Goal: Task Accomplishment & Management: Complete application form

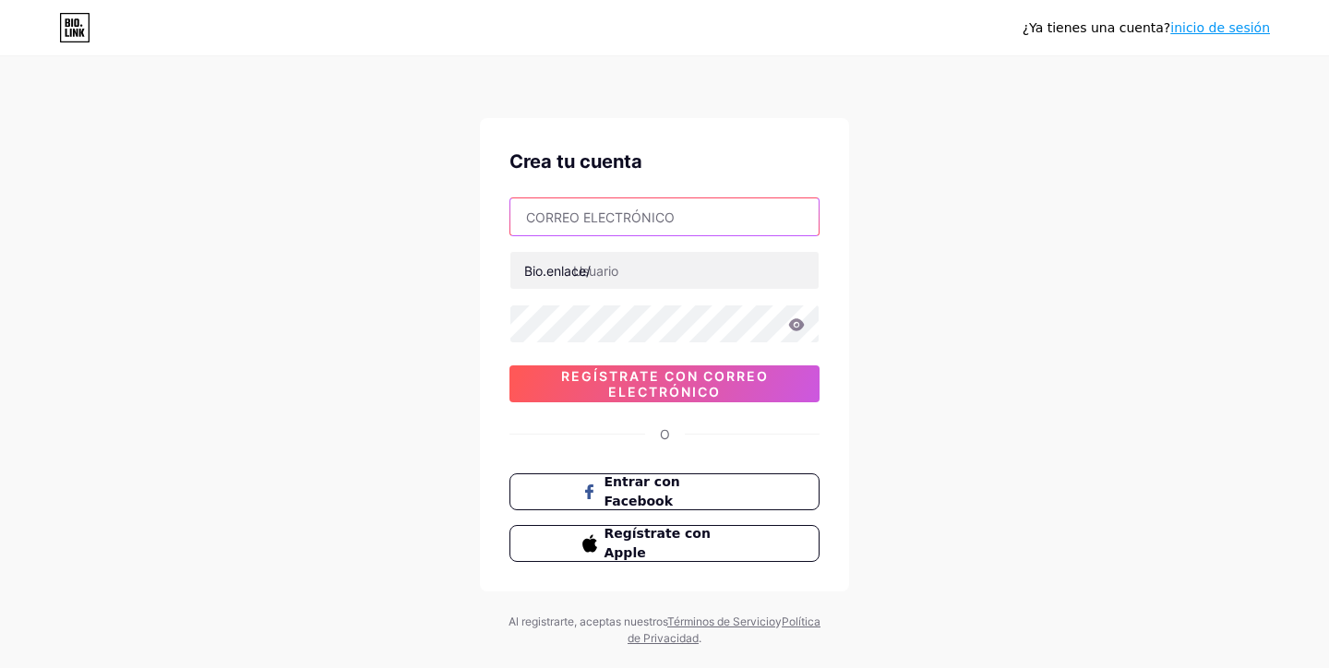
click at [663, 212] on input "text" at bounding box center [664, 216] width 308 height 37
click at [622, 212] on input "text" at bounding box center [664, 216] width 308 height 37
type input "[EMAIL_ADDRESS][DOMAIN_NAME]"
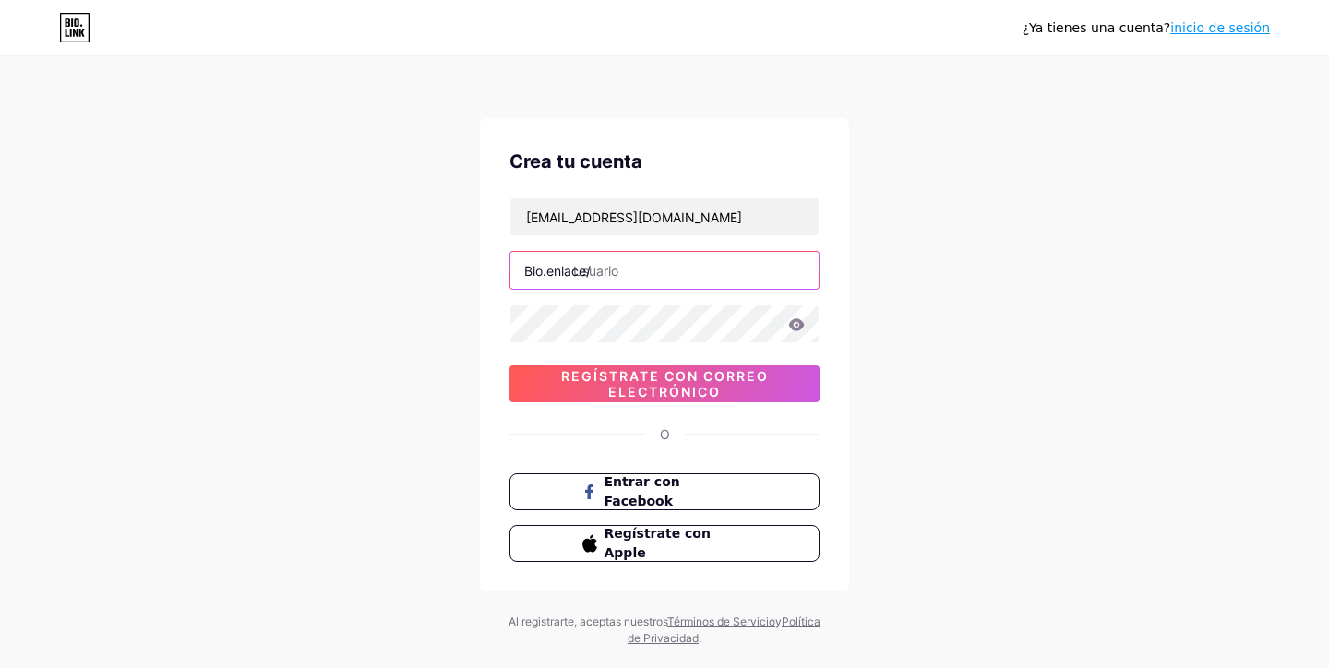
click at [656, 274] on input "text" at bounding box center [664, 270] width 308 height 37
click at [895, 293] on div "¿Ya tienes una cuenta? inicio de sesión Crea tu cuenta [EMAIL_ADDRESS][DOMAIN_N…" at bounding box center [664, 353] width 1329 height 706
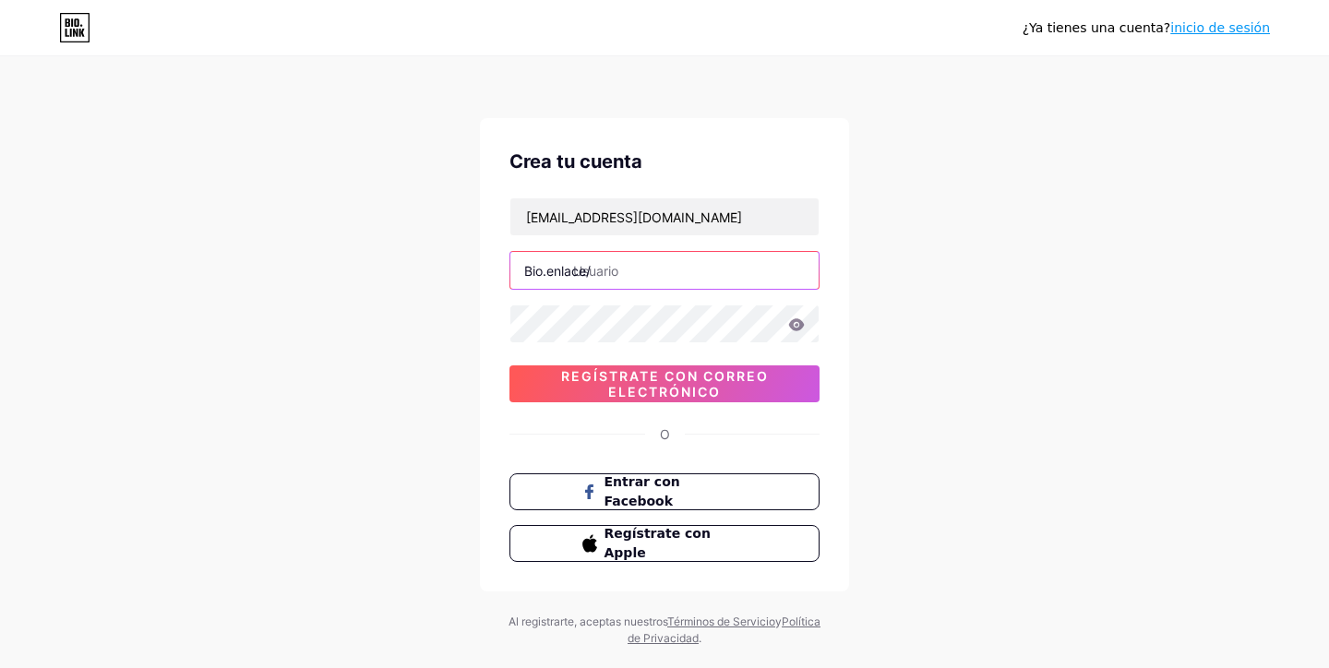
click at [689, 273] on input "text" at bounding box center [664, 270] width 308 height 37
type input "helenanualart_"
click at [978, 369] on div "¿Ya tienes una cuenta? inicio de sesión Crea tu cuenta [EMAIL_ADDRESS][DOMAIN_N…" at bounding box center [664, 353] width 1329 height 706
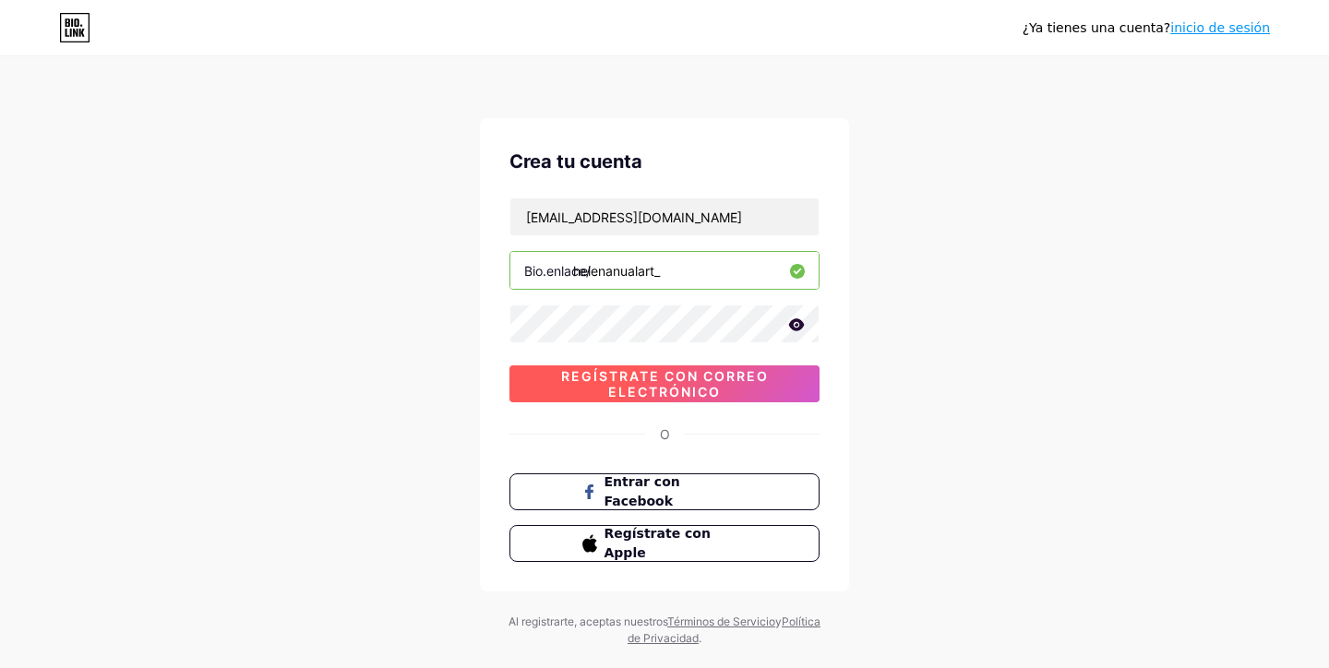
click at [684, 381] on span "REGÍSTRATE CON CORREO ELECTRÓNICO" at bounding box center [664, 383] width 310 height 31
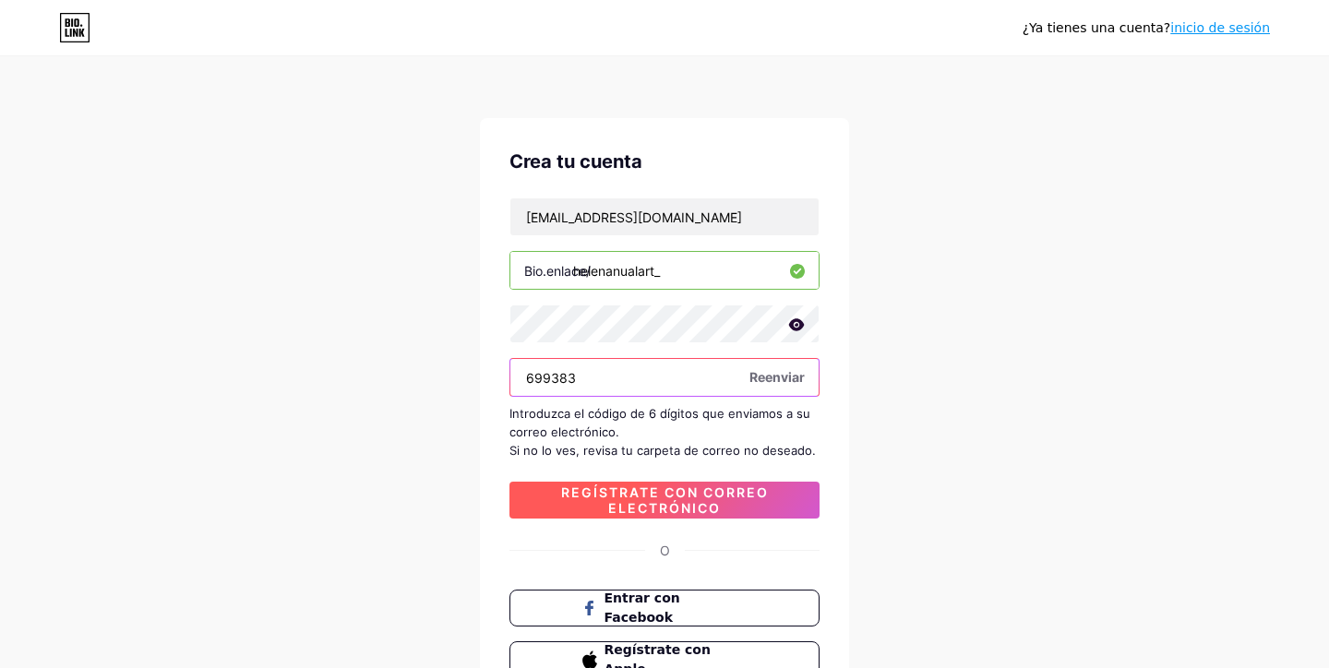
type input "699383"
click at [716, 500] on span "REGÍSTRATE CON CORREO ELECTRÓNICO" at bounding box center [664, 500] width 310 height 31
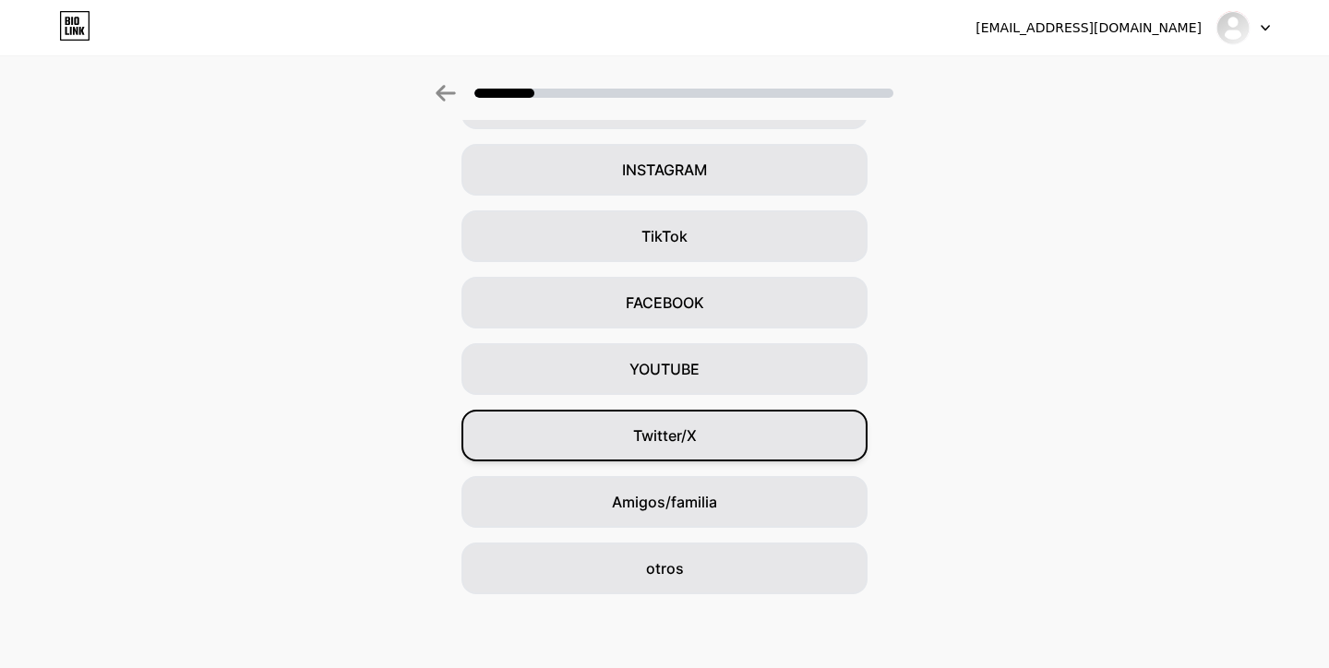
scroll to position [127, 0]
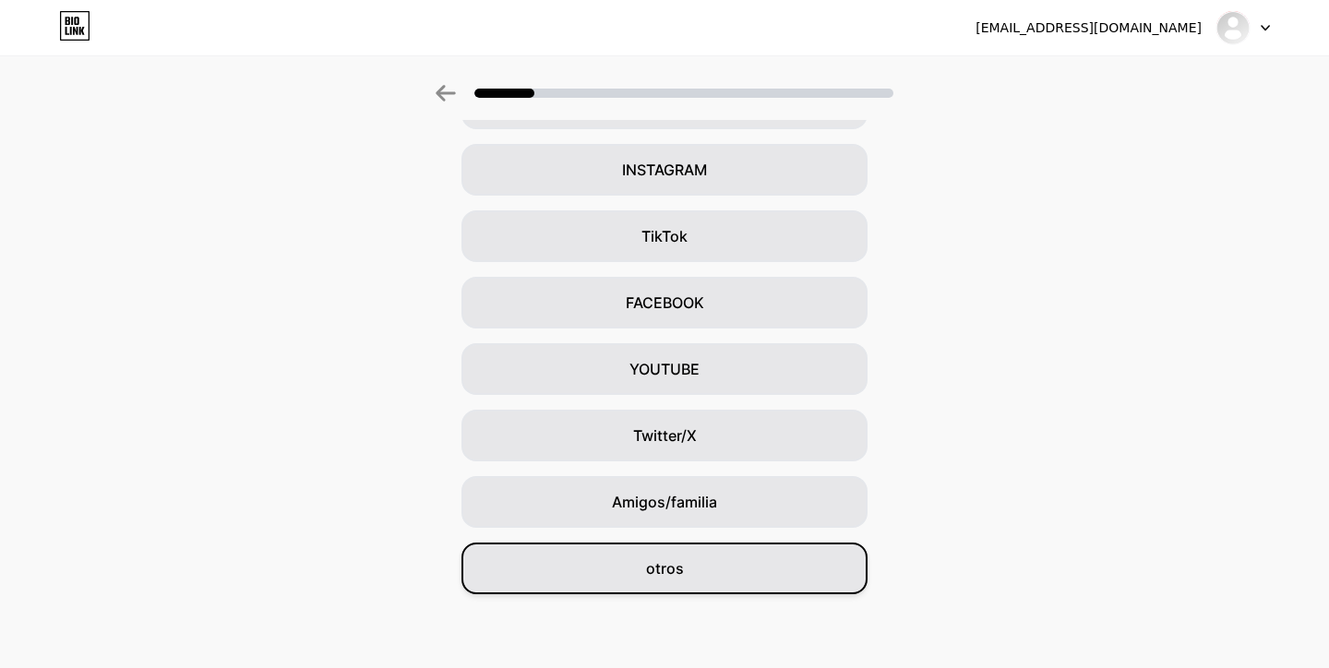
click at [688, 568] on div "otros" at bounding box center [664, 569] width 406 height 52
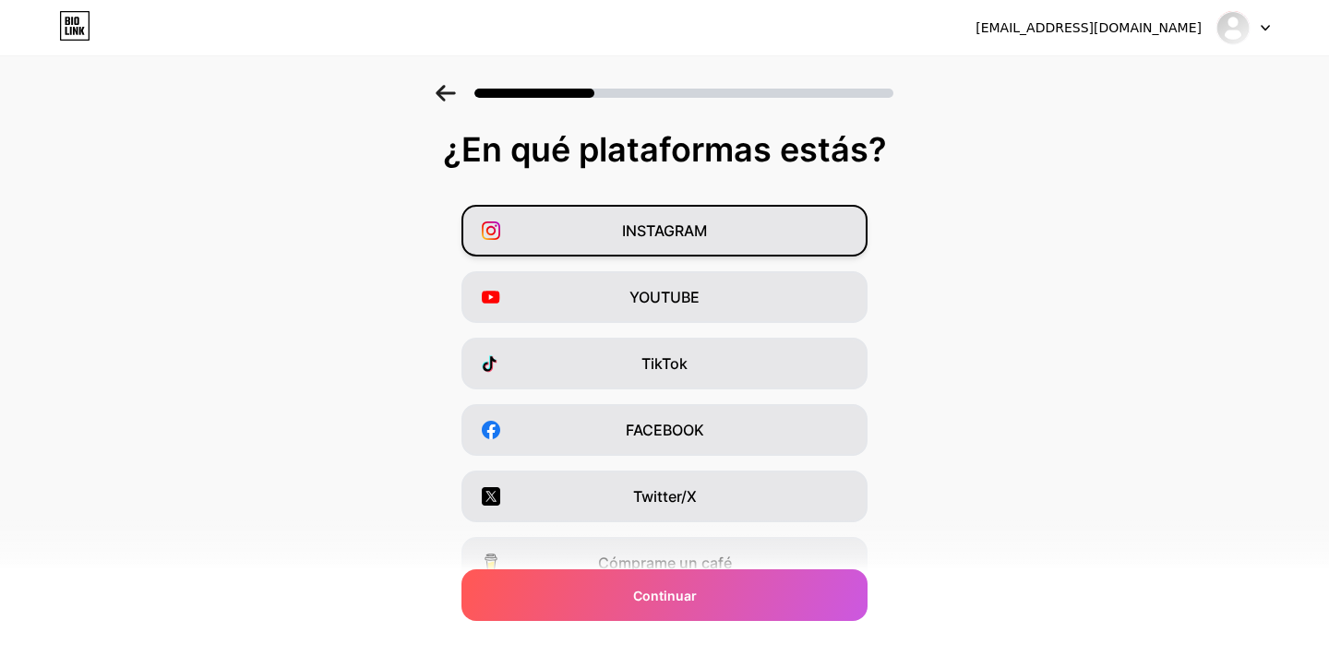
click at [680, 224] on span "INSTAGRAM" at bounding box center [664, 231] width 85 height 22
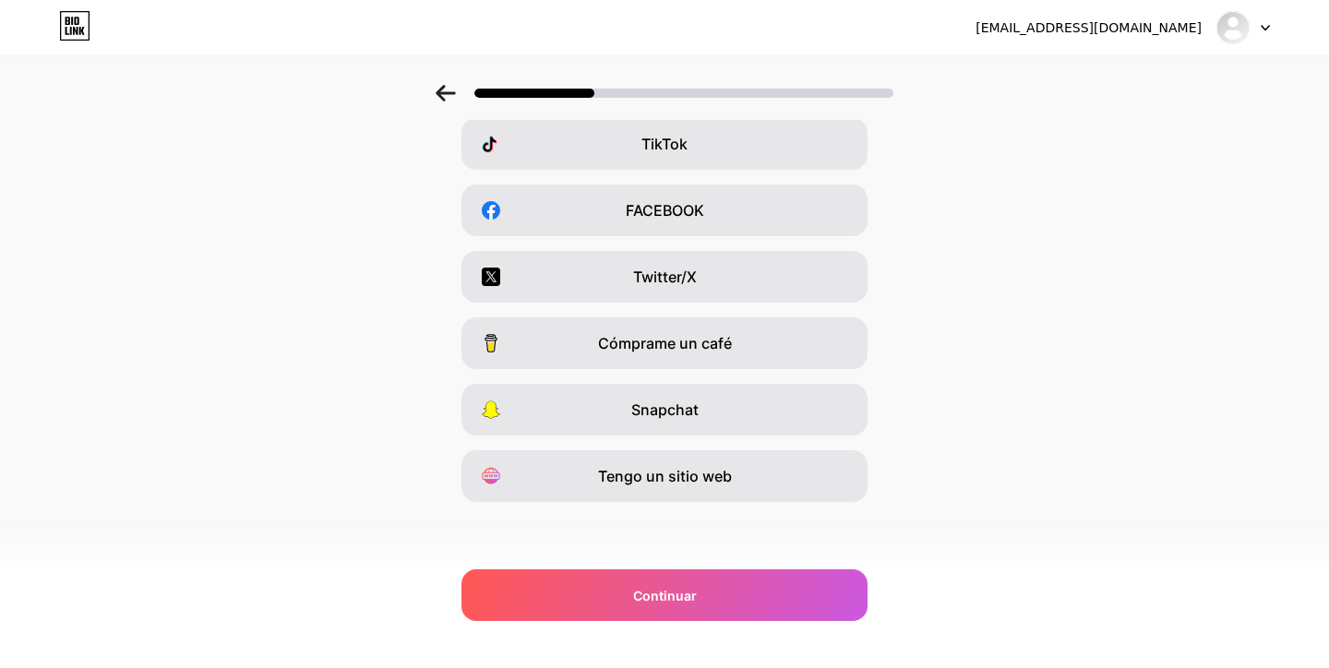
scroll to position [220, 0]
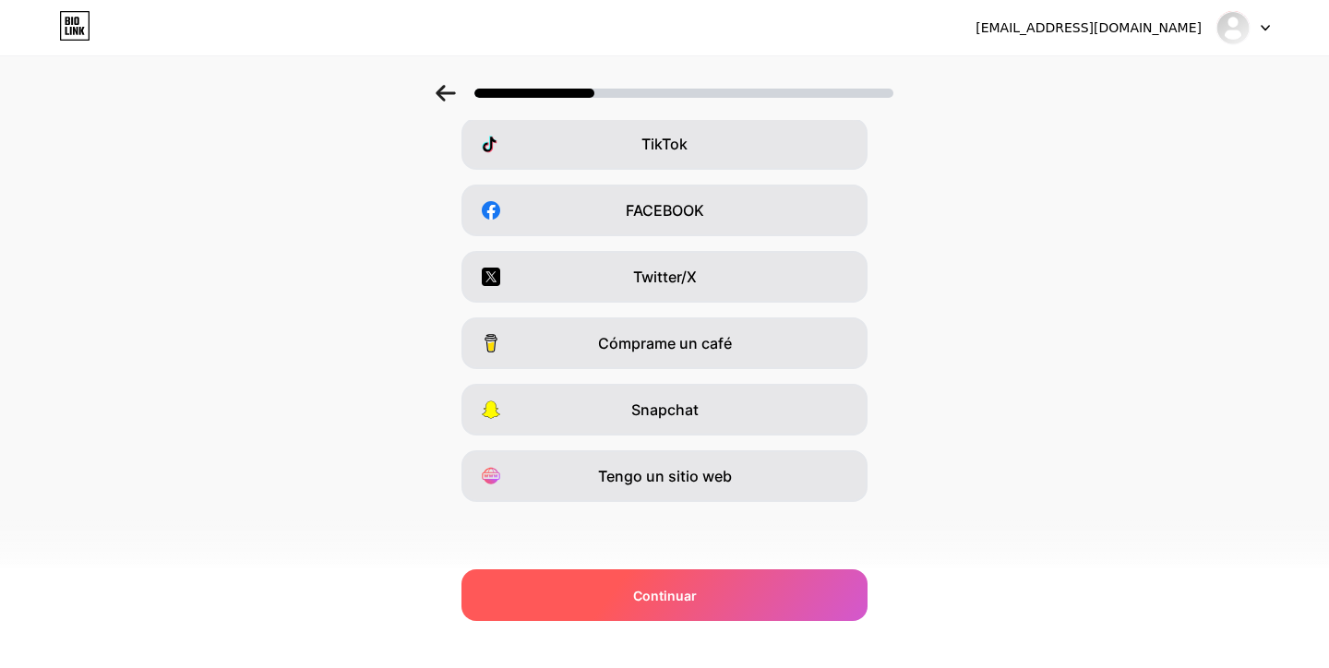
click at [685, 598] on span "Continuar" at bounding box center [665, 595] width 64 height 19
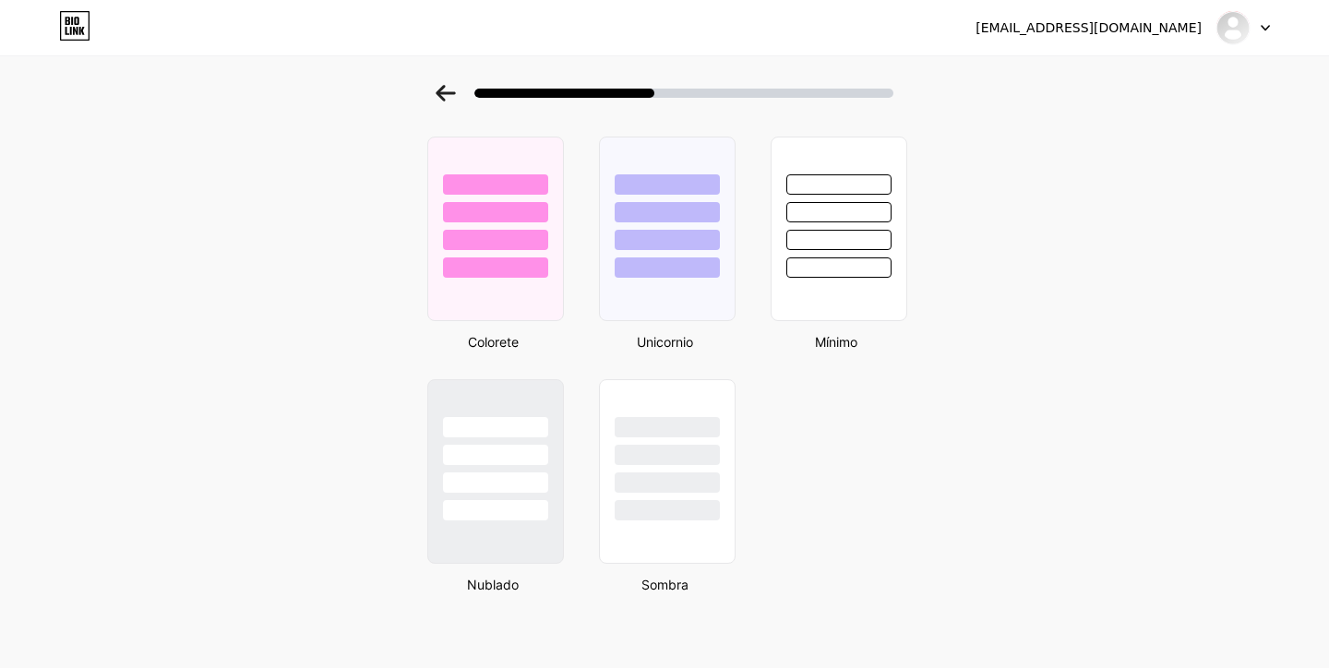
scroll to position [1550, 0]
click at [496, 506] on div at bounding box center [495, 511] width 108 height 21
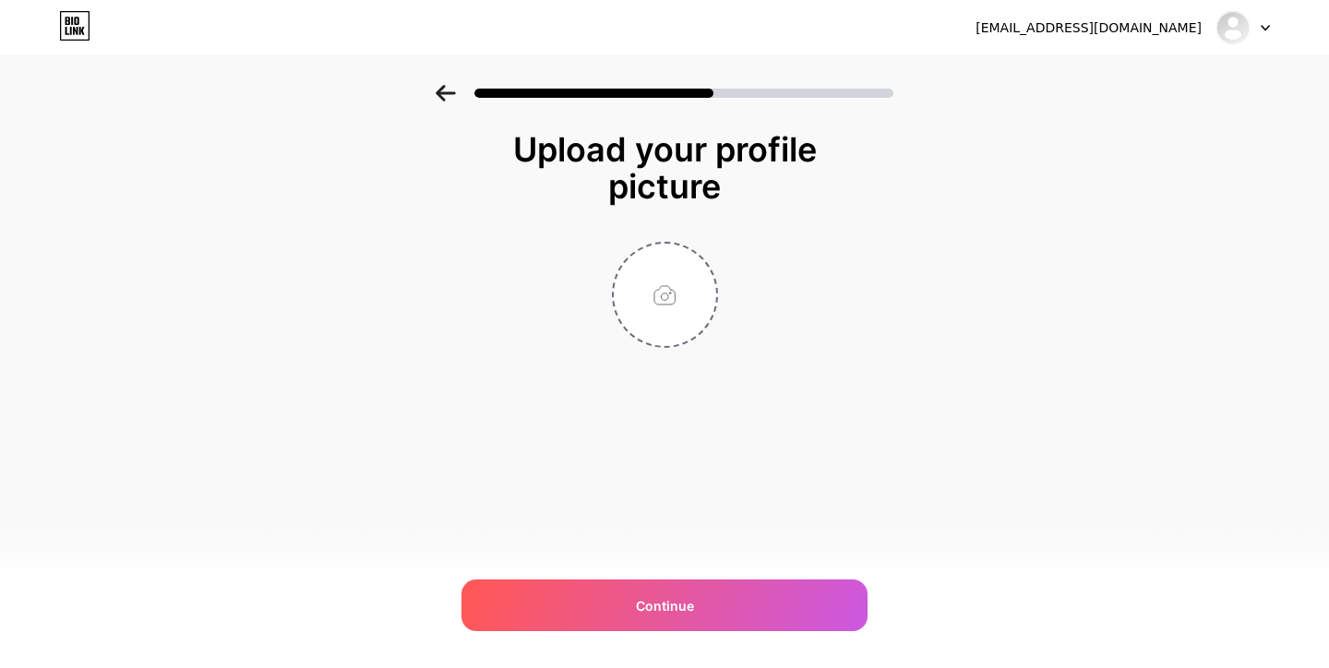
scroll to position [0, 0]
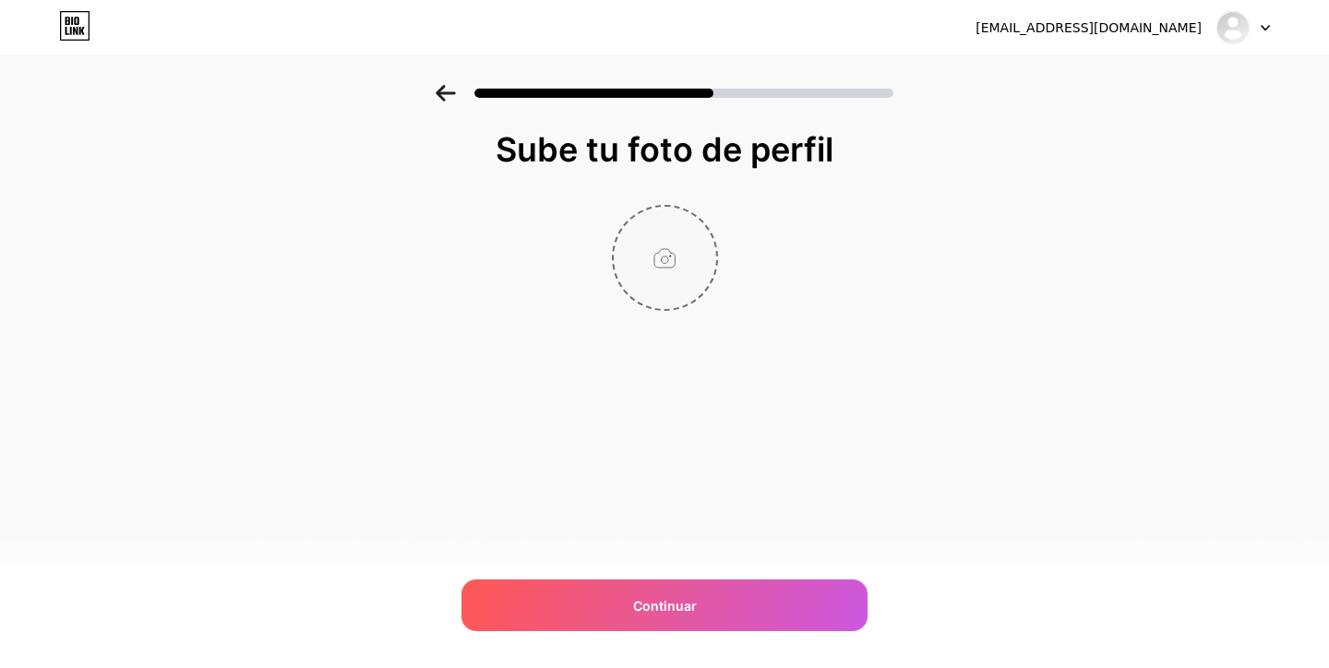
click at [667, 262] on input "file" at bounding box center [665, 258] width 102 height 102
click at [663, 270] on input "file" at bounding box center [665, 258] width 102 height 102
click at [674, 293] on input "file" at bounding box center [665, 258] width 102 height 102
type input "C:\fakepath\Captura de Pantalla [DATE] 12.56.20.png"
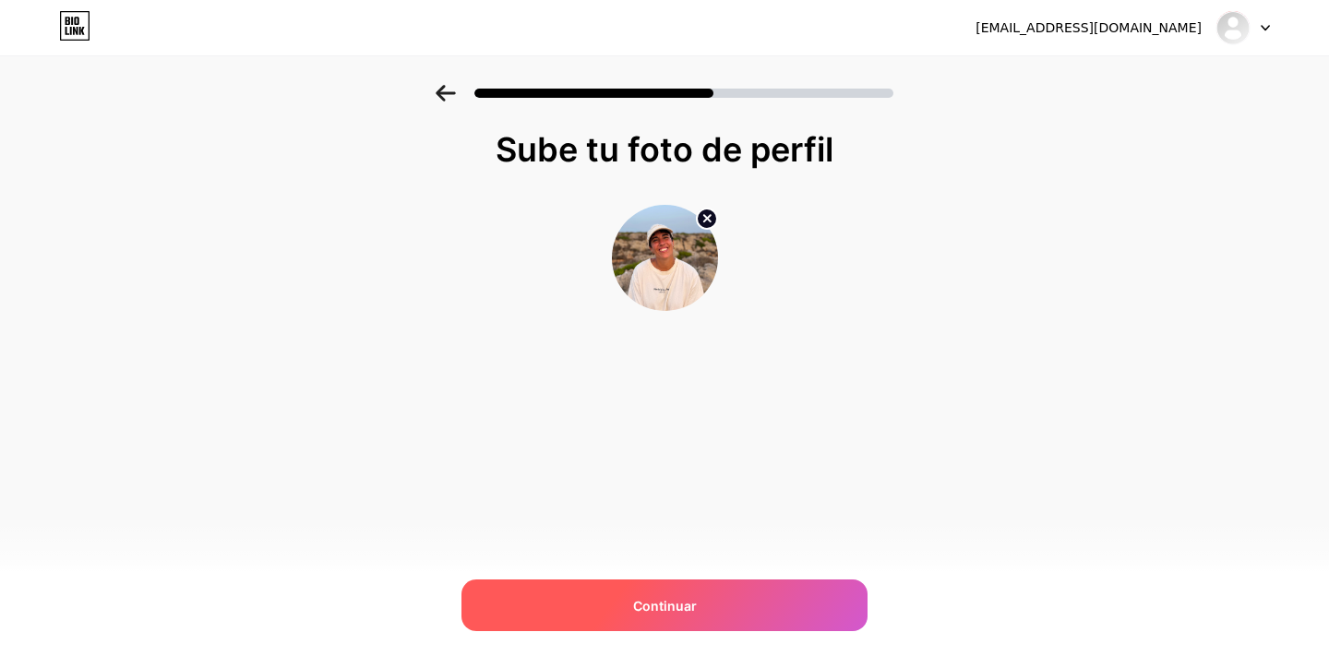
click at [700, 611] on div "Continuar" at bounding box center [664, 606] width 406 height 52
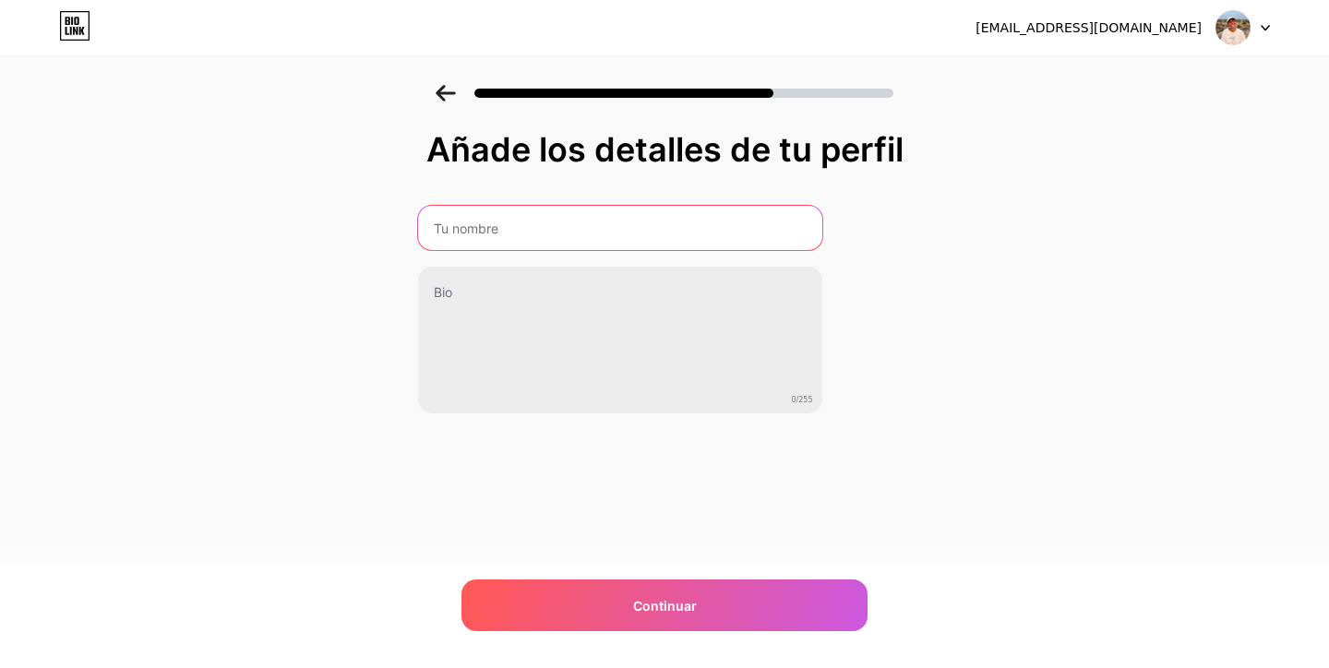
click at [531, 230] on input "text" at bounding box center [620, 228] width 404 height 44
type input "[PERSON_NAME]"
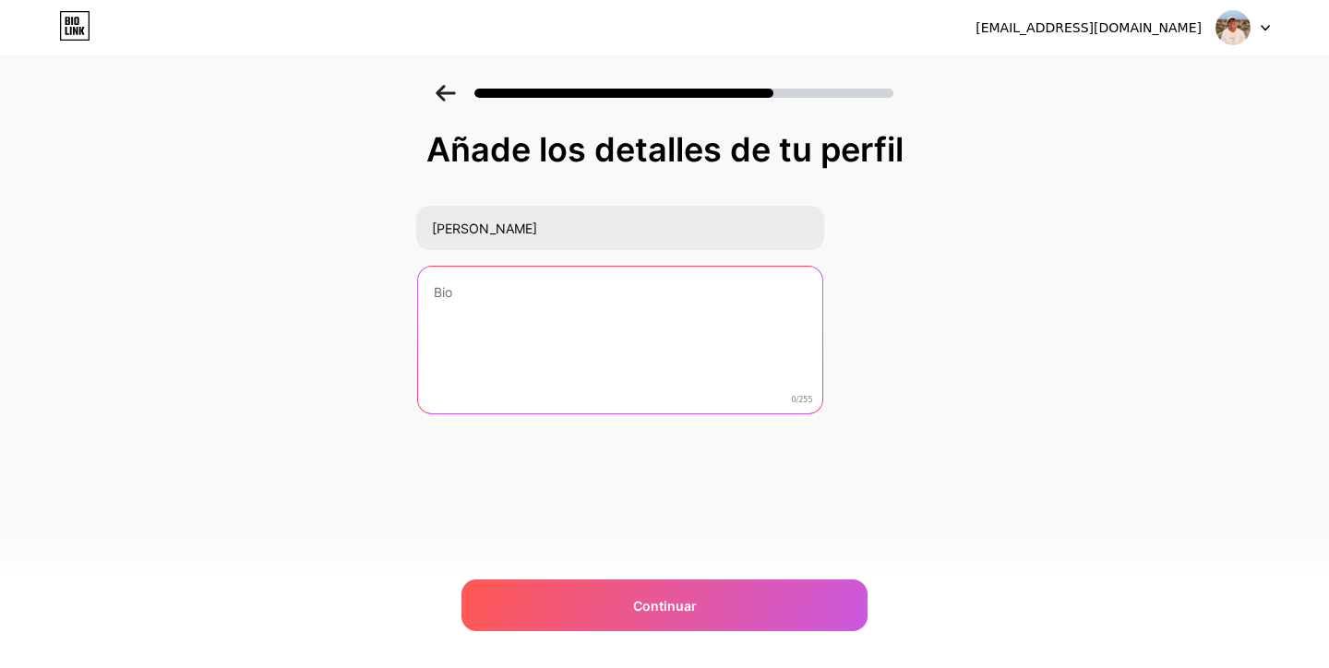
click at [555, 320] on textarea at bounding box center [620, 341] width 404 height 149
type textarea "N"
type textarea "E"
type textarea "U"
click at [568, 295] on textarea "Equipo multidisciplinar: terapia somática, medicina integrativa, terapia psicol…" at bounding box center [619, 341] width 408 height 150
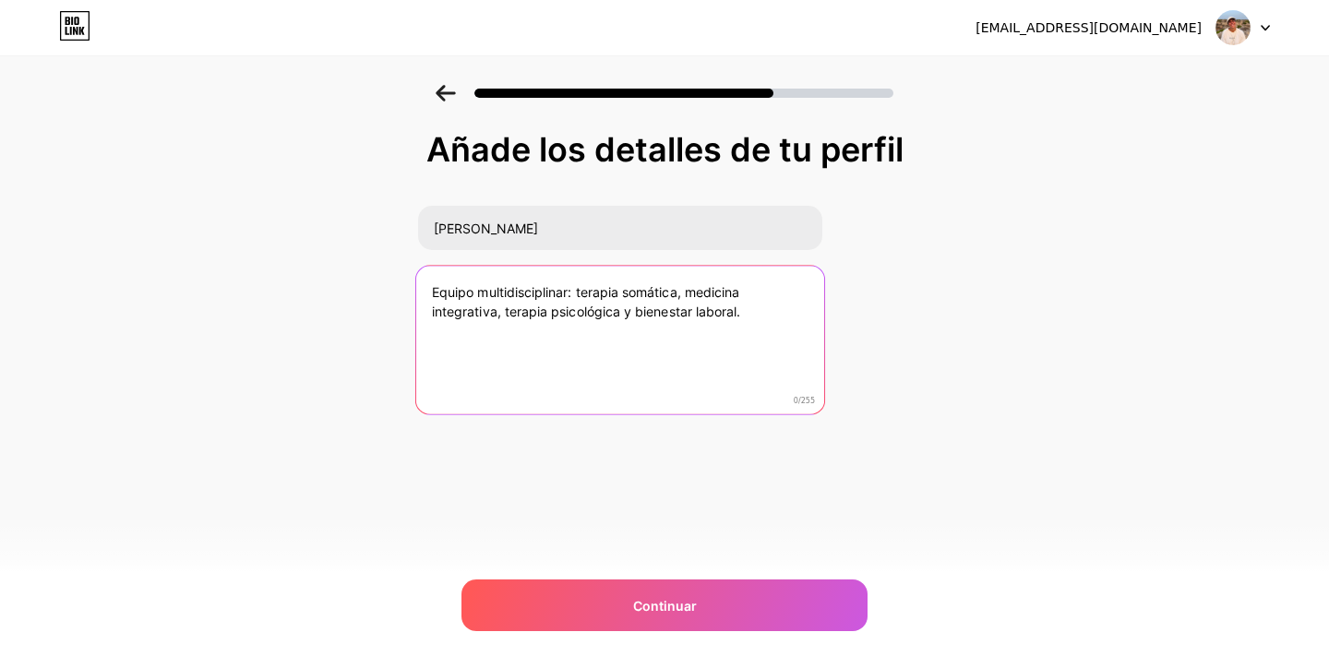
click at [768, 311] on textarea "Equipo multidisciplinar: terapia somática, medicina integrativa, terapia psicol…" at bounding box center [619, 341] width 408 height 150
click at [580, 293] on textarea "Equipo multidisciplinario: terapia somática, medicina integrativa, terapia psic…" at bounding box center [619, 341] width 408 height 150
click at [436, 293] on textarea "Equipo multidisciplinar: terapia somática, medicina integrativa, terapia psicol…" at bounding box center [619, 341] width 408 height 150
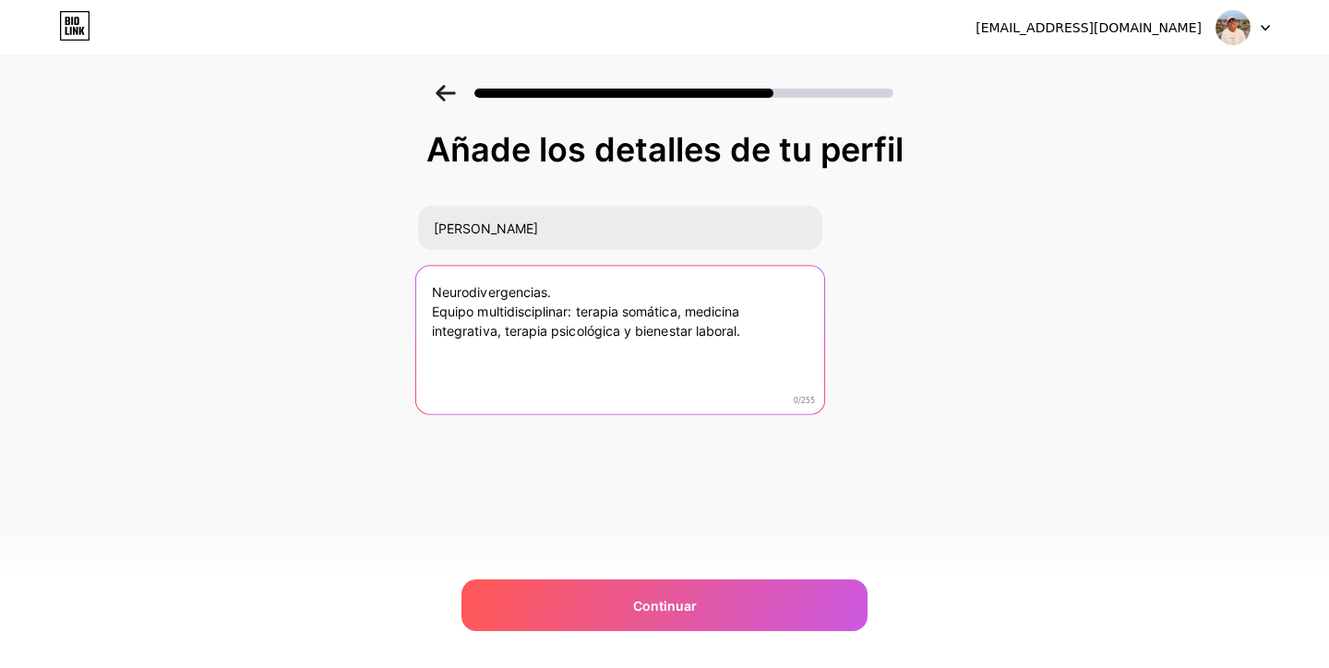
click at [452, 353] on textarea "Neurodivergencias. Equipo multidisciplinar: terapia somática, medicina integrat…" at bounding box center [619, 341] width 408 height 150
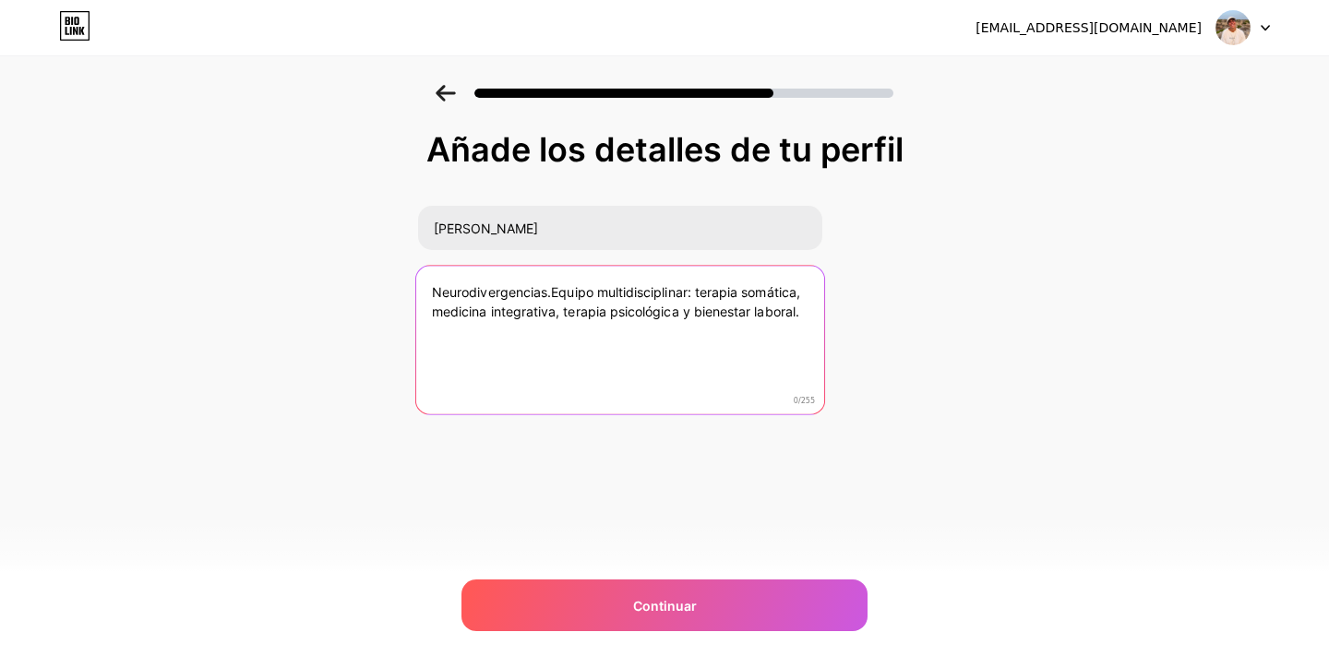
click at [550, 293] on textarea "Neurodivergencias.Equipo multidisciplinar: terapia somática, medicina integrati…" at bounding box center [619, 341] width 408 height 150
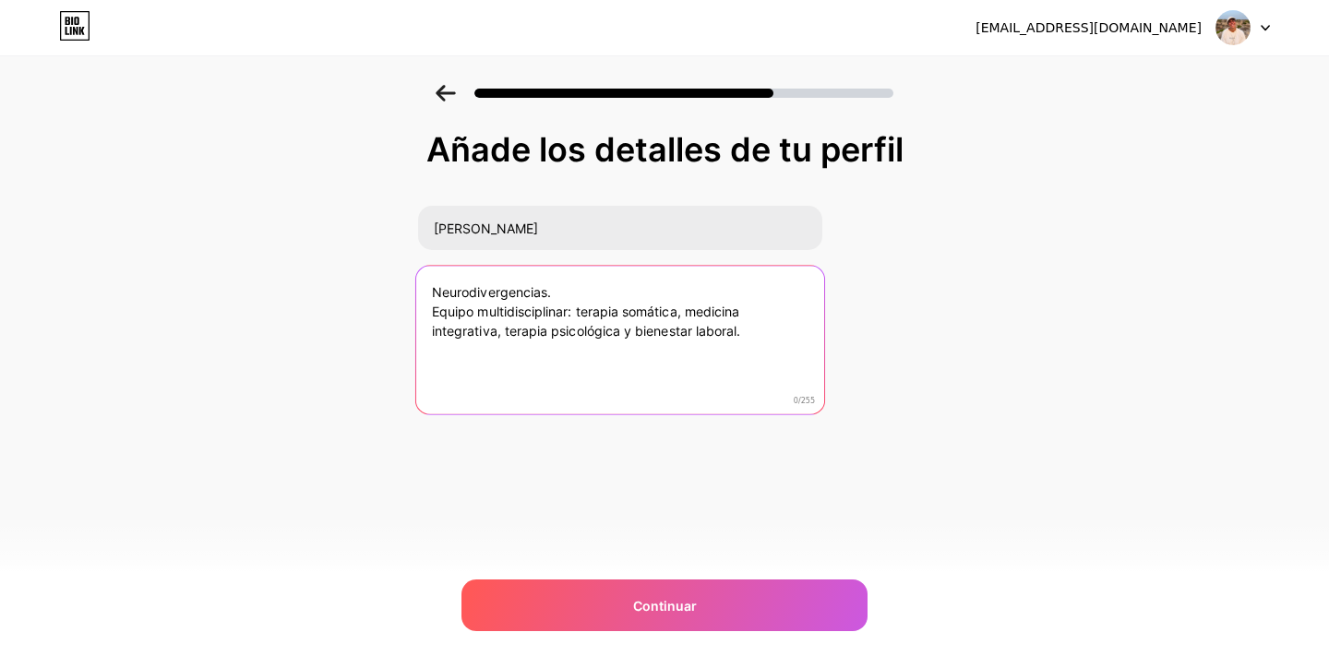
click at [430, 291] on textarea "Neurodivergencias. Equipo multidisciplinar: terapia somática, medicina integrat…" at bounding box center [619, 341] width 408 height 150
click at [433, 314] on textarea "🌈Neurodivergencias. Equipo multidisciplinar: terapia somática, medicina integra…" at bounding box center [619, 341] width 408 height 150
click at [677, 376] on textarea "🌈Neurodivergencias 👁Equipo multidisciplinar: terapia somática, medicina integra…" at bounding box center [619, 341] width 408 height 150
click at [613, 296] on textarea "🌈Neurodivergencias 👁Equipo multidisciplinario: terapia somática, medicina integ…" at bounding box center [619, 341] width 408 height 150
click at [767, 334] on textarea "🌈Neurodivergencias. 👁Equipo multidisciplinario: terapia somática, medicina inte…" at bounding box center [619, 341] width 408 height 150
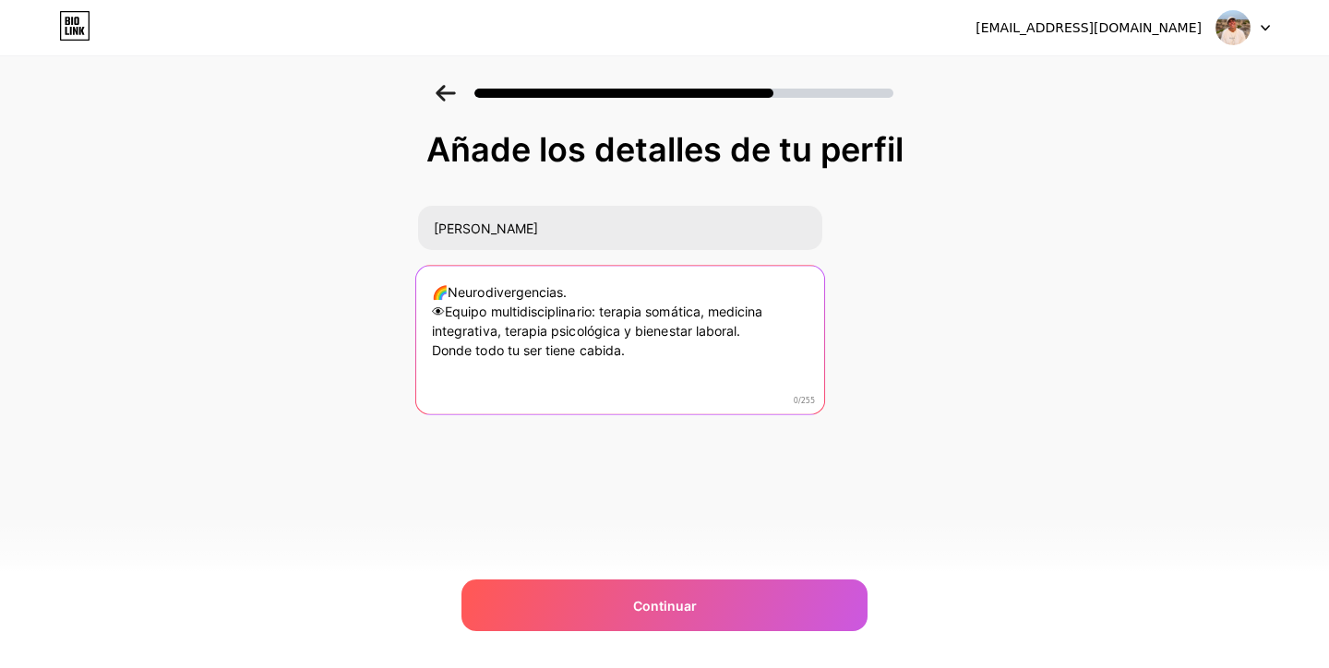
click at [431, 351] on textarea "🌈Neurodivergencias. 👁Equipo multidisciplinario: terapia somática, medicina inte…" at bounding box center [619, 341] width 408 height 150
click at [664, 351] on textarea "🌈Neurodivergencias. 👁Equipo multidisciplinario: terapia somática, medicina inte…" at bounding box center [619, 341] width 408 height 150
click at [765, 318] on textarea "🌈Neurodivergencias. 👁Equipo multidisciplinario: terapia somática, medicina inte…" at bounding box center [619, 341] width 408 height 150
click at [755, 331] on textarea "🌈Neurodivergencias. 👁Equipo multidisciplinario: terapia somática, medicina inte…" at bounding box center [619, 341] width 408 height 150
click at [687, 352] on textarea "🌈Neurodivergencias. 👁Equipo multidisciplinario: terapia somática, medicina inte…" at bounding box center [619, 341] width 408 height 150
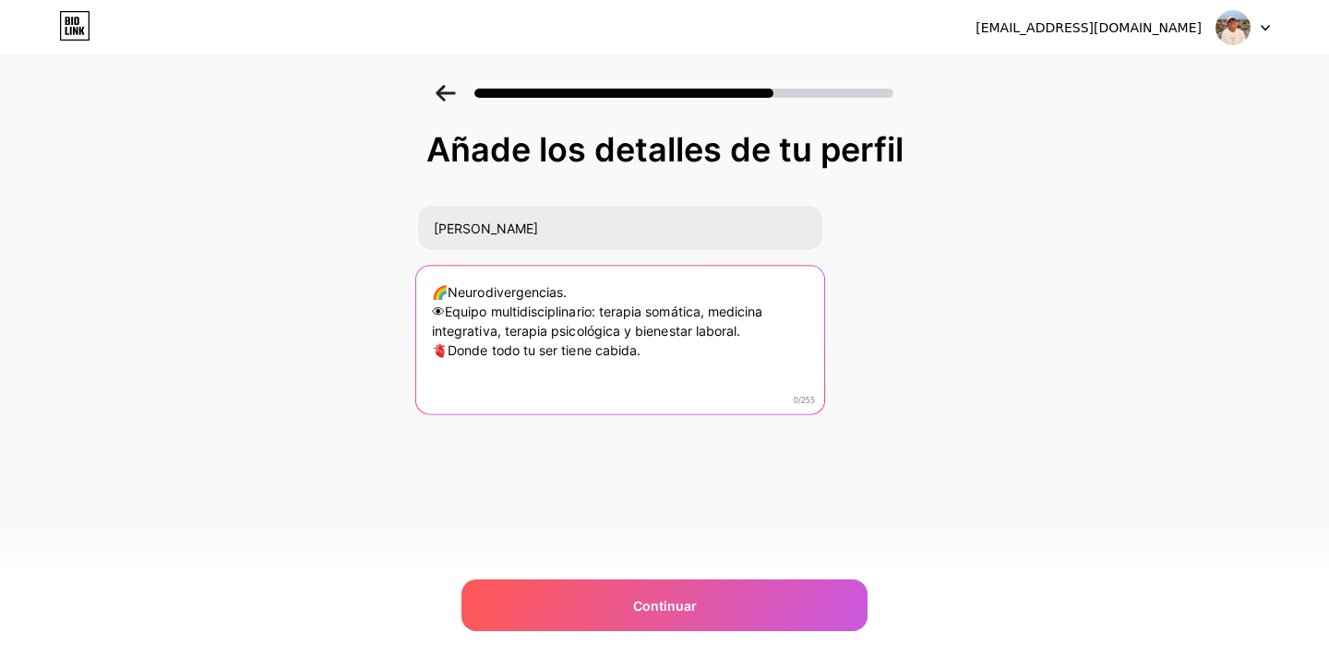
click at [596, 311] on textarea "🌈Neurodivergencias. 👁Equipo multidisciplinario: terapia somática, medicina inte…" at bounding box center [619, 341] width 408 height 150
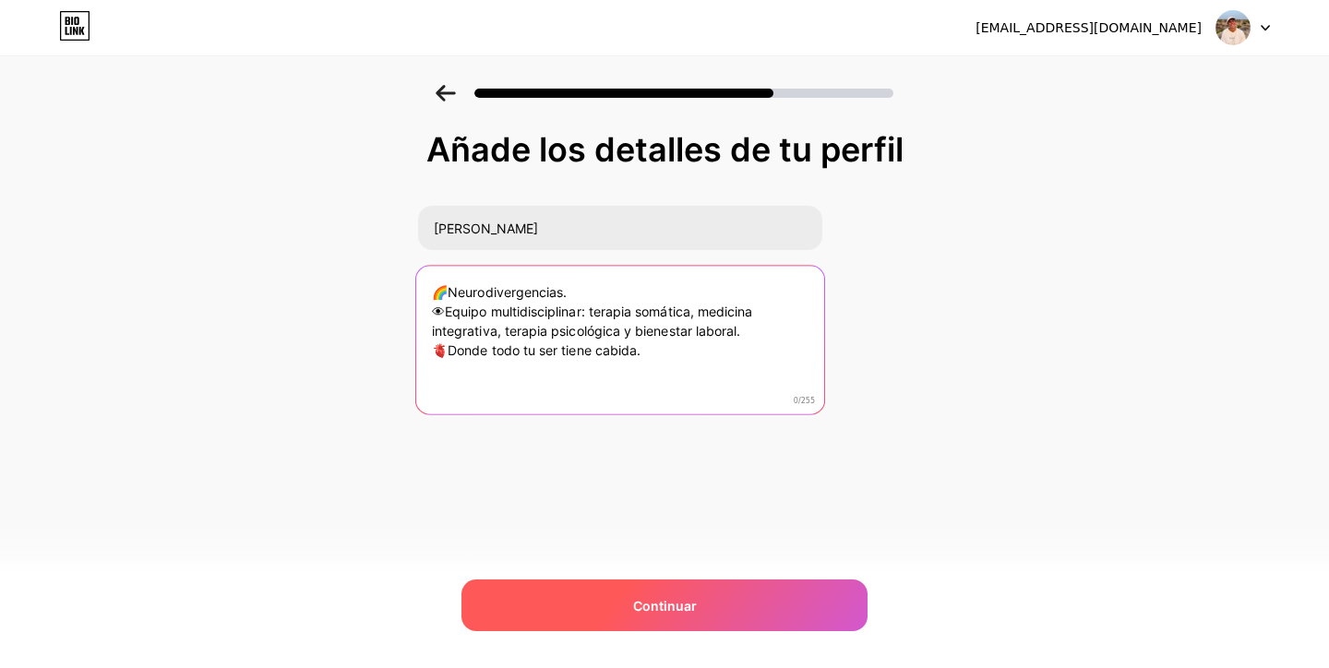
type textarea "🌈Neurodivergencias. 👁Equipo multidisciplinar: terapia somática, medicina integr…"
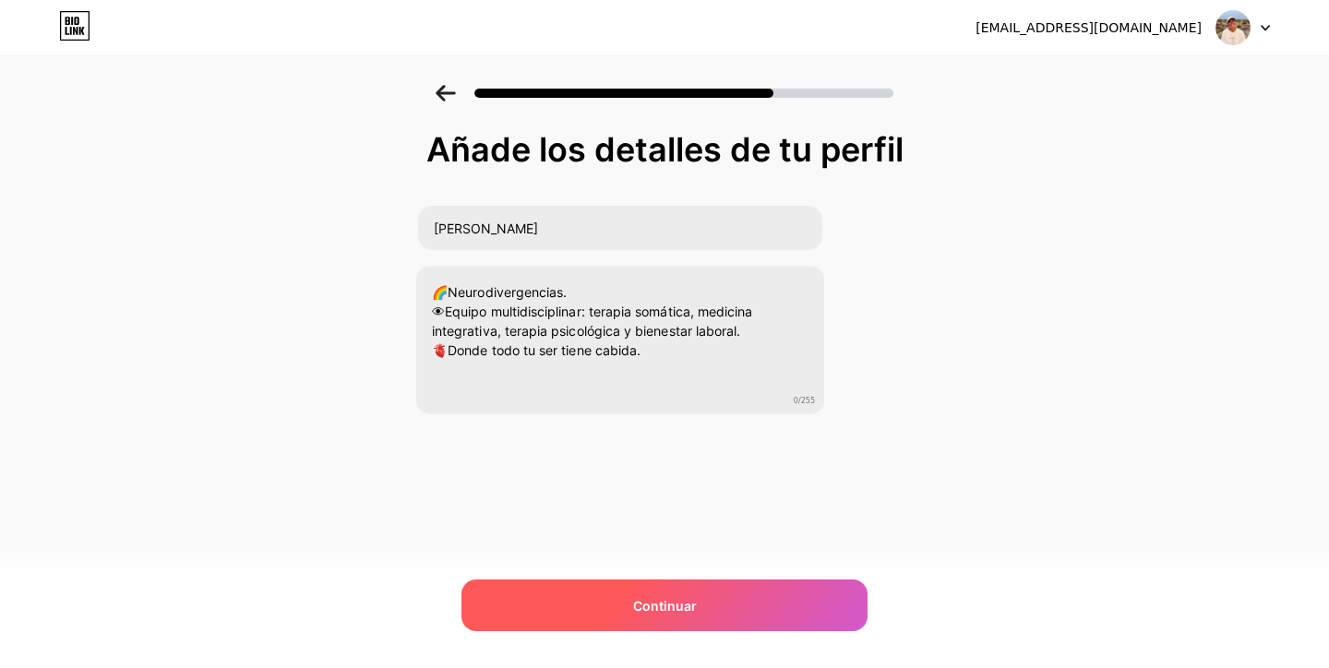
click at [651, 607] on span "Continuar" at bounding box center [665, 605] width 64 height 19
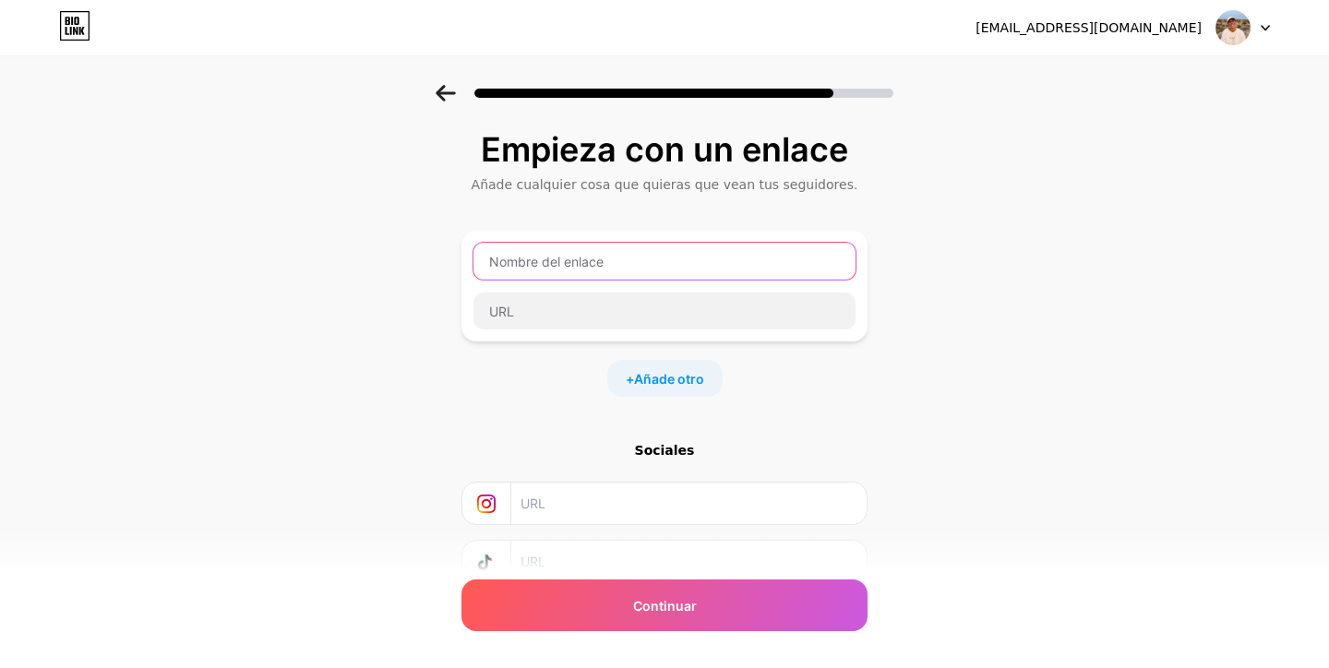
click at [613, 263] on input "text" at bounding box center [664, 261] width 382 height 37
type input "helenanualart_"
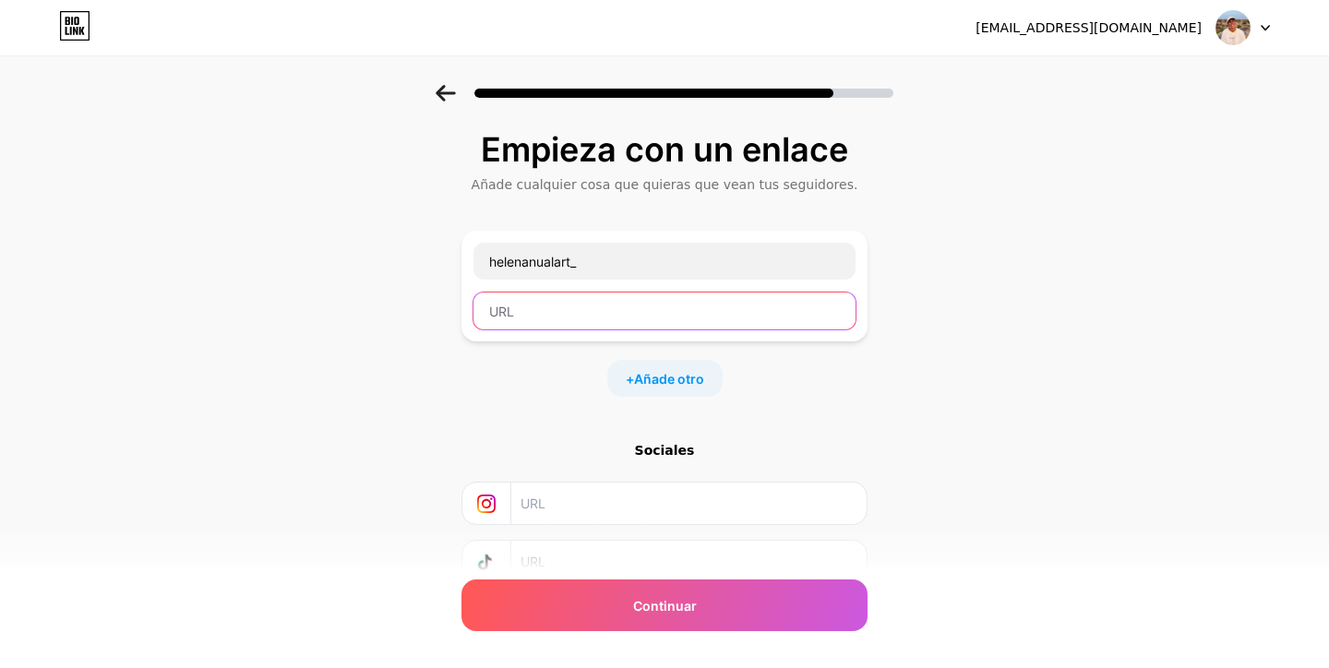
click at [541, 315] on input "text" at bounding box center [664, 311] width 382 height 37
type input "[DOMAIN_NAME]"
click at [462, 411] on div "Empieza con un enlace Añade cualquier cosa que quieras que vean tus seguidores.…" at bounding box center [664, 386] width 406 height 510
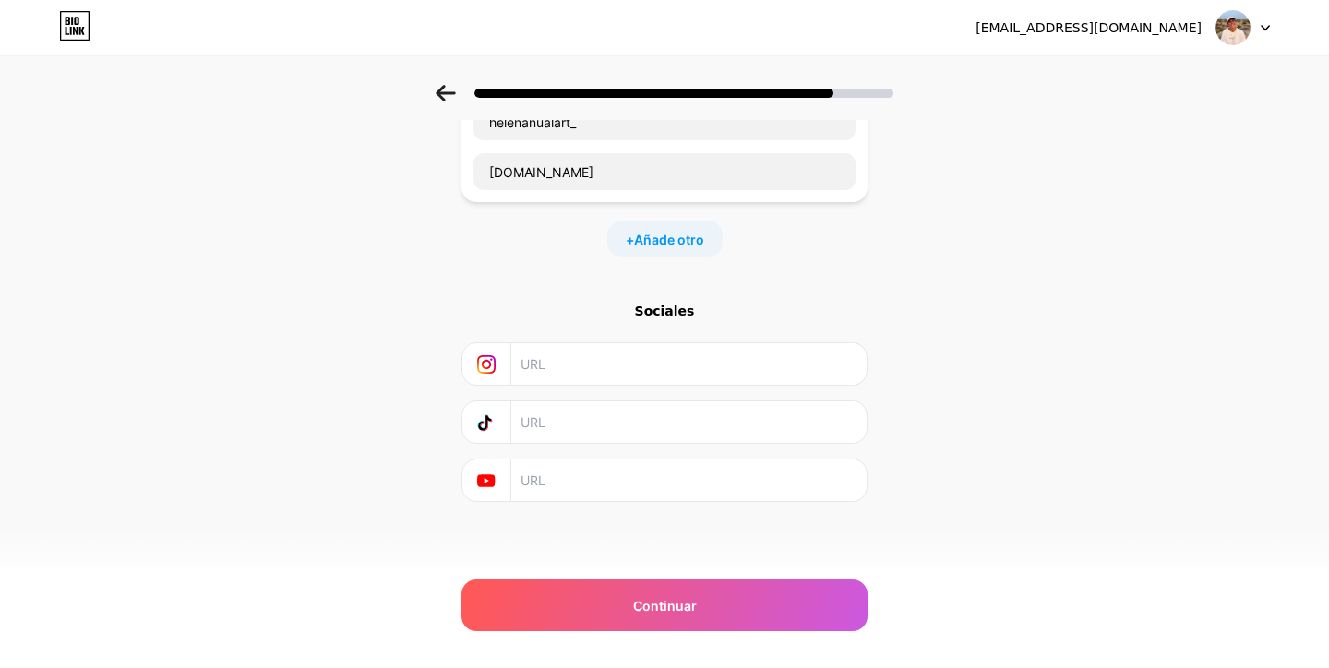
scroll to position [139, 0]
click at [556, 365] on input "text" at bounding box center [688, 364] width 335 height 42
type input "helenanualart_"
click at [1044, 429] on div "Empieza con un enlace Añade cualquier cosa que quieras que vean tus seguidores.…" at bounding box center [664, 270] width 1329 height 649
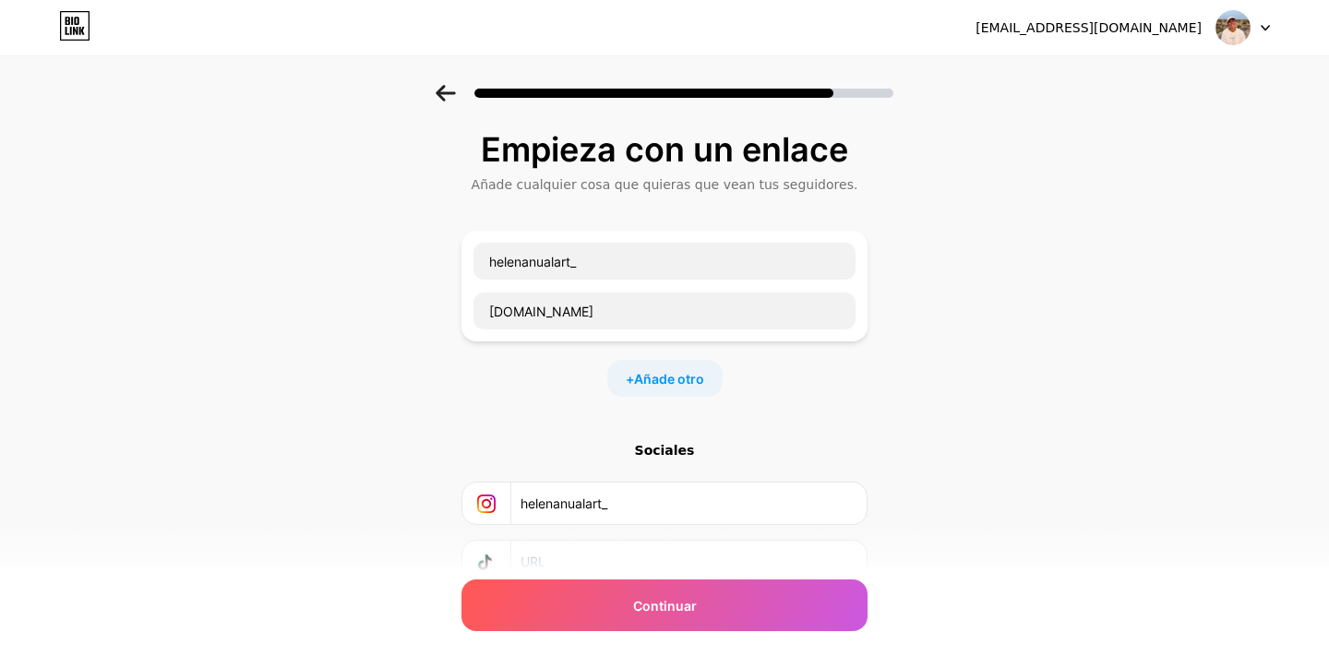
scroll to position [0, 0]
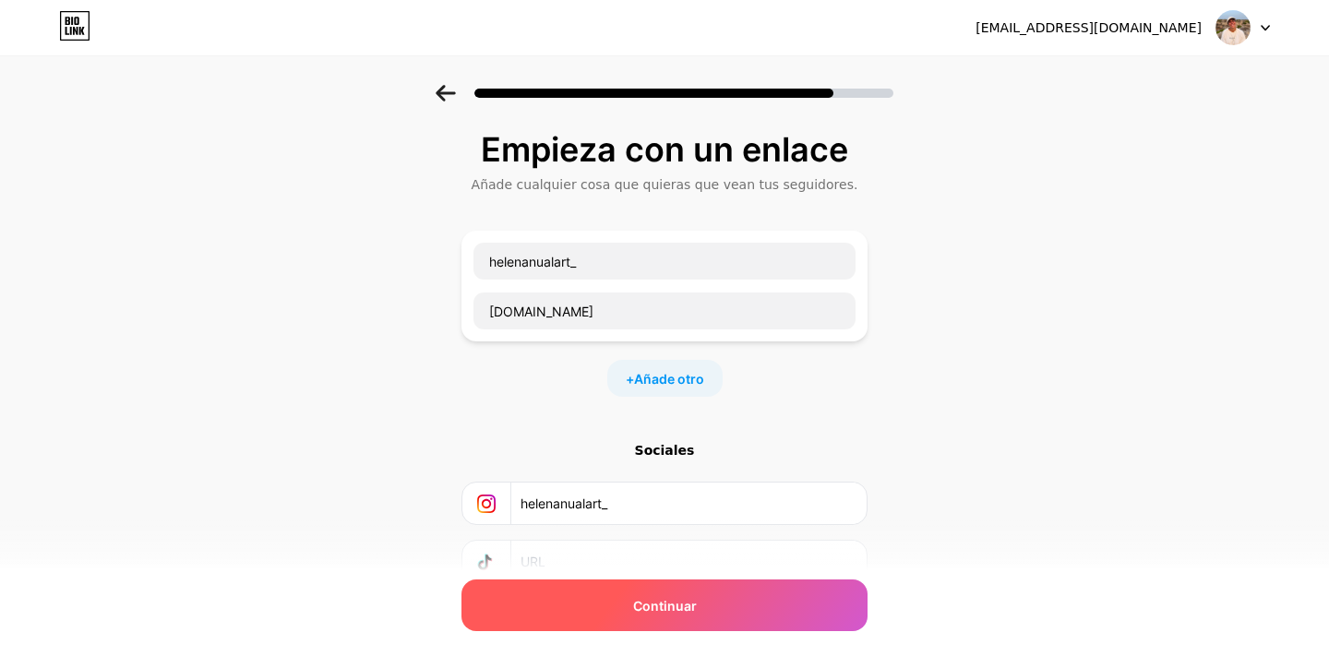
click at [685, 617] on div "Continuar" at bounding box center [664, 606] width 406 height 52
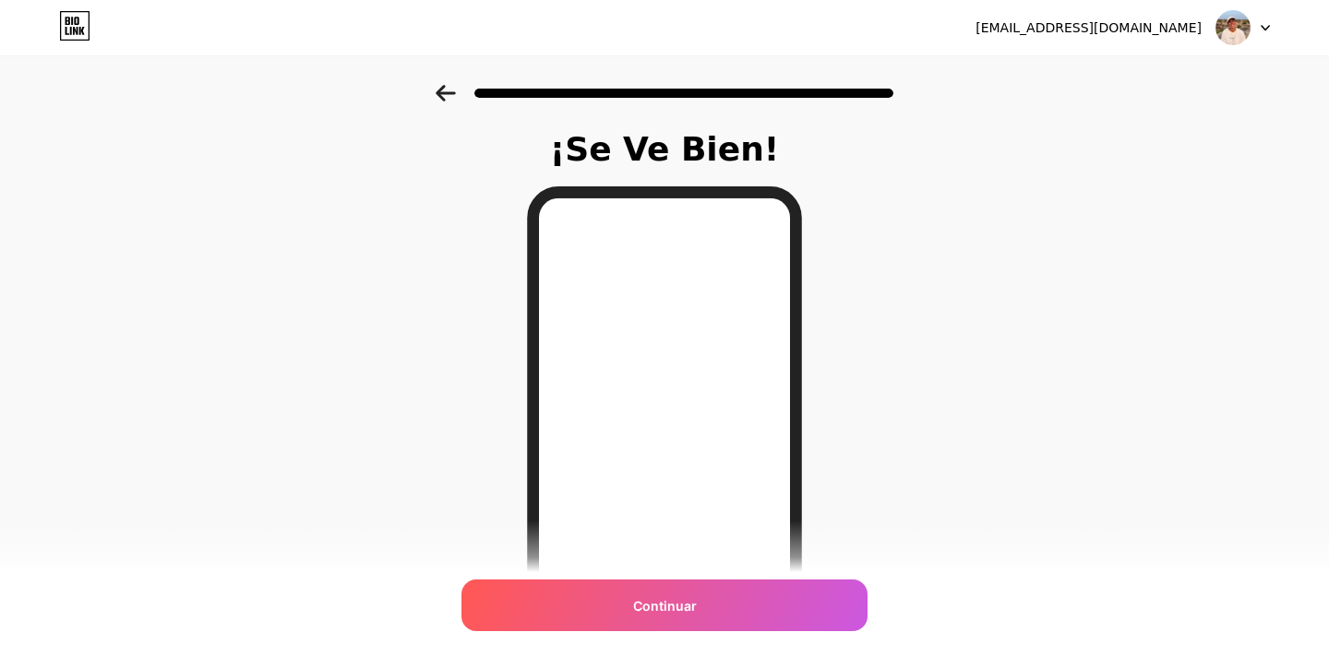
click at [442, 91] on icon at bounding box center [446, 93] width 20 height 17
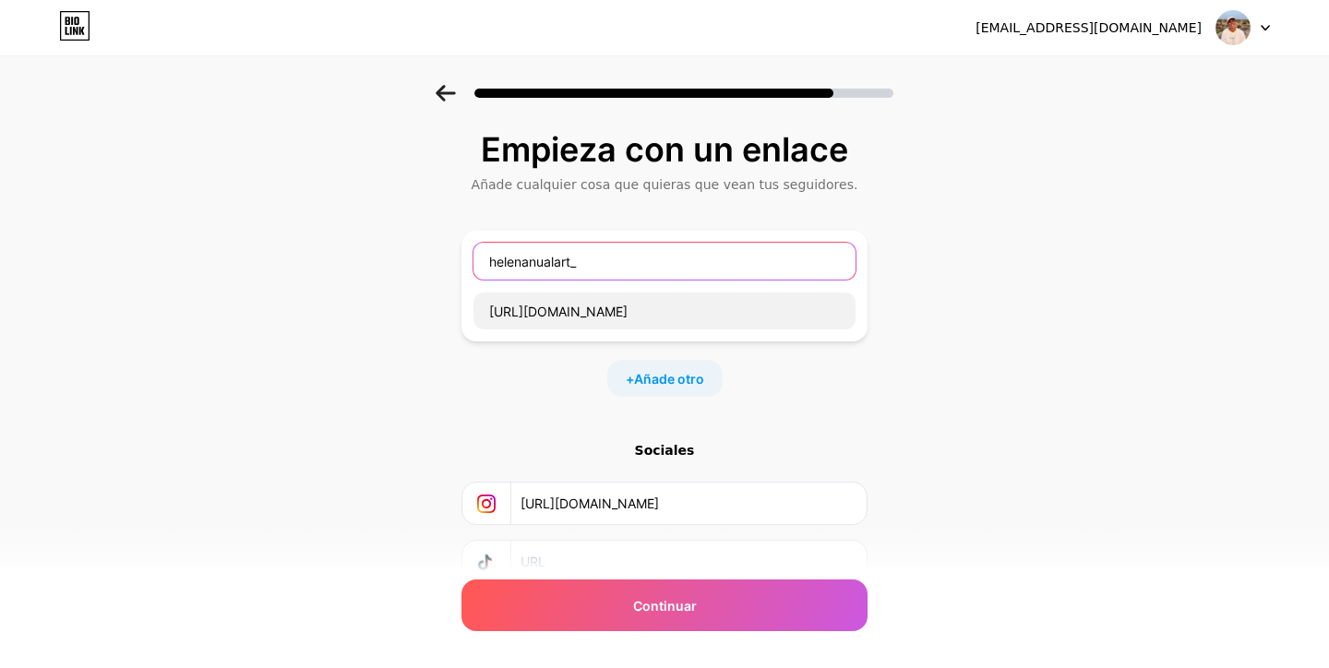
click at [582, 257] on input "helenanualart_" at bounding box center [664, 261] width 382 height 37
type input "Medicina Integrativa 🩺"
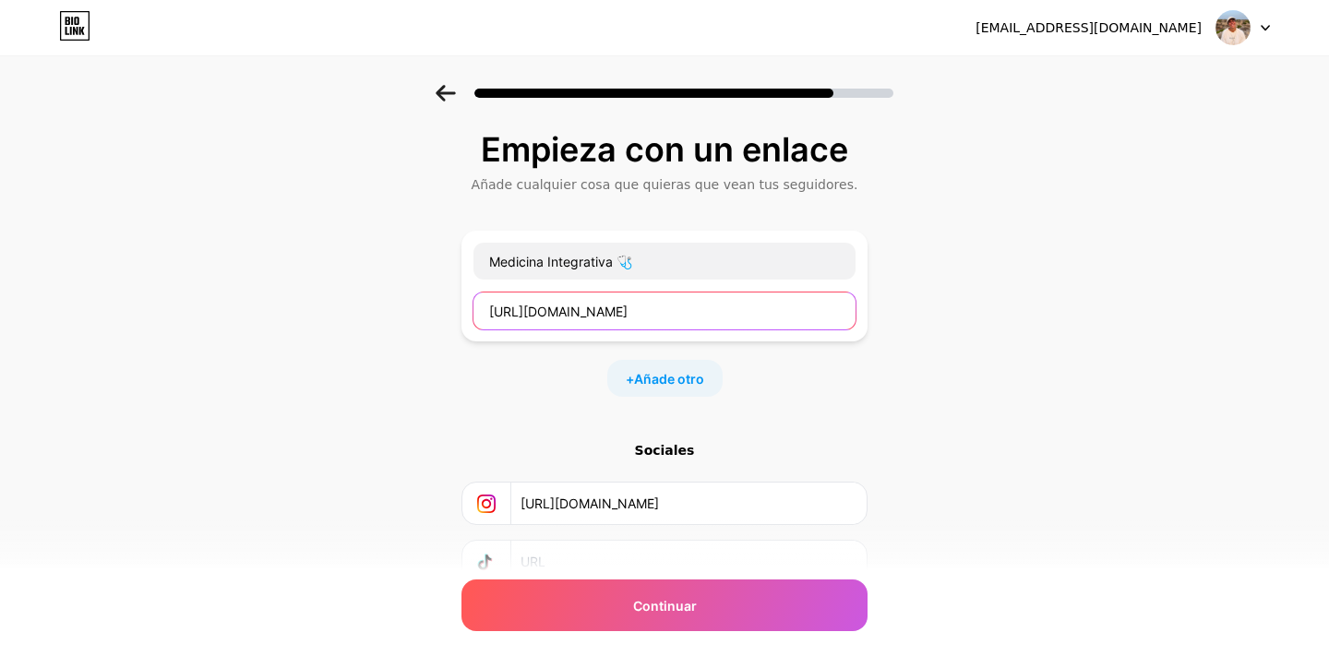
click at [634, 314] on input "[URL][DOMAIN_NAME]" at bounding box center [664, 311] width 382 height 37
paste input "s://[DOMAIN_NAME][URL]"
type input "[URL][DOMAIN_NAME]"
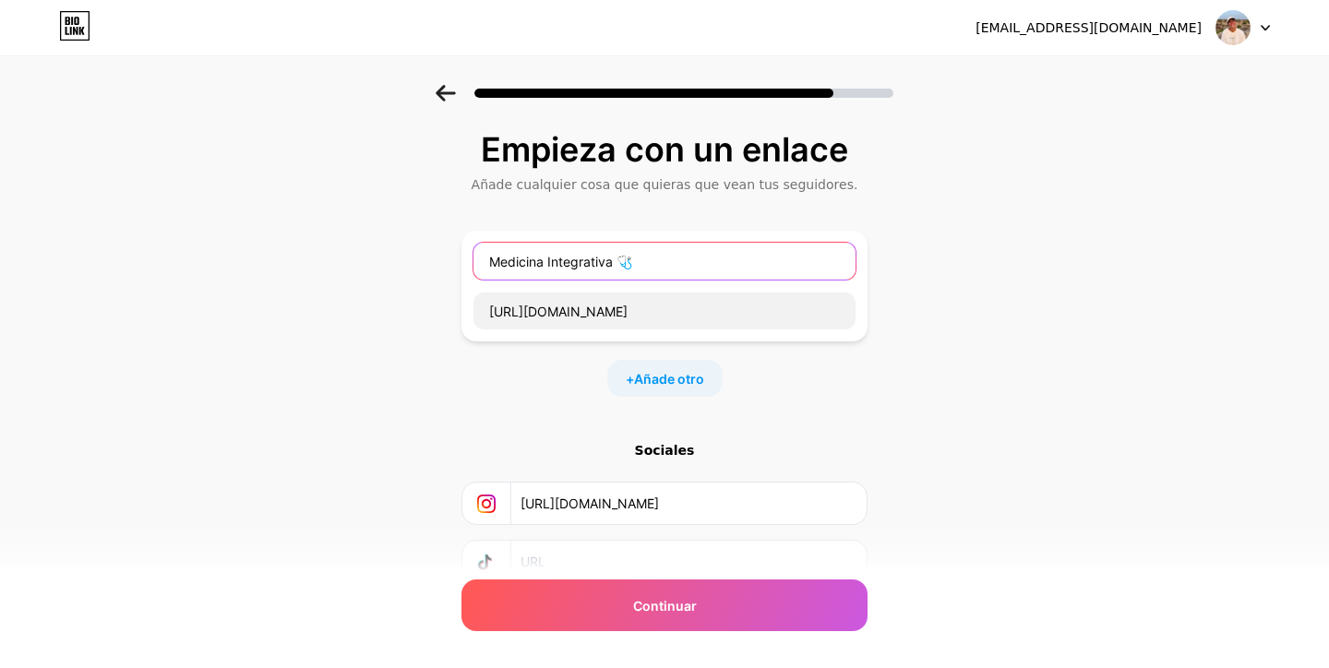
click at [616, 258] on input "Medicina Integrativa 🩺" at bounding box center [664, 261] width 382 height 37
type input "Medicina Integrativa (re-construcción) 🩺"
click at [680, 376] on span "Añade otro" at bounding box center [669, 378] width 70 height 19
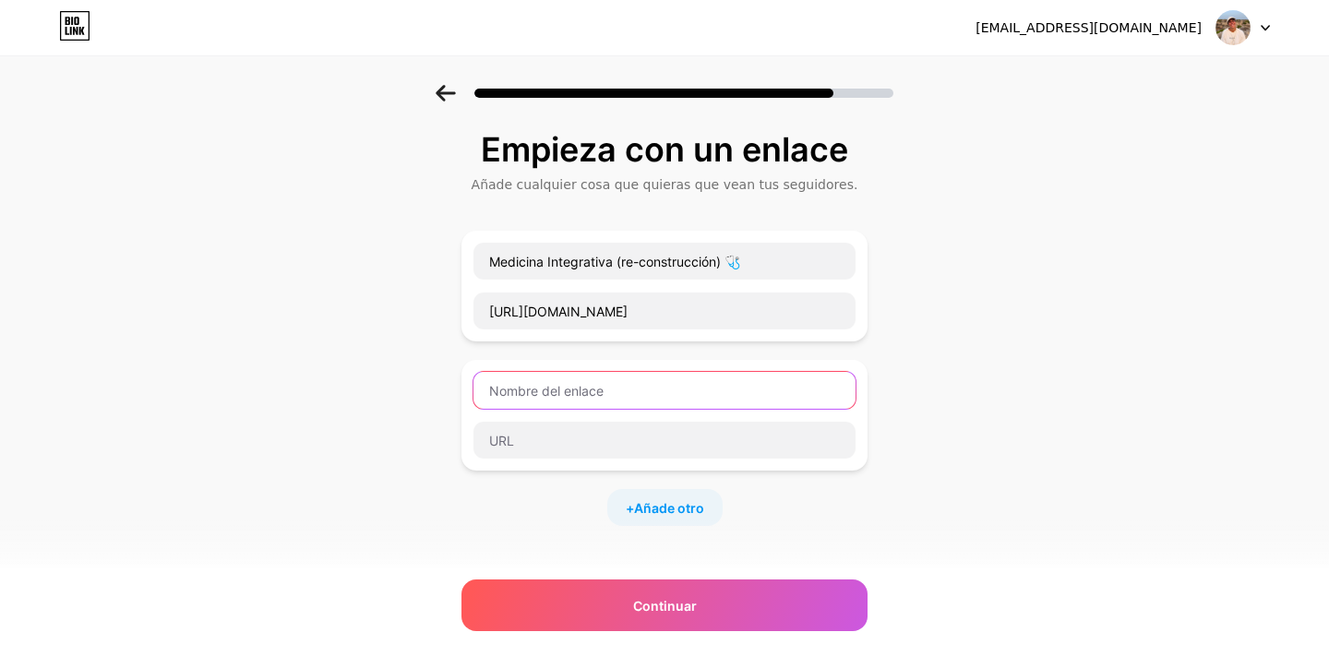
click at [576, 396] on input "text" at bounding box center [664, 390] width 382 height 37
type input "E"
type input "Terapia somática 1:1 🫀"
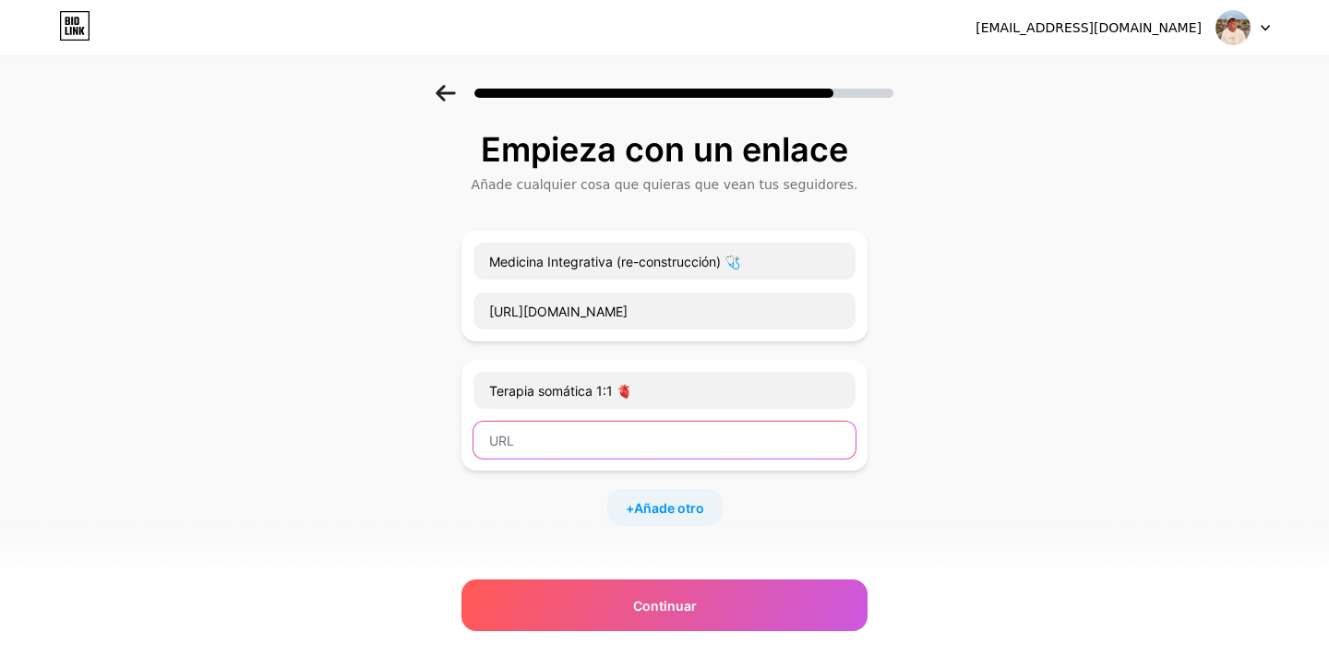
click at [526, 444] on input "text" at bounding box center [664, 440] width 382 height 37
paste input "[URL][DOMAIN_NAME]"
type input "[URL][DOMAIN_NAME]"
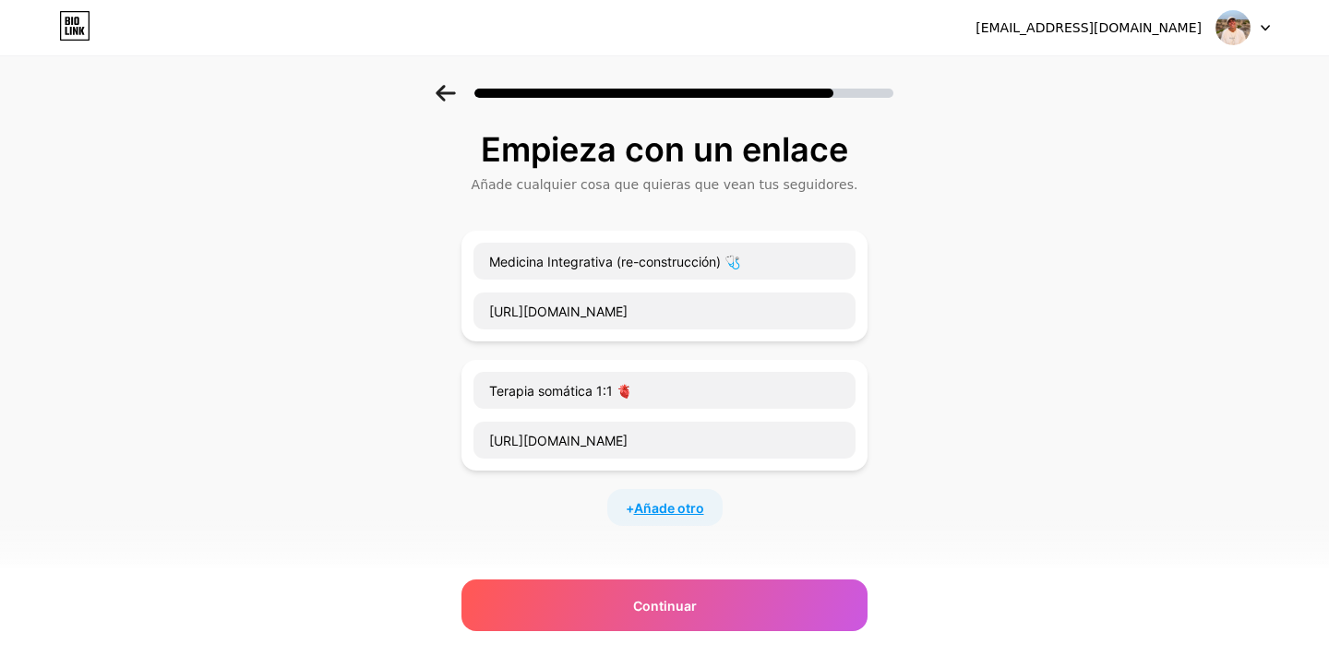
click at [661, 516] on span "Añade otro" at bounding box center [669, 507] width 70 height 19
click at [537, 521] on input "text" at bounding box center [664, 519] width 382 height 37
paste input "El refugio: donde regular tu sistema nervioso 🕊"
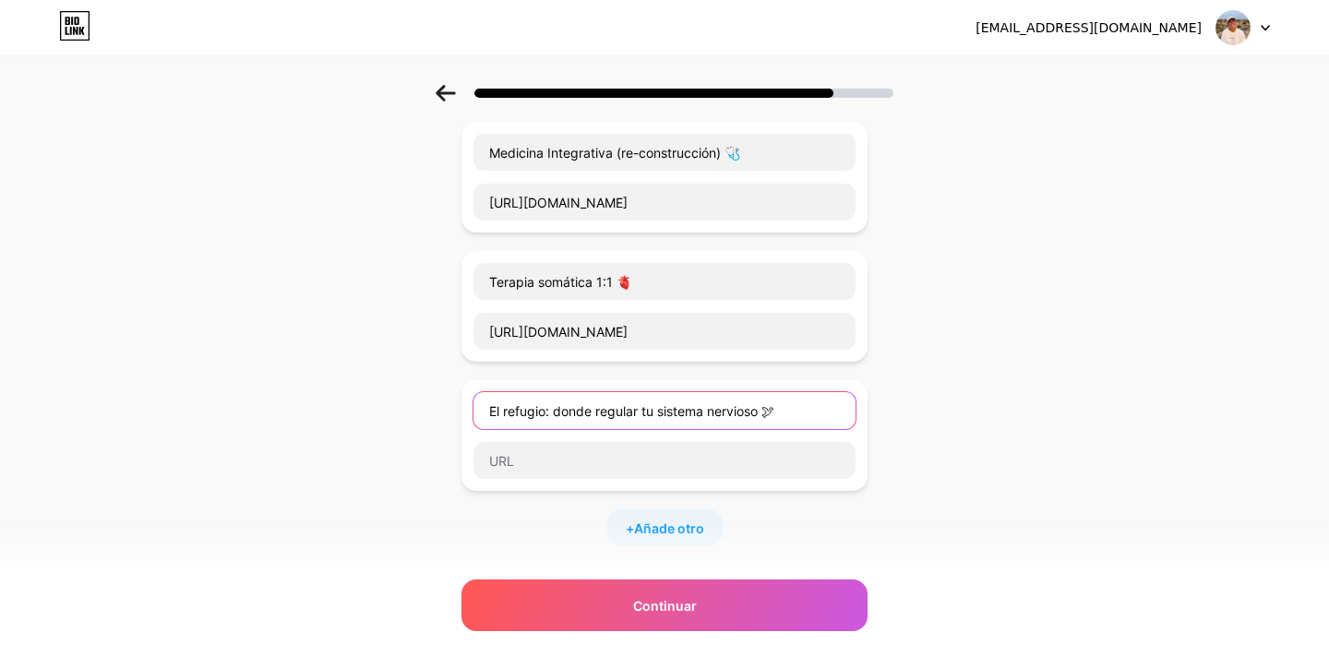
scroll to position [114, 0]
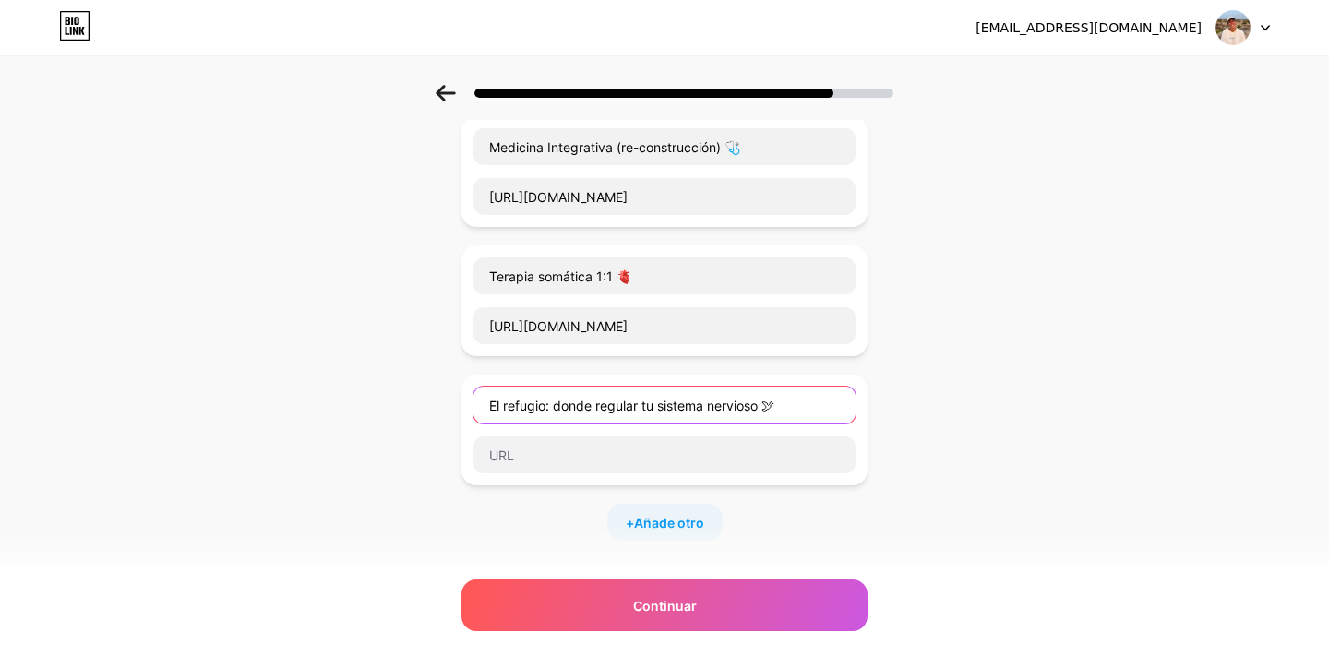
click at [509, 408] on input "El refugio: donde regular tu sistema nervioso 🕊" at bounding box center [664, 405] width 382 height 37
type input "El Refugio: donde regular tu sistema nervioso 🕊"
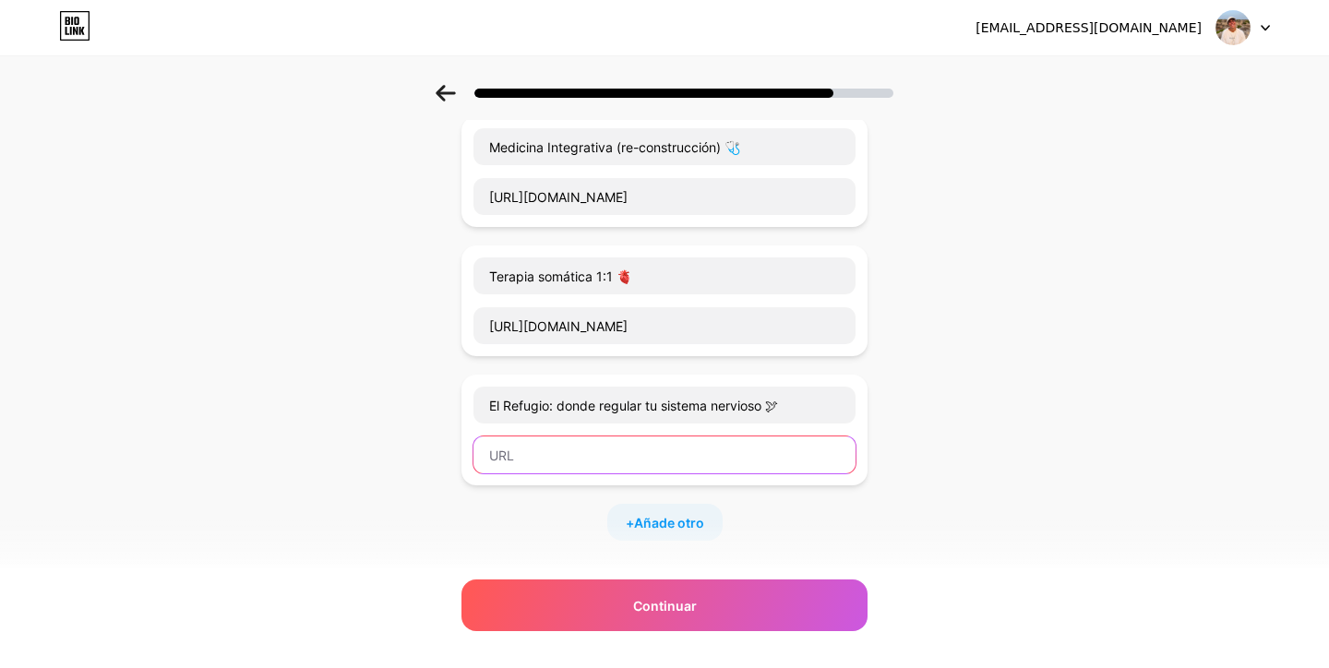
click at [586, 447] on input "text" at bounding box center [664, 455] width 382 height 37
paste input "[URL][DOMAIN_NAME]"
type input "[URL][DOMAIN_NAME]"
click at [679, 521] on span "Añade otro" at bounding box center [669, 522] width 70 height 19
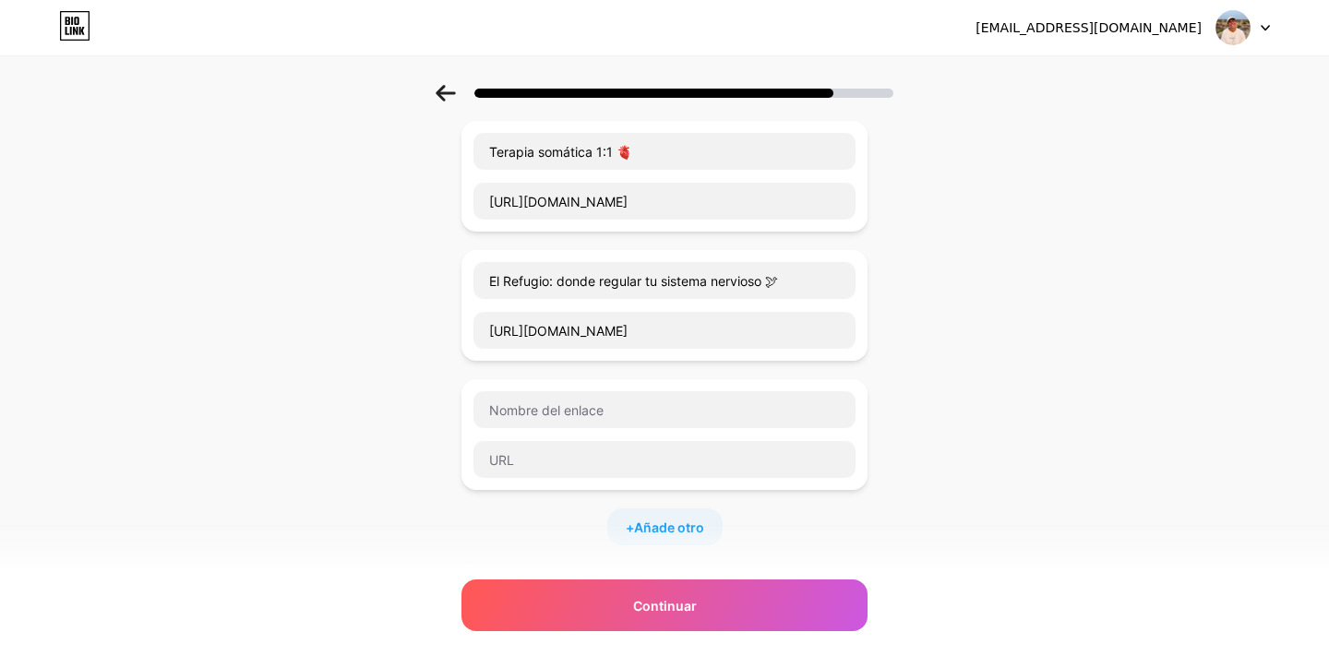
scroll to position [241, 0]
click at [565, 413] on input "text" at bounding box center [664, 407] width 382 height 37
paste input "Sesiones 1:1 de bienestar laboral para personas neurodivergentes🤲🏼"
click at [584, 406] on input "Sesiones 1:1 de bienestar laboral para personas neurodivergentes🤲🏼" at bounding box center [664, 407] width 382 height 37
click at [568, 401] on input "Sesiones 1:1 de bienestar laboral para personas neurodivergentes🤲🏼" at bounding box center [664, 407] width 382 height 37
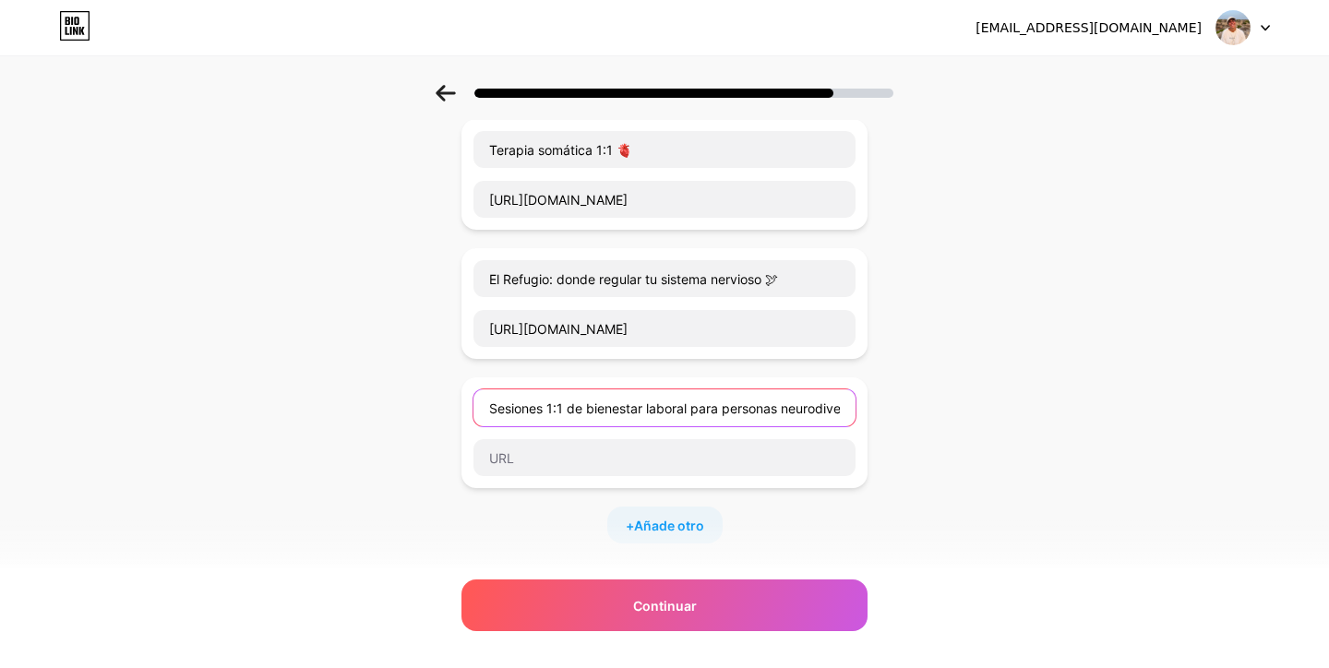
drag, startPoint x: 560, startPoint y: 413, endPoint x: 414, endPoint y: 404, distance: 146.1
click at [414, 404] on div "Empieza con un enlace Añade cualquier cosa que quieras que vean tus seguidores.…" at bounding box center [664, 362] width 1329 height 1036
click at [622, 413] on input "Sesiones 1:1 de bienestar laboral para personas neurodivergentes🤲🏼" at bounding box center [664, 407] width 382 height 37
click at [644, 408] on input "Sesiones 1:1 de bienestar laboral para personas neurodivergentes🤲🏼" at bounding box center [664, 407] width 382 height 37
drag, startPoint x: 676, startPoint y: 407, endPoint x: 688, endPoint y: 407, distance: 12.9
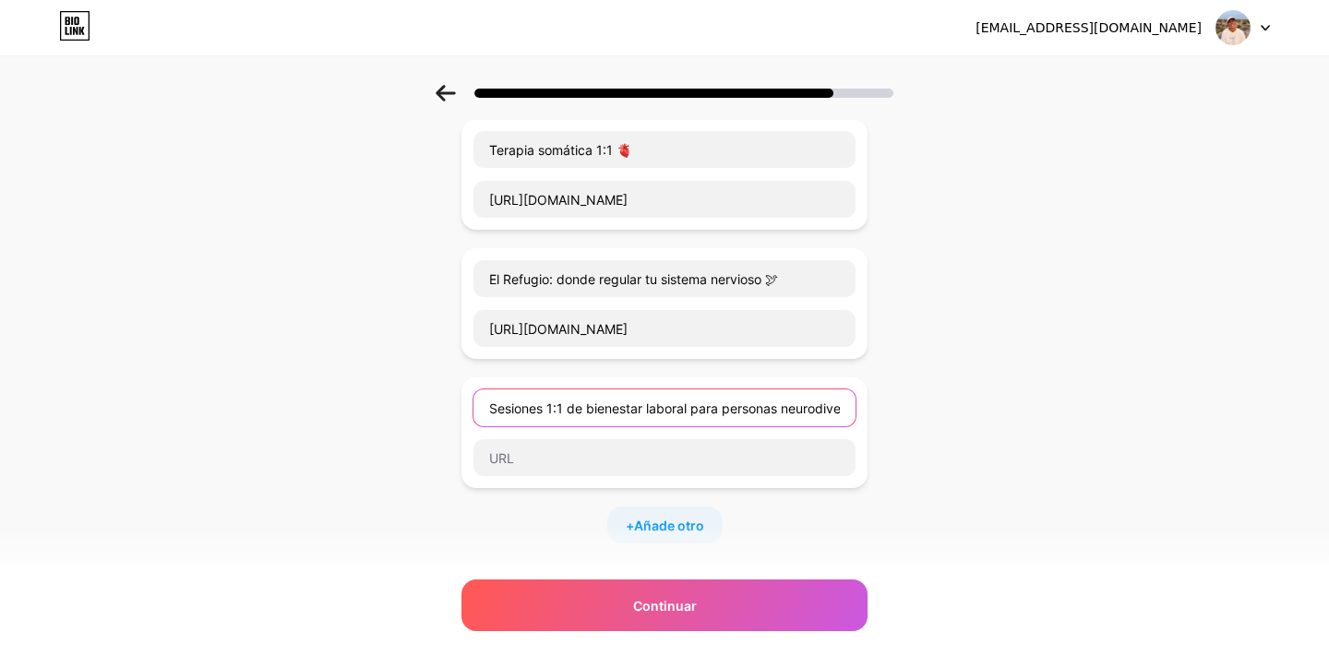
click at [676, 407] on input "Sesiones 1:1 de bienestar laboral para personas neurodivergentes🤲🏼" at bounding box center [664, 407] width 382 height 37
click at [694, 407] on input "Sesiones 1:1 de bienestar laboral para personas neurodivergentes🤲🏼" at bounding box center [664, 407] width 382 height 37
drag, startPoint x: 692, startPoint y: 407, endPoint x: 478, endPoint y: 405, distance: 214.1
click at [478, 405] on input "Sesiones 1:1 de bienestar laboral para personas neurodivergentes🤲🏼" at bounding box center [664, 407] width 382 height 37
click at [618, 412] on input "Acompañamiento salud laboral para personas neurodivergentes🤲🏼" at bounding box center [664, 407] width 382 height 37
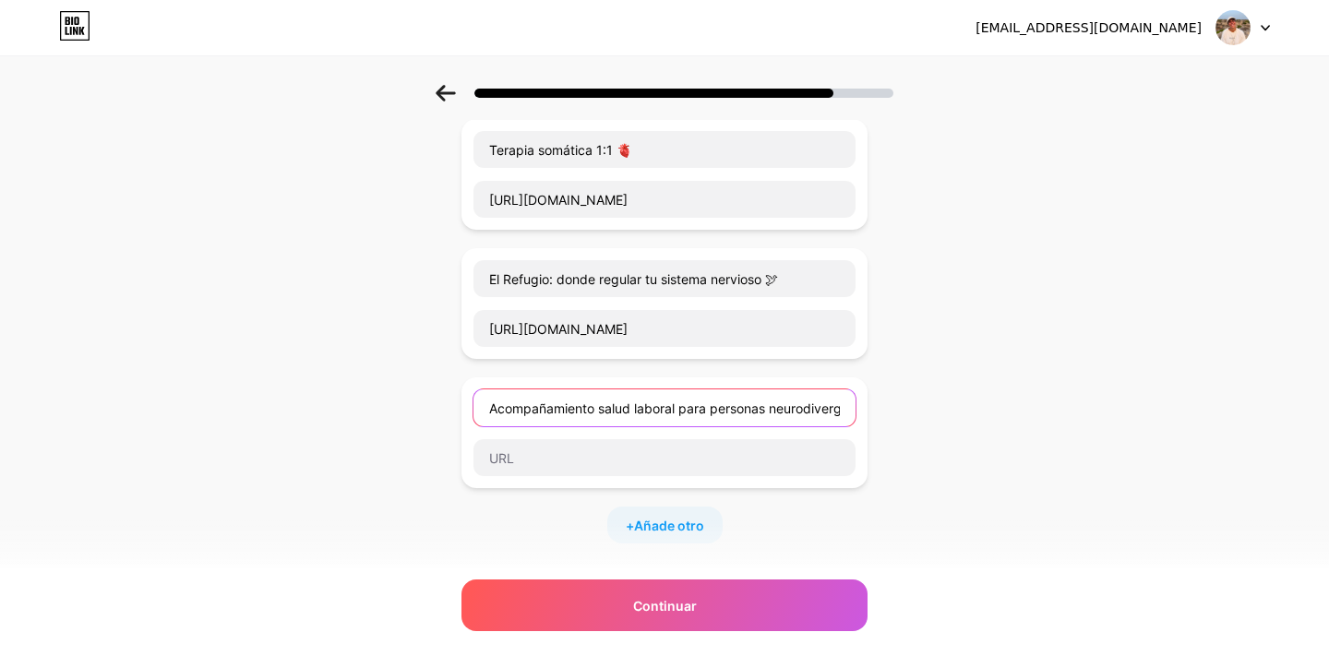
click at [618, 412] on input "Acompañamiento salud laboral para personas neurodivergentes🤲🏼" at bounding box center [664, 407] width 382 height 37
click at [576, 403] on input "Acompañamiento salud laboral para personas neurodivergentes🤲🏼" at bounding box center [664, 407] width 382 height 37
click at [603, 406] on input "Acompañamiento salud laboral para personas neurodivergentes🤲🏼" at bounding box center [664, 407] width 382 height 37
click at [609, 406] on input "Acompañamiento salud laboral para personas neurodivergentes🤲🏼" at bounding box center [664, 407] width 382 height 37
click at [680, 408] on input "Acompañamiento salud laboral para personas neurodivergentes🤲🏼" at bounding box center [664, 407] width 382 height 37
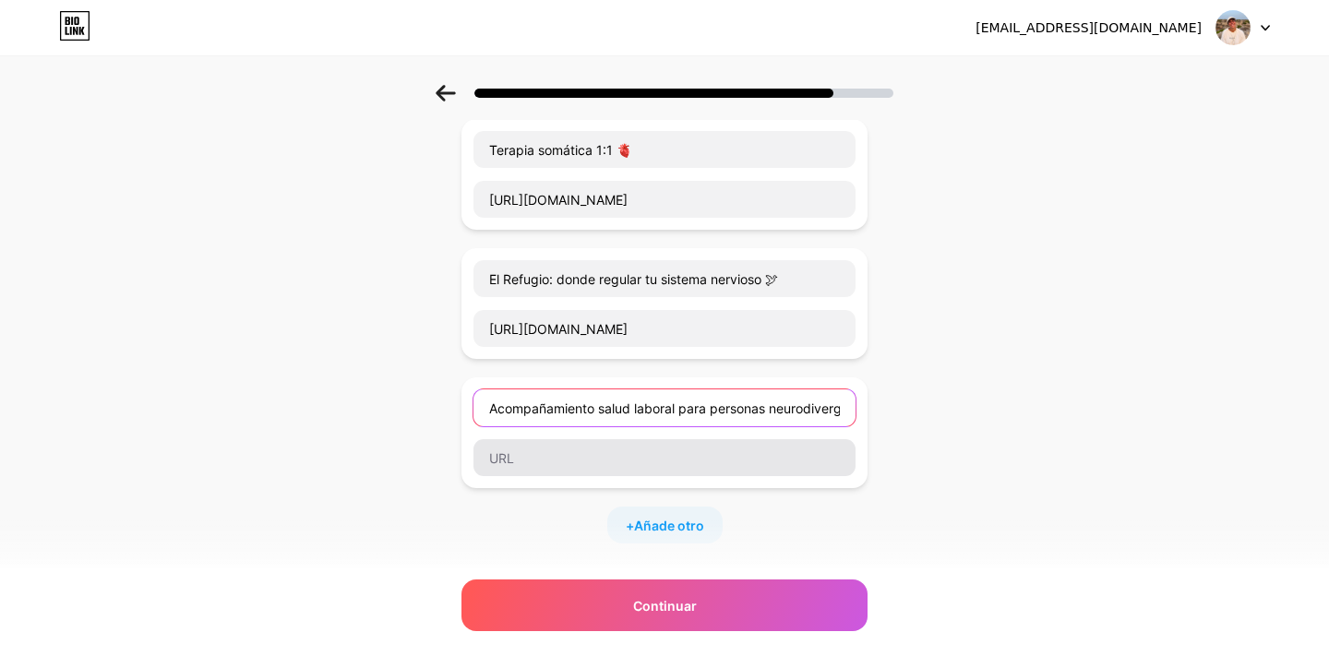
type input "Acompañamiento salud laboral para personas neurodivergentes🤲🏼"
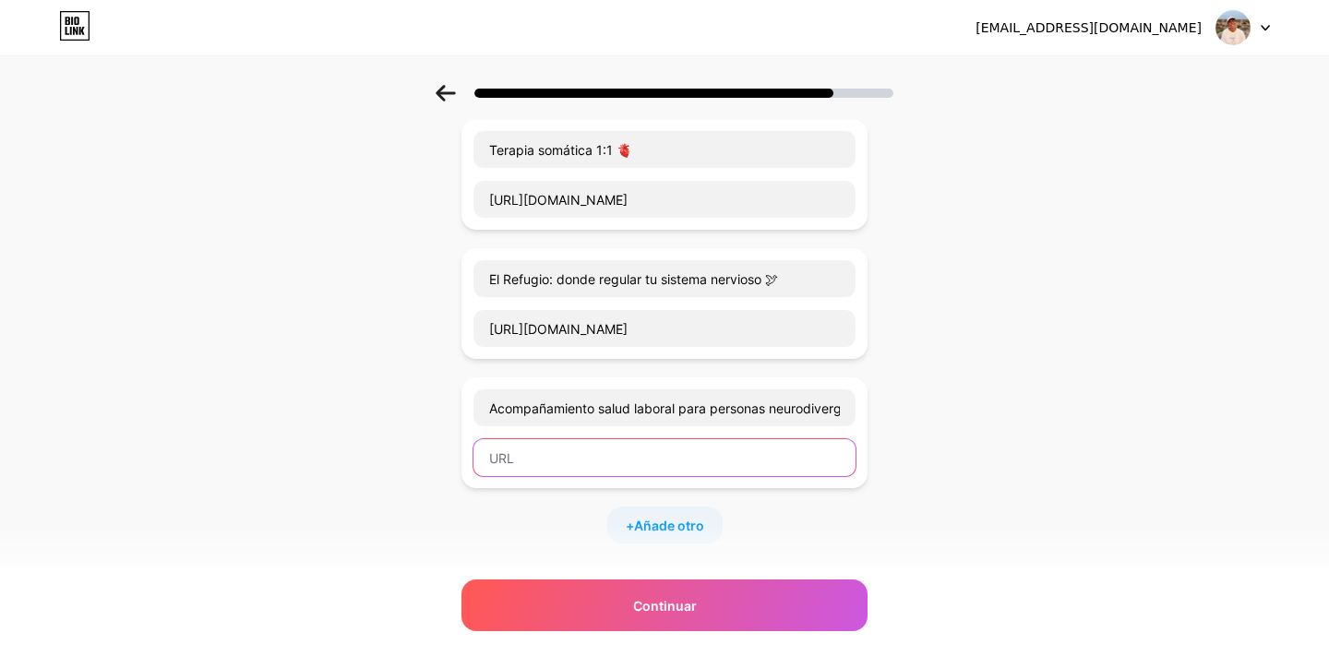
click at [632, 449] on input "text" at bounding box center [664, 457] width 382 height 37
paste input "[URL][DOMAIN_NAME]"
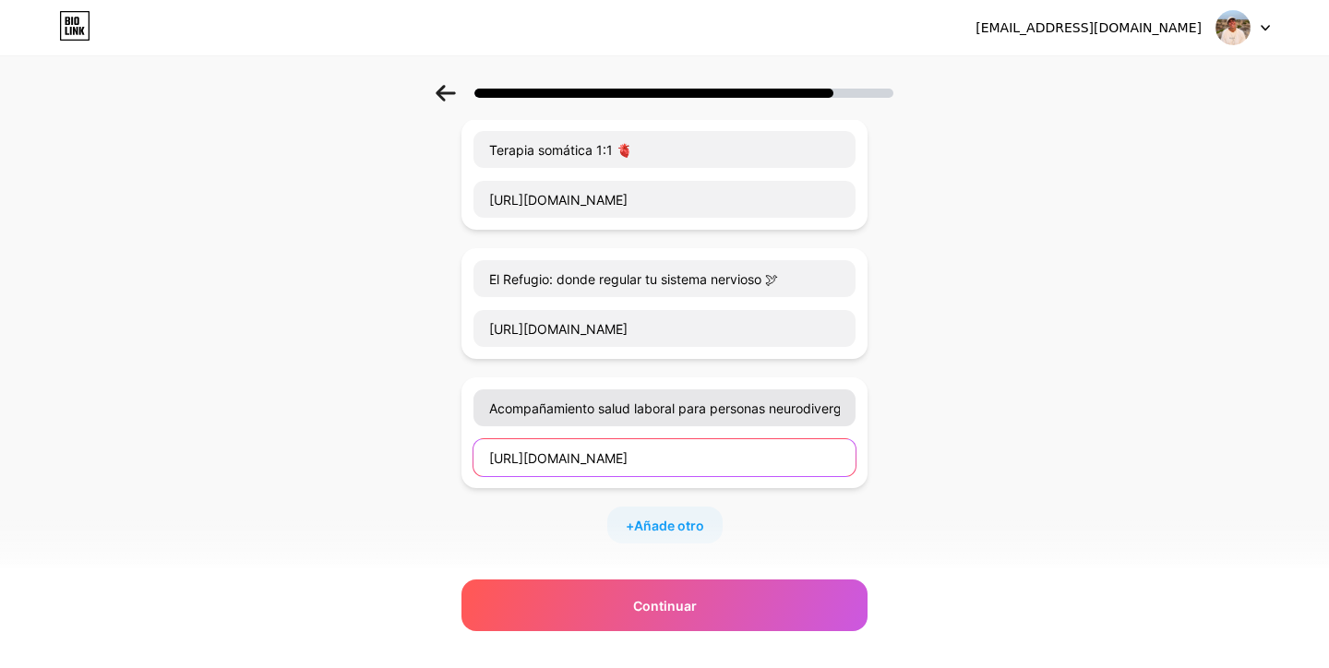
type input "[URL][DOMAIN_NAME]"
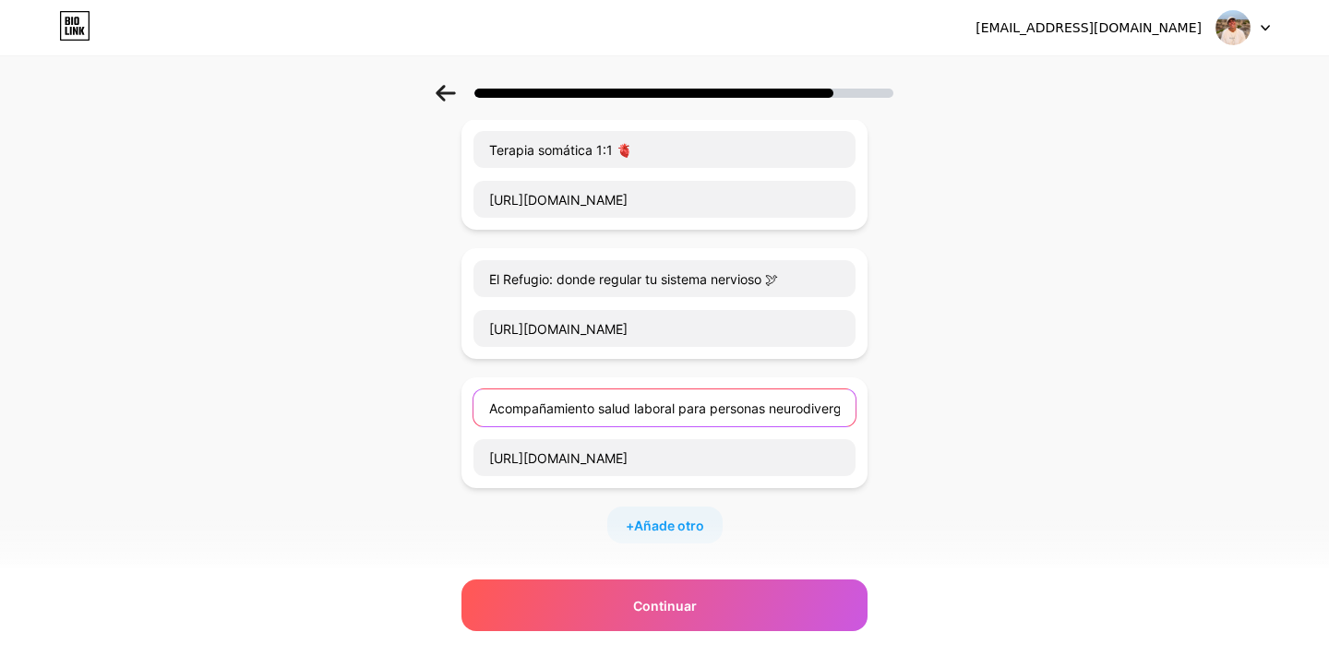
click at [640, 412] on input "Acompañamiento salud laboral para personas neurodivergentes🤲🏼" at bounding box center [664, 407] width 382 height 37
click at [618, 407] on input "Acompañamiento salud laboral para personas neurodivergentes🤲🏼" at bounding box center [664, 407] width 382 height 37
click at [568, 415] on input "Acompañamiento bienestar laboral para personas neurodivergentes🤲🏼" at bounding box center [664, 407] width 382 height 37
click at [615, 410] on input "Acompañamiento bienestar laboral para personas neurodivergentes🤲🏼" at bounding box center [664, 407] width 382 height 37
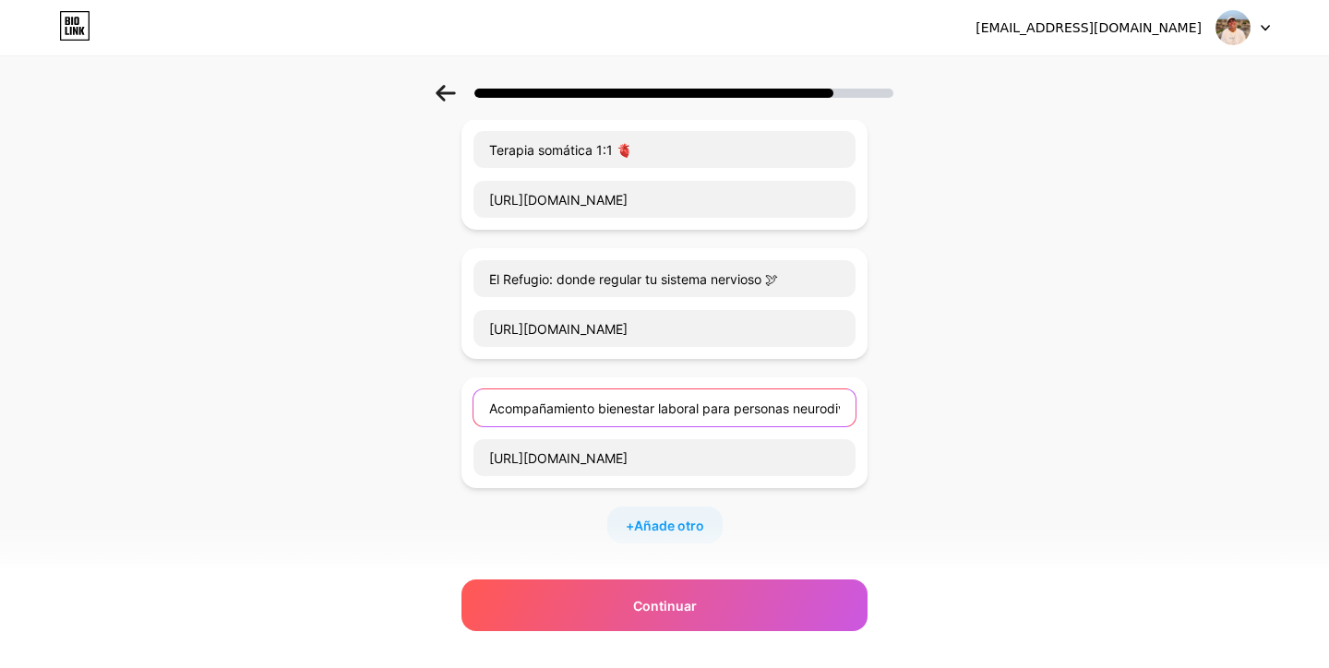
click at [605, 407] on input "Acompañamiento bienestar laboral para personas neurodivergentes🤲🏼" at bounding box center [664, 407] width 382 height 37
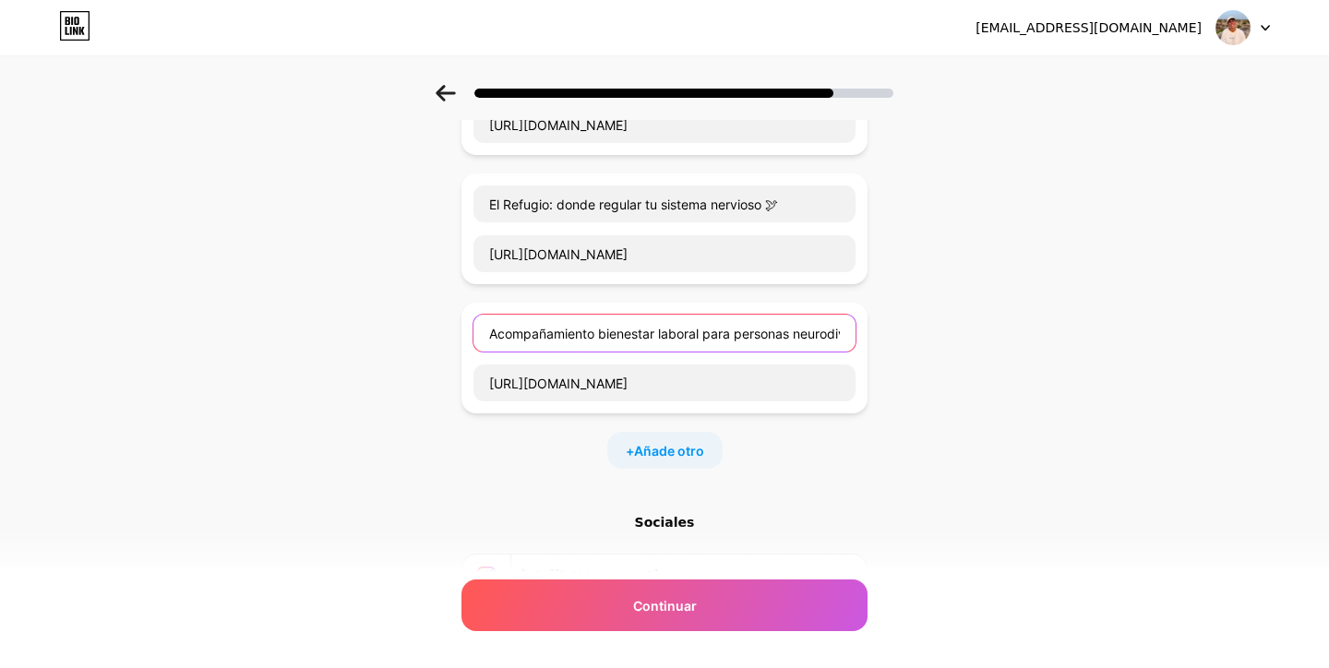
scroll to position [319, 0]
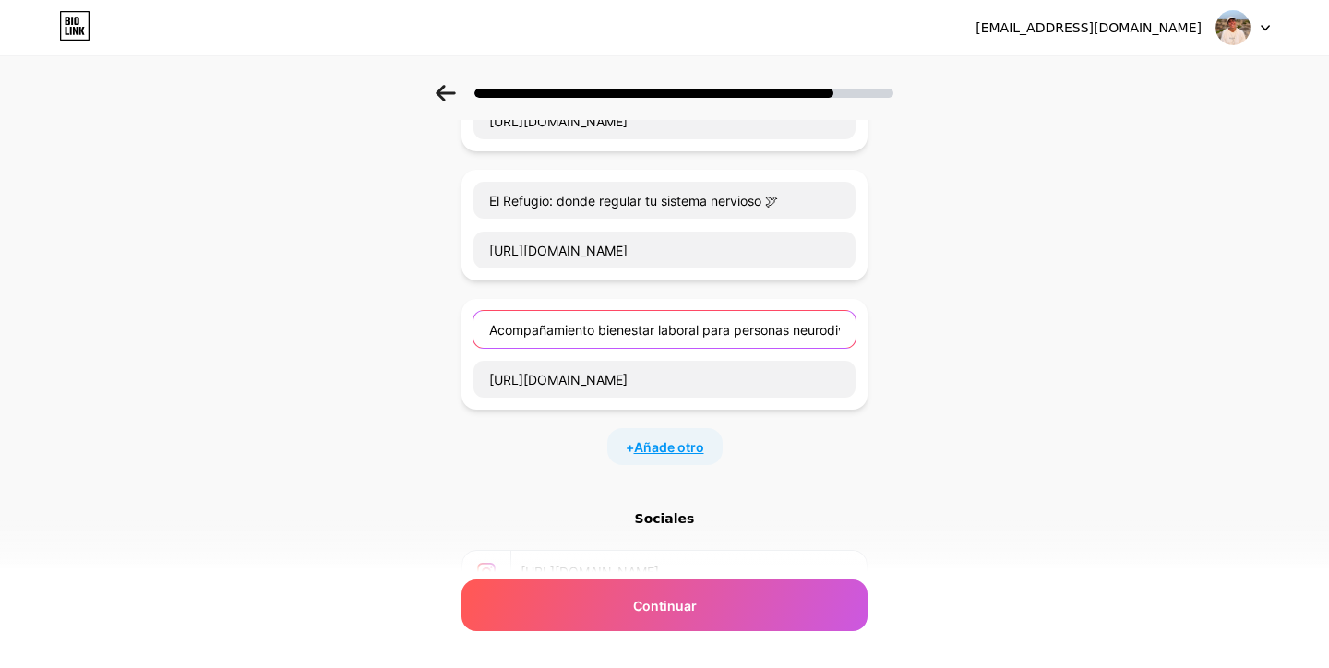
type input "Acompañamiento bienestar laboral para personas neurodivergentes🤲🏼"
click at [657, 443] on span "Añade otro" at bounding box center [669, 446] width 70 height 19
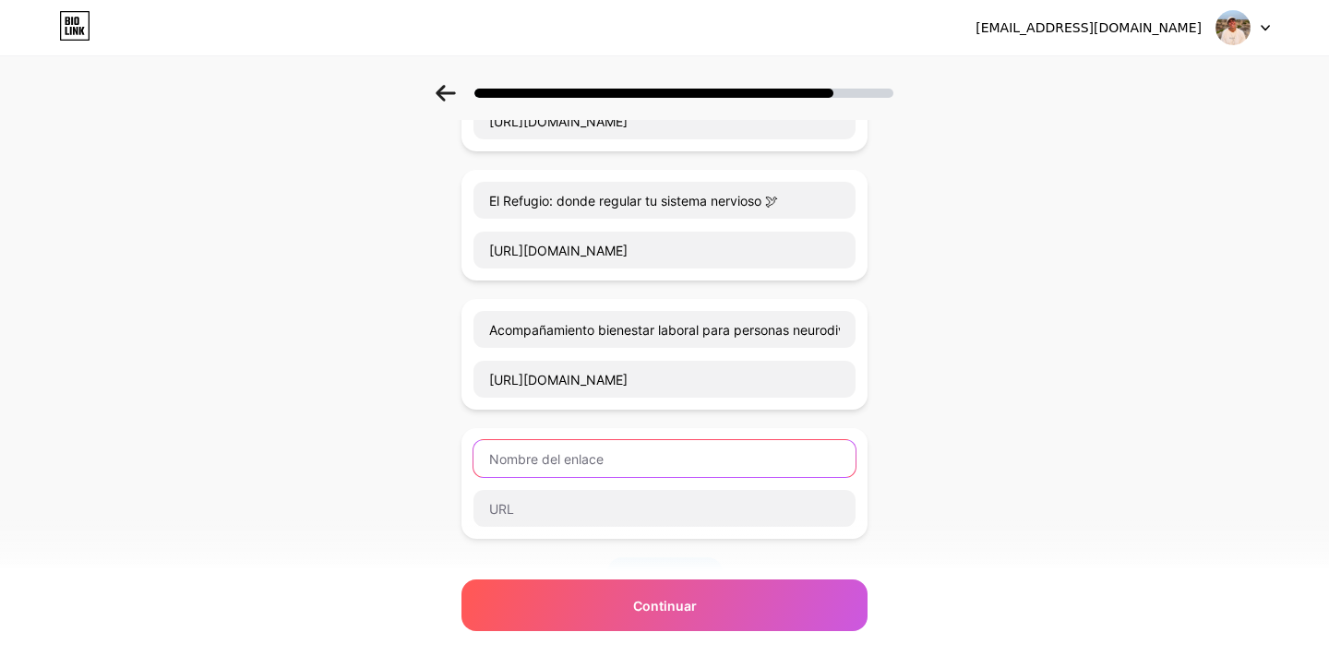
click at [557, 455] on input "text" at bounding box center [664, 458] width 382 height 37
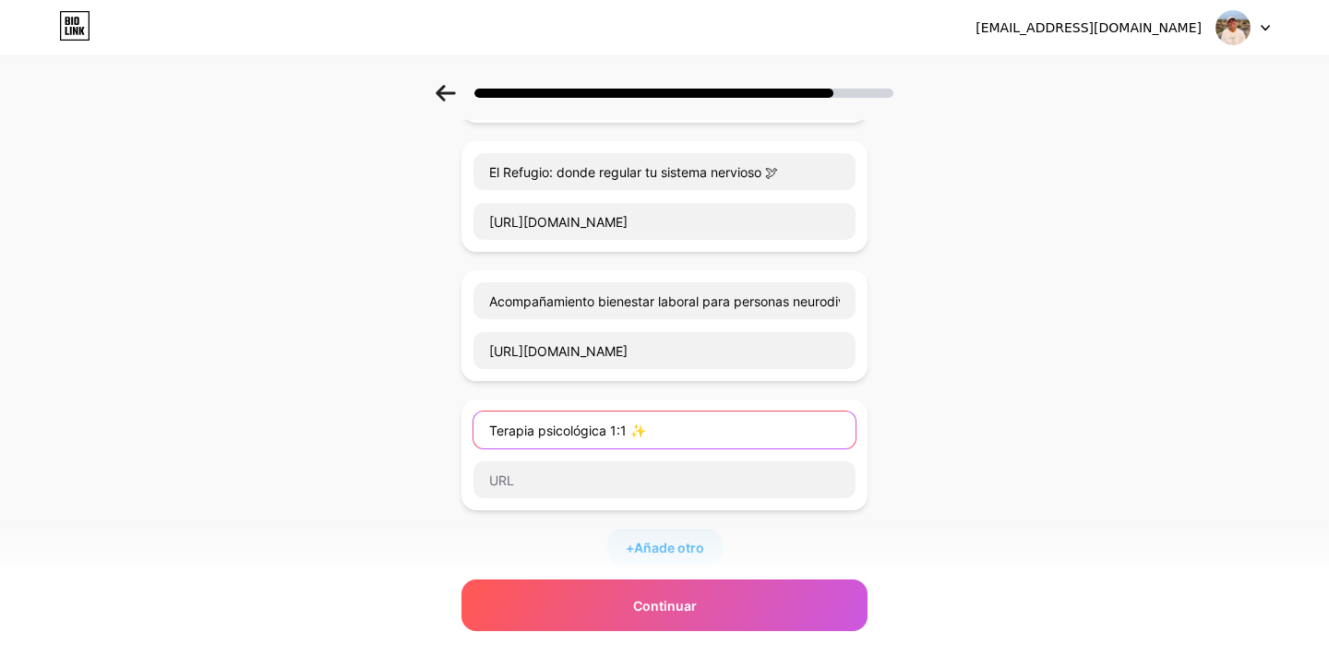
scroll to position [348, 0]
type input "Terapia psicológica 1:1 👁"
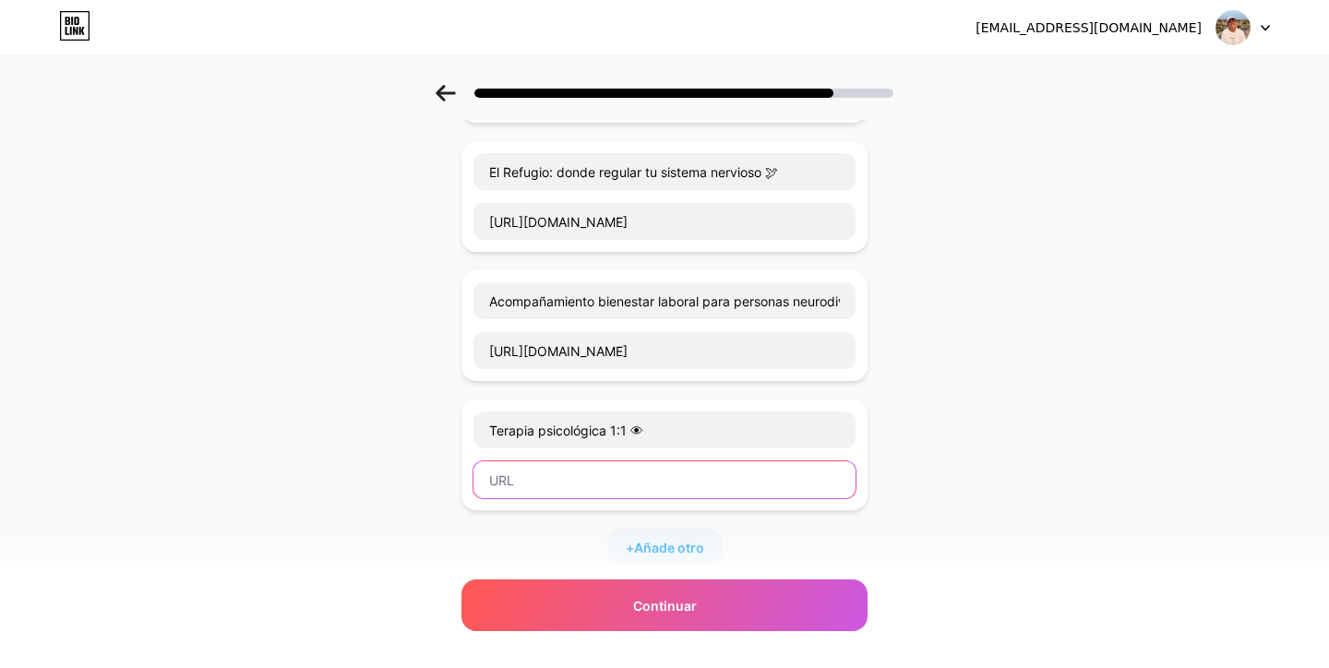
click at [640, 478] on input "text" at bounding box center [664, 479] width 382 height 37
paste input "[URL][DOMAIN_NAME]"
type input "[URL][DOMAIN_NAME]"
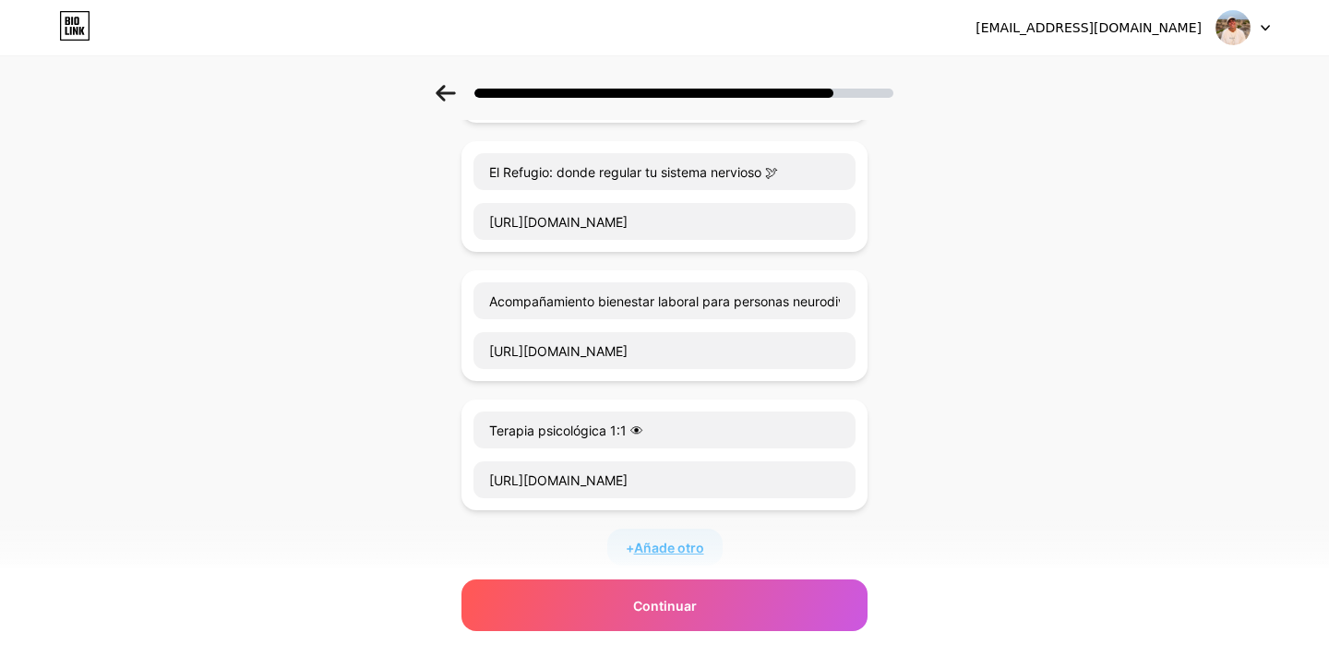
click at [682, 552] on span "Añade otro" at bounding box center [669, 547] width 70 height 19
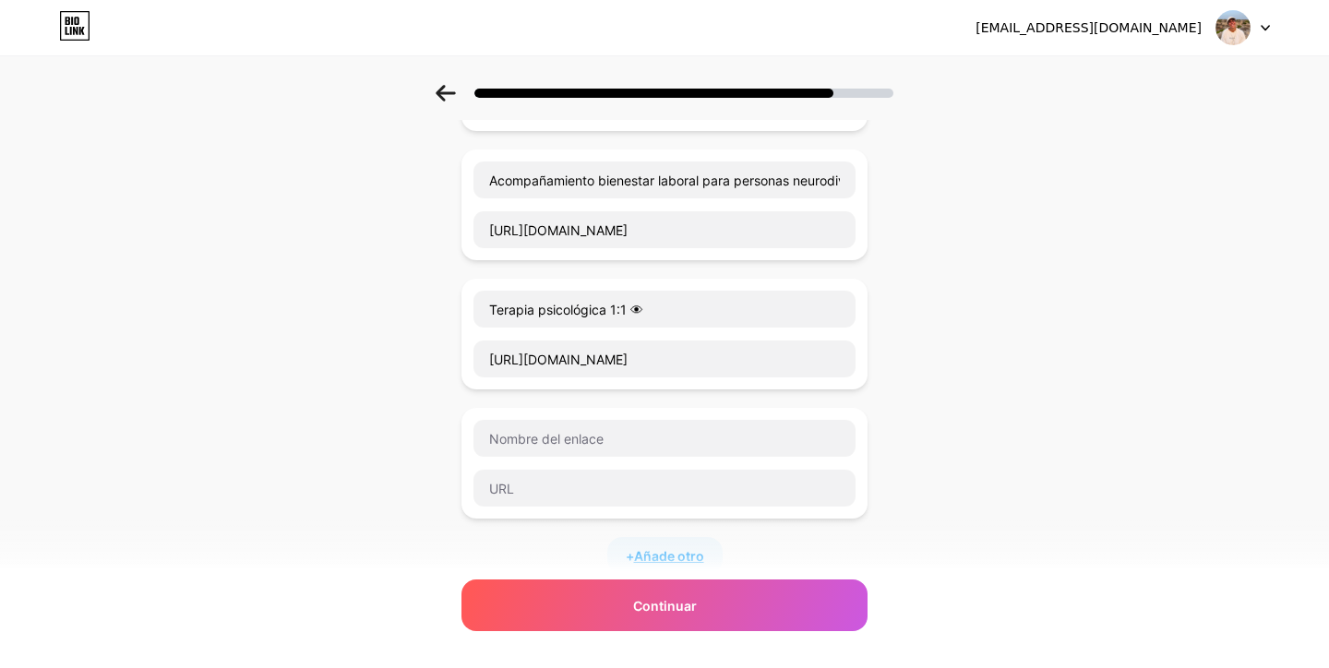
scroll to position [471, 0]
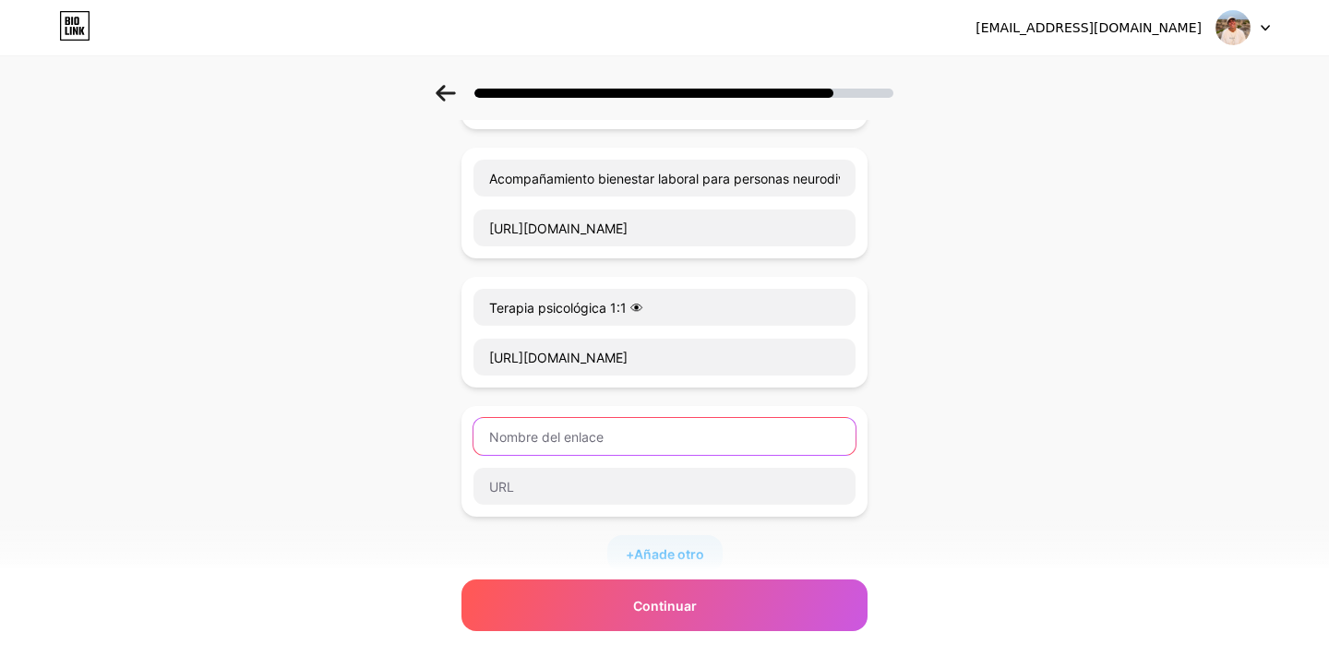
click at [551, 431] on input "text" at bounding box center [664, 436] width 382 height 37
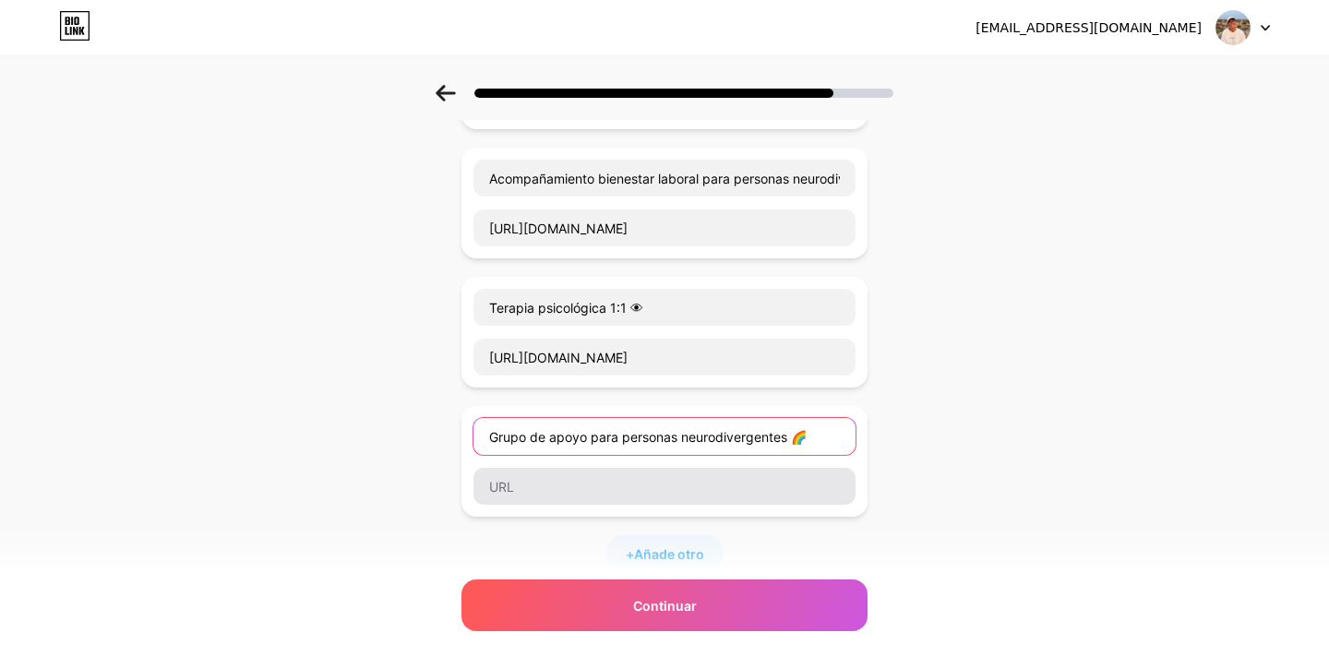
type input "Grupo de apoyo para personas neurodivergentes 🌈"
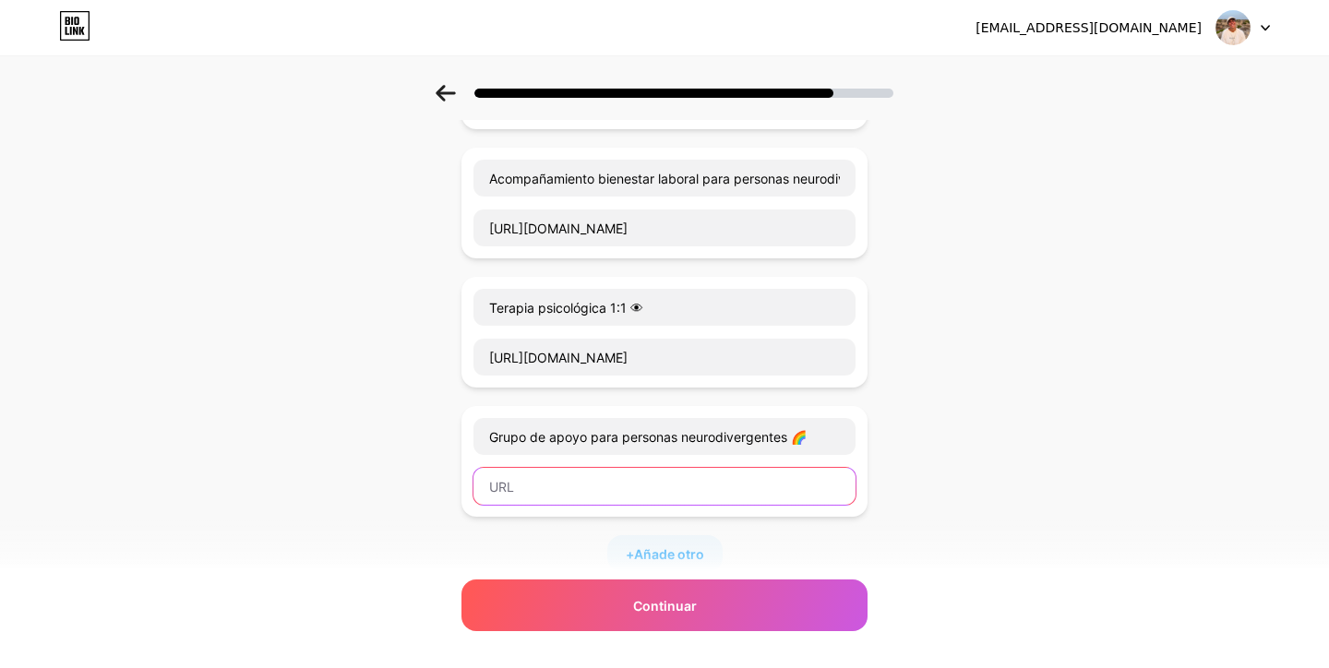
click at [591, 484] on input "text" at bounding box center [664, 486] width 382 height 37
paste input "[URL][DOMAIN_NAME]"
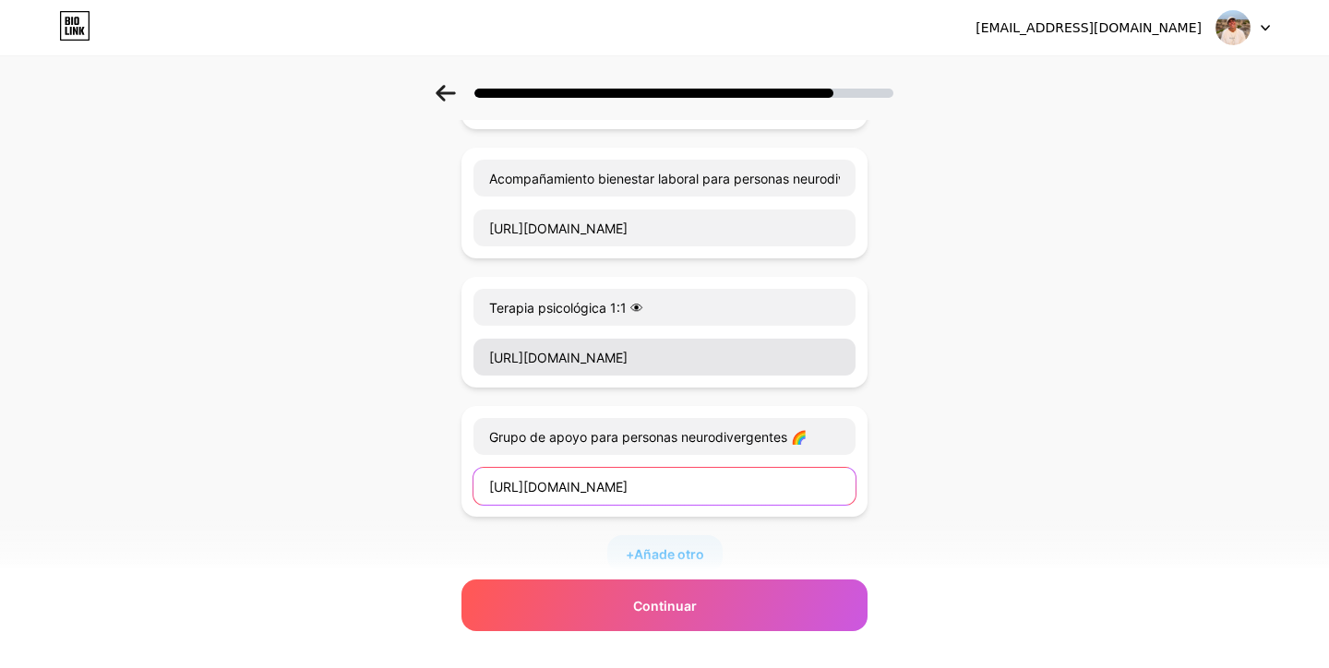
type input "[URL][DOMAIN_NAME]"
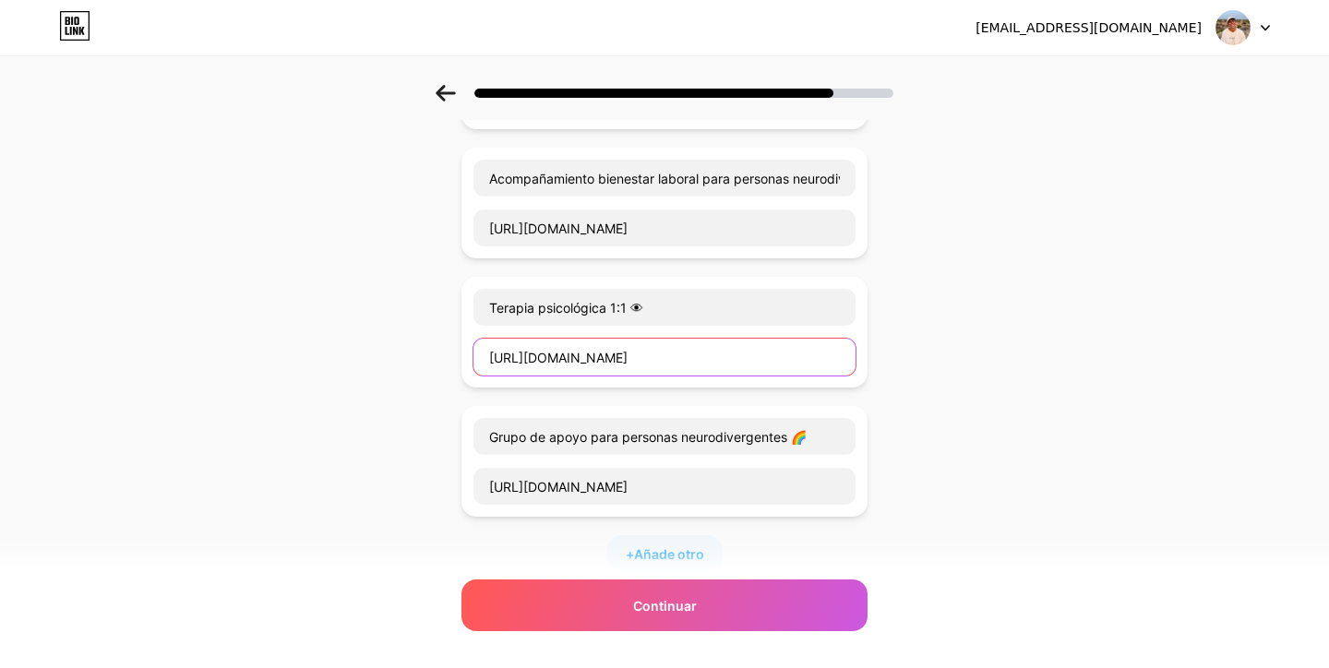
click at [638, 358] on input "[URL][DOMAIN_NAME]" at bounding box center [664, 357] width 382 height 37
click at [1034, 403] on div "Empieza con un enlace Añade cualquier cosa que quieras que vean tus seguidores.…" at bounding box center [664, 261] width 1329 height 1295
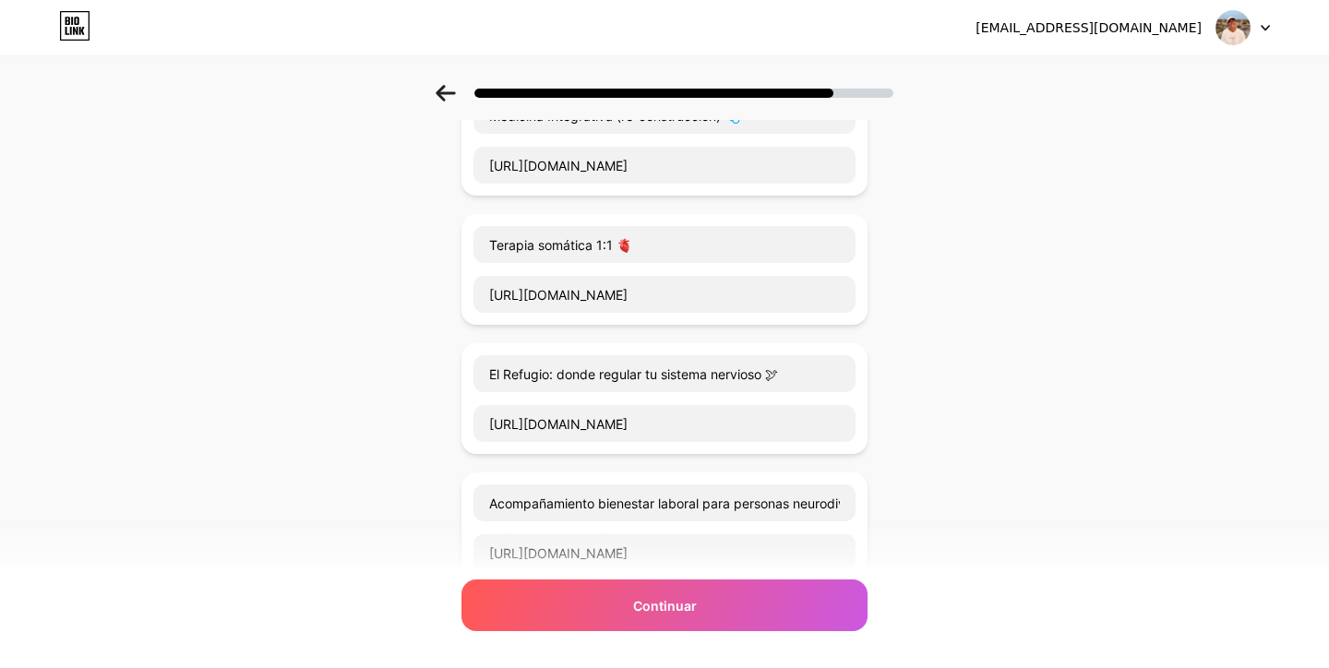
scroll to position [156, 0]
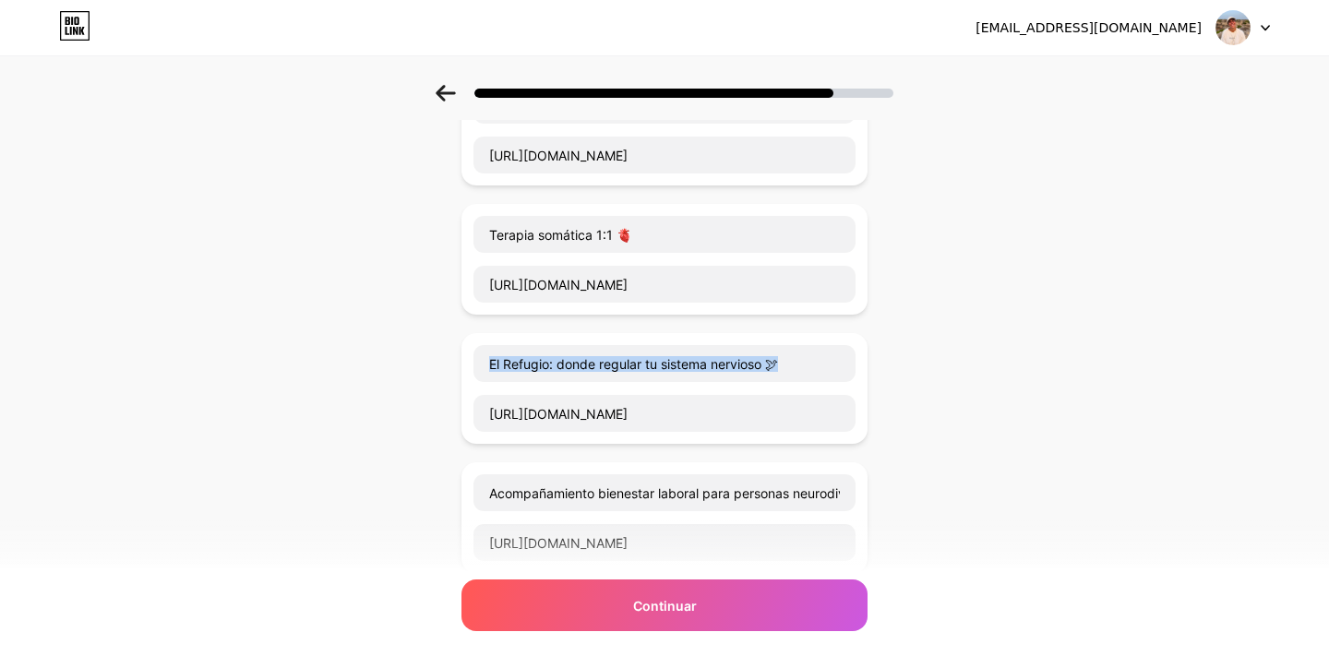
drag, startPoint x: 859, startPoint y: 391, endPoint x: 880, endPoint y: 380, distance: 23.9
click at [880, 380] on div "Empieza con un enlace Añade cualquier cosa que quieras que vean tus seguidores.…" at bounding box center [664, 576] width 1329 height 1295
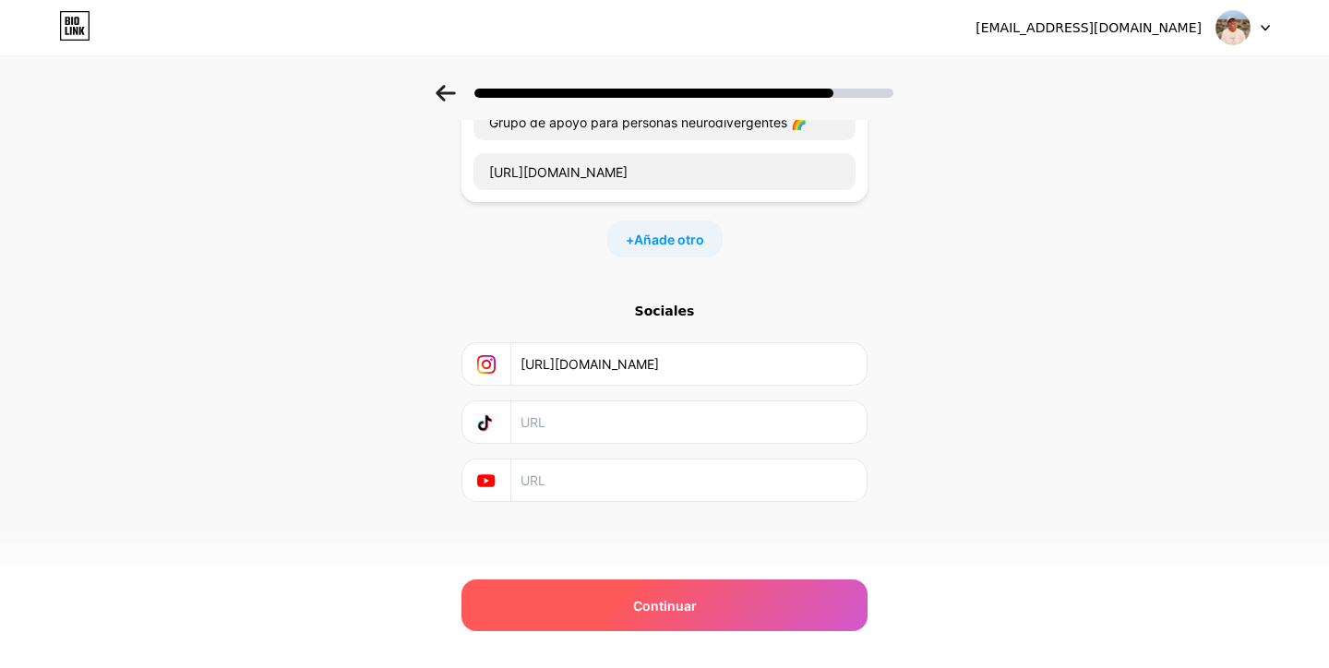
scroll to position [785, 0]
click at [681, 609] on span "Continuar" at bounding box center [665, 605] width 64 height 19
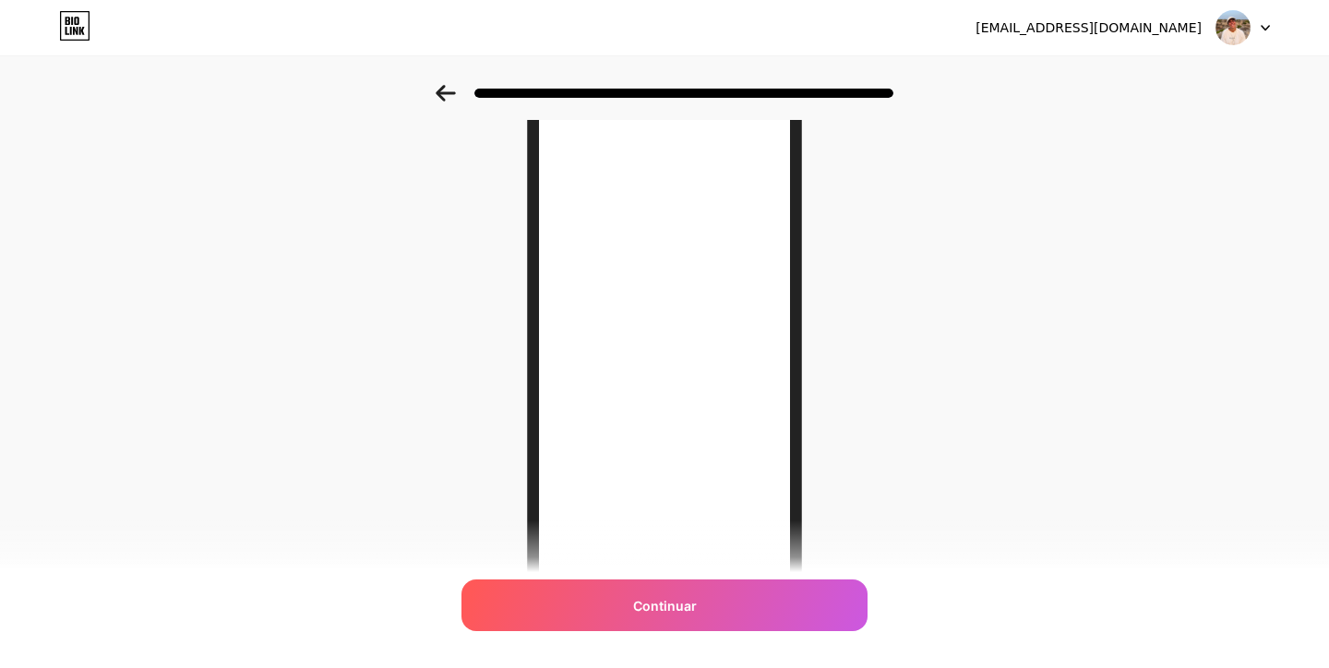
scroll to position [91, 0]
click at [445, 94] on icon at bounding box center [445, 93] width 19 height 17
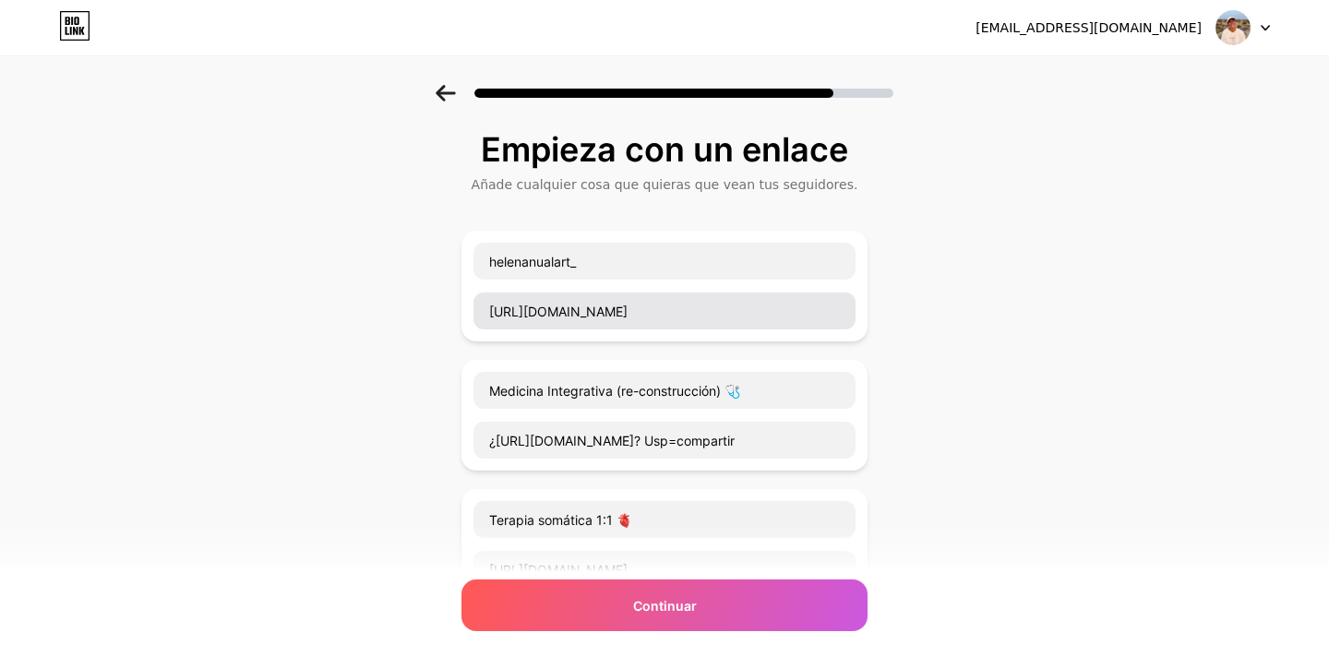
scroll to position [0, 0]
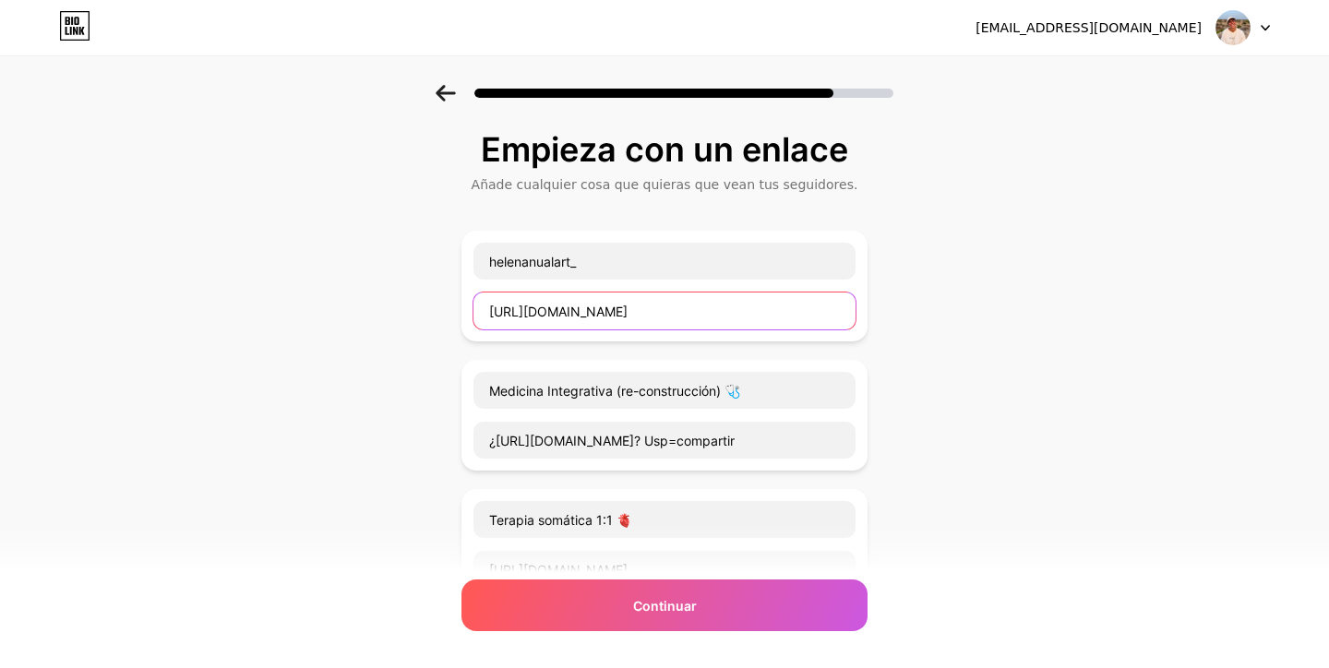
drag, startPoint x: 688, startPoint y: 305, endPoint x: 454, endPoint y: 302, distance: 234.4
type input "[URL][DOMAIN_NAME]"
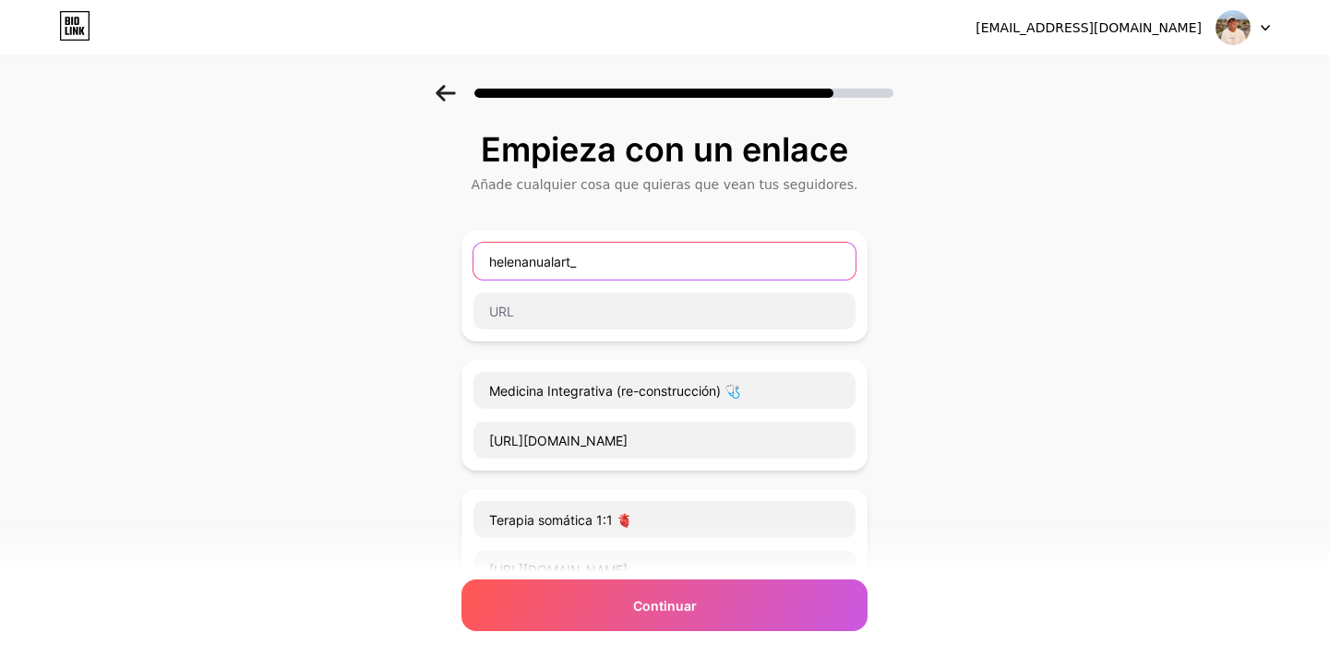
drag, startPoint x: 601, startPoint y: 267, endPoint x: 407, endPoint y: 251, distance: 194.4
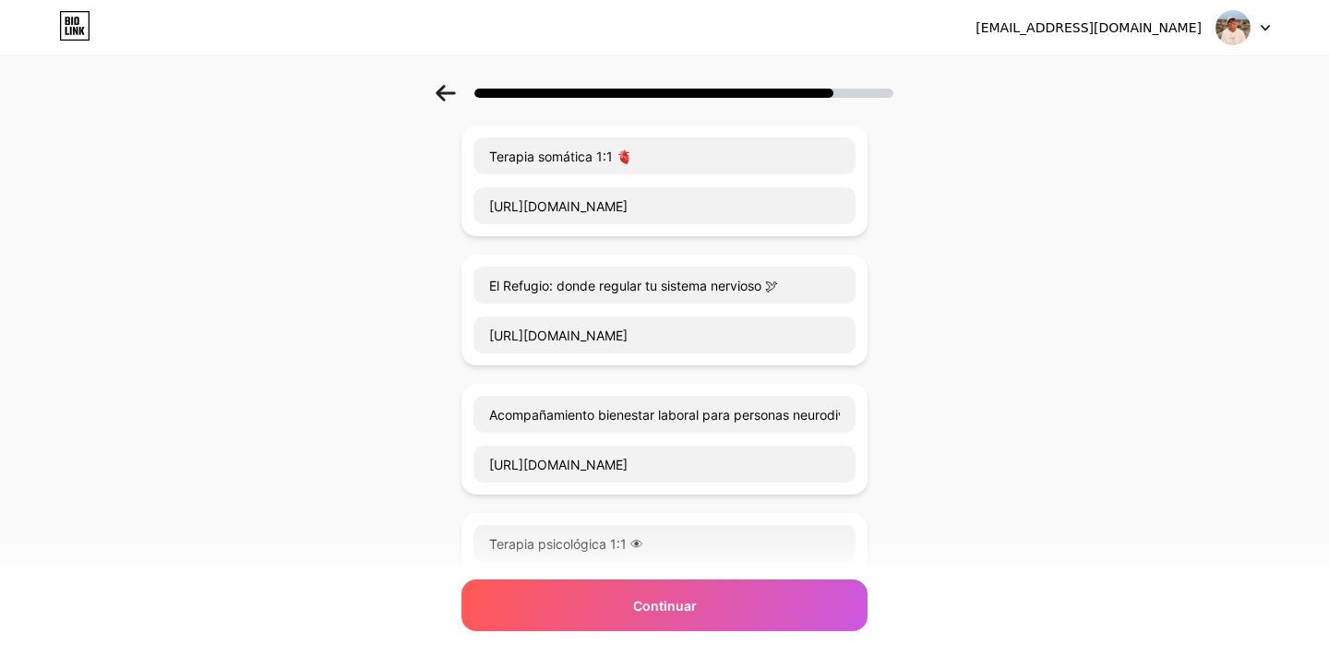
scroll to position [390, 0]
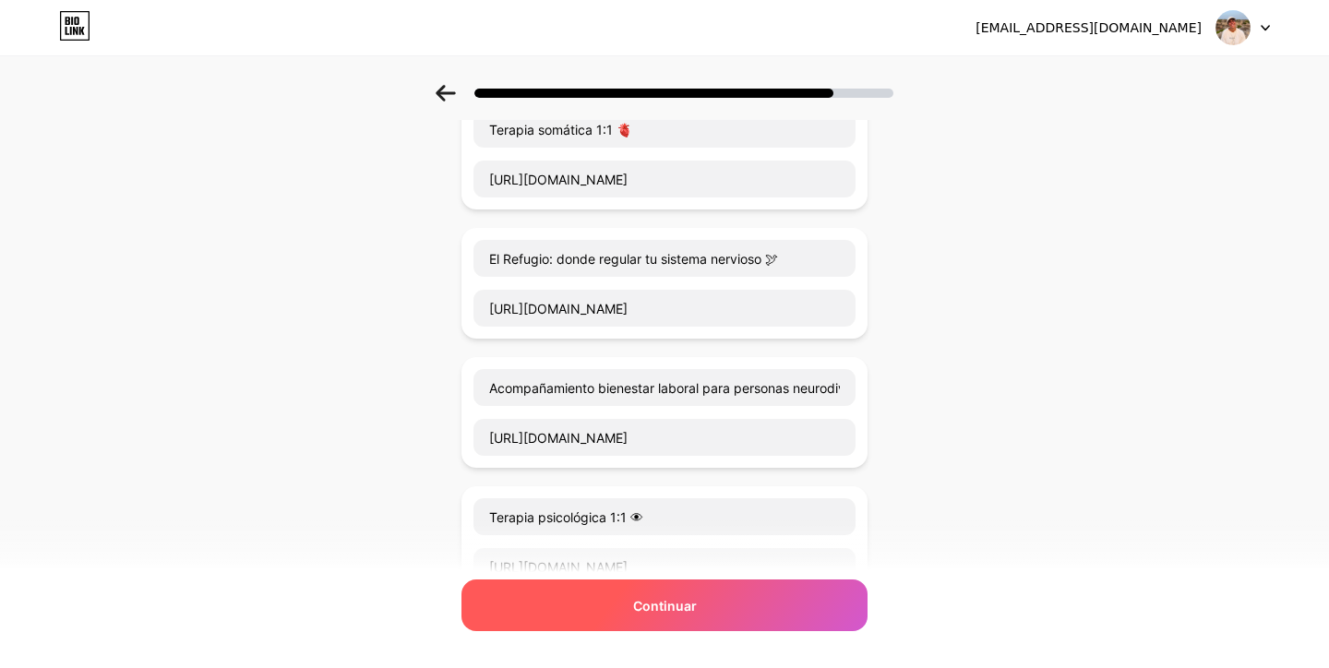
click at [635, 617] on div "Continuar" at bounding box center [664, 606] width 406 height 52
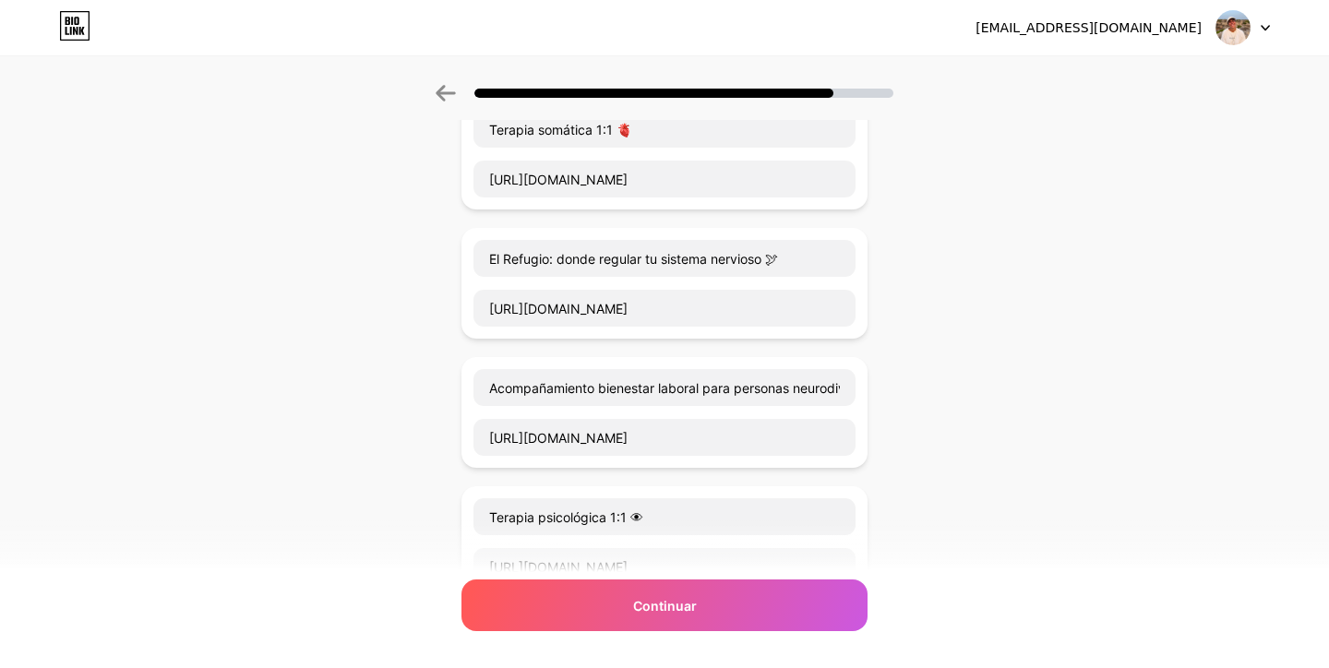
scroll to position [0, 0]
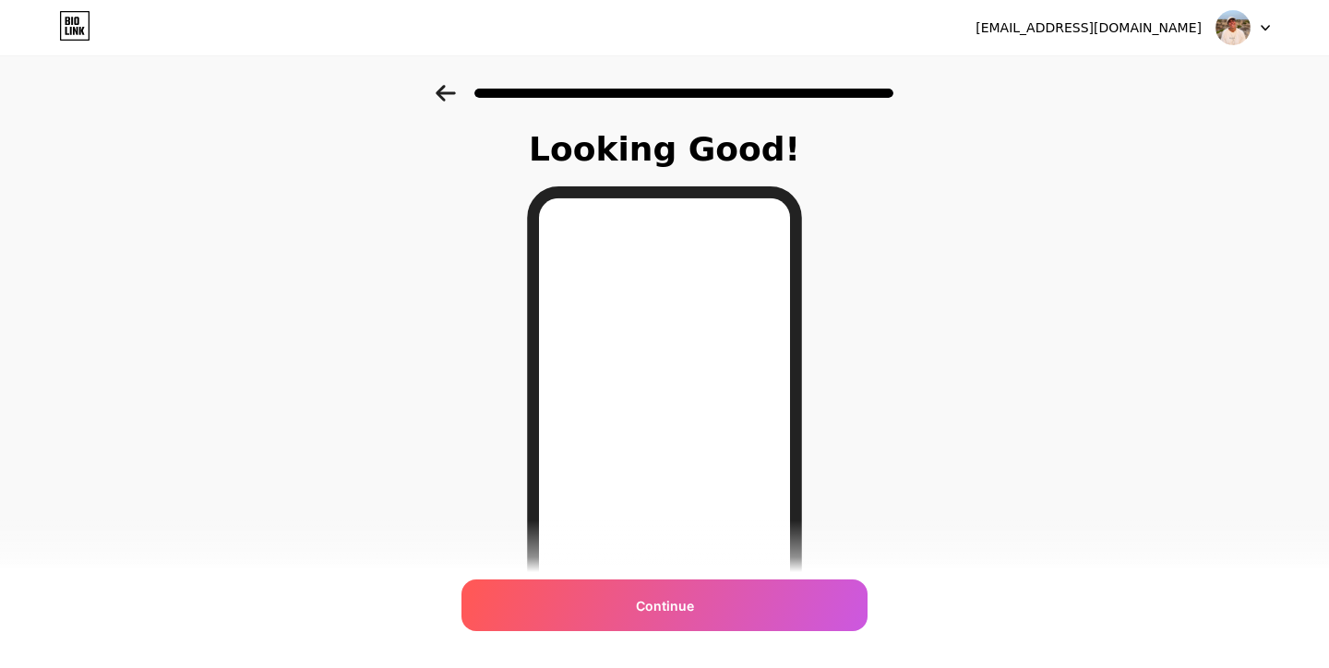
click at [445, 92] on icon at bounding box center [445, 93] width 19 height 17
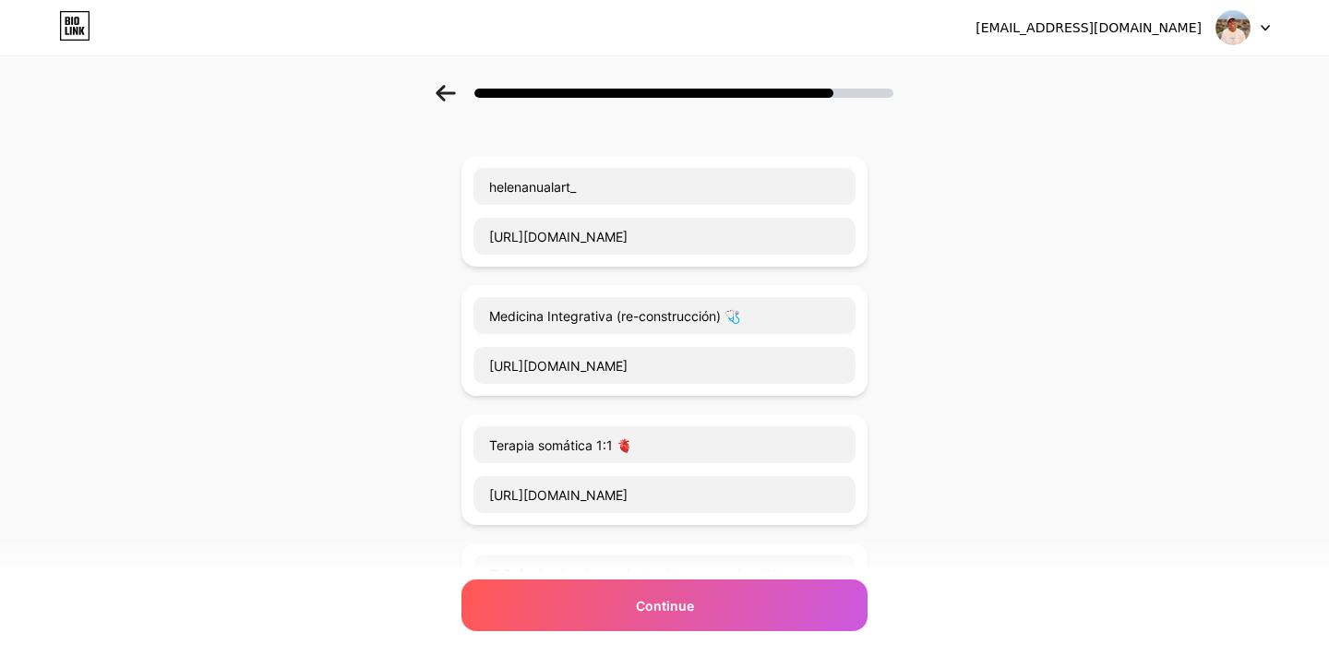
scroll to position [69, 0]
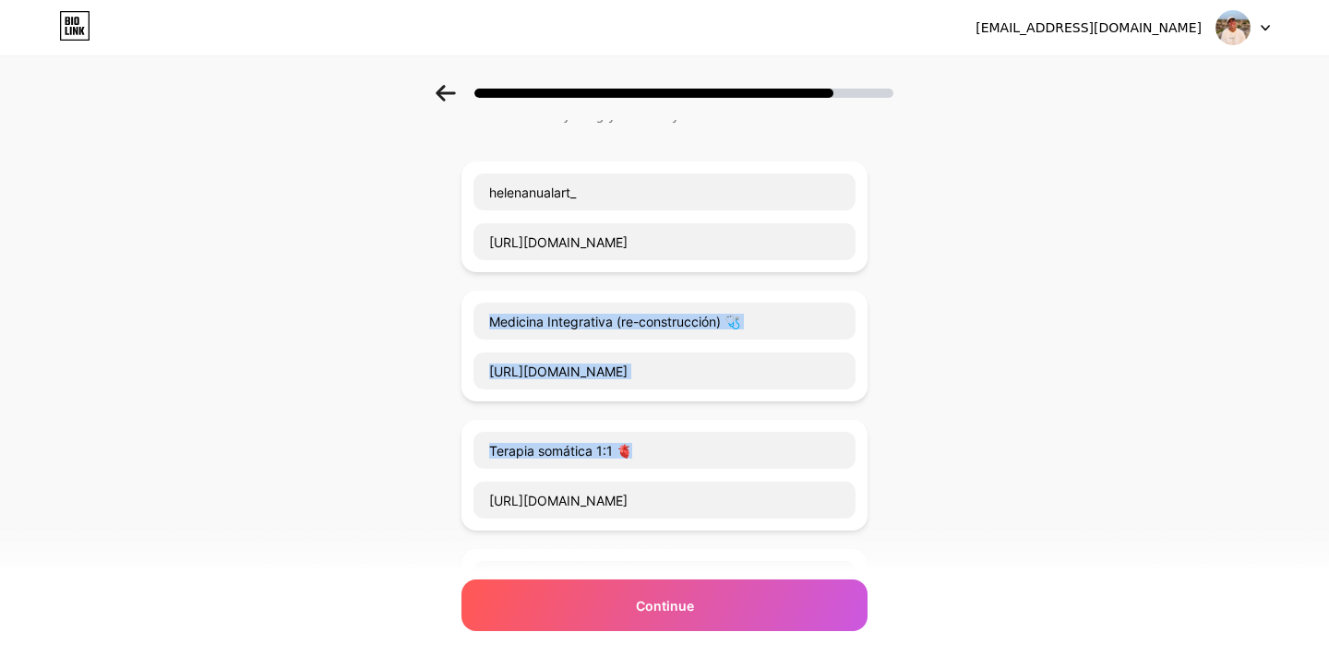
drag, startPoint x: 860, startPoint y: 473, endPoint x: 958, endPoint y: 233, distance: 259.1
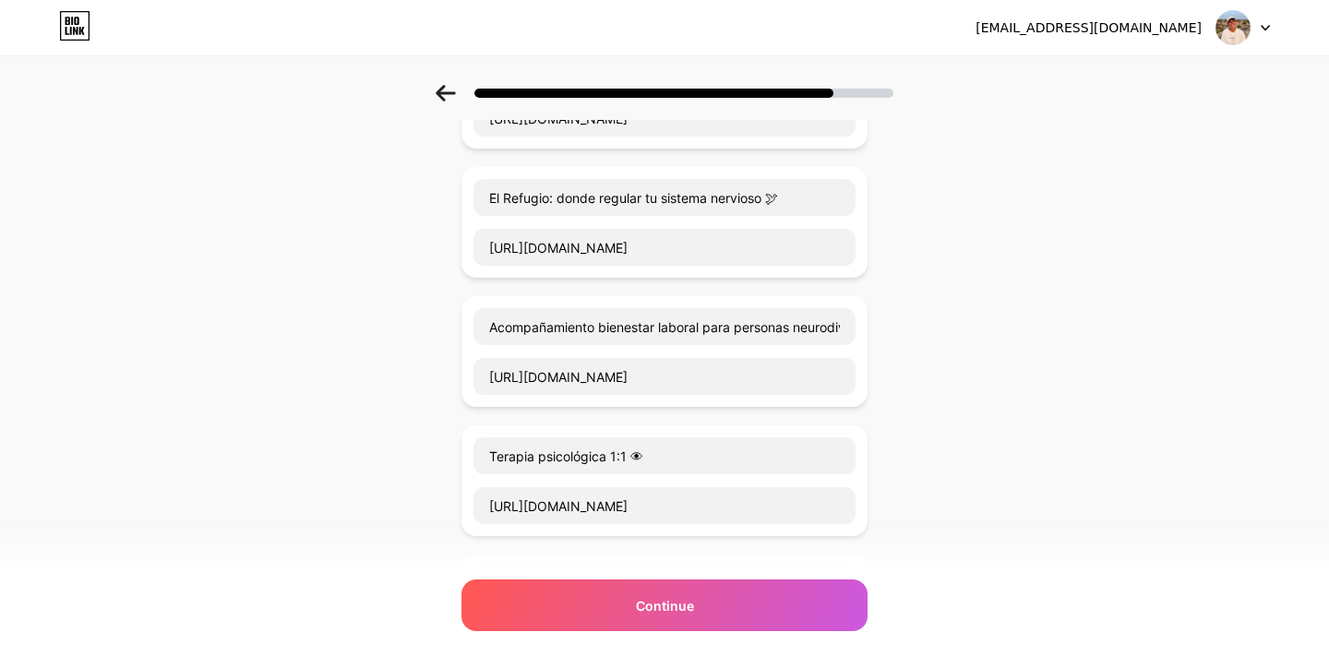
scroll to position [465, 0]
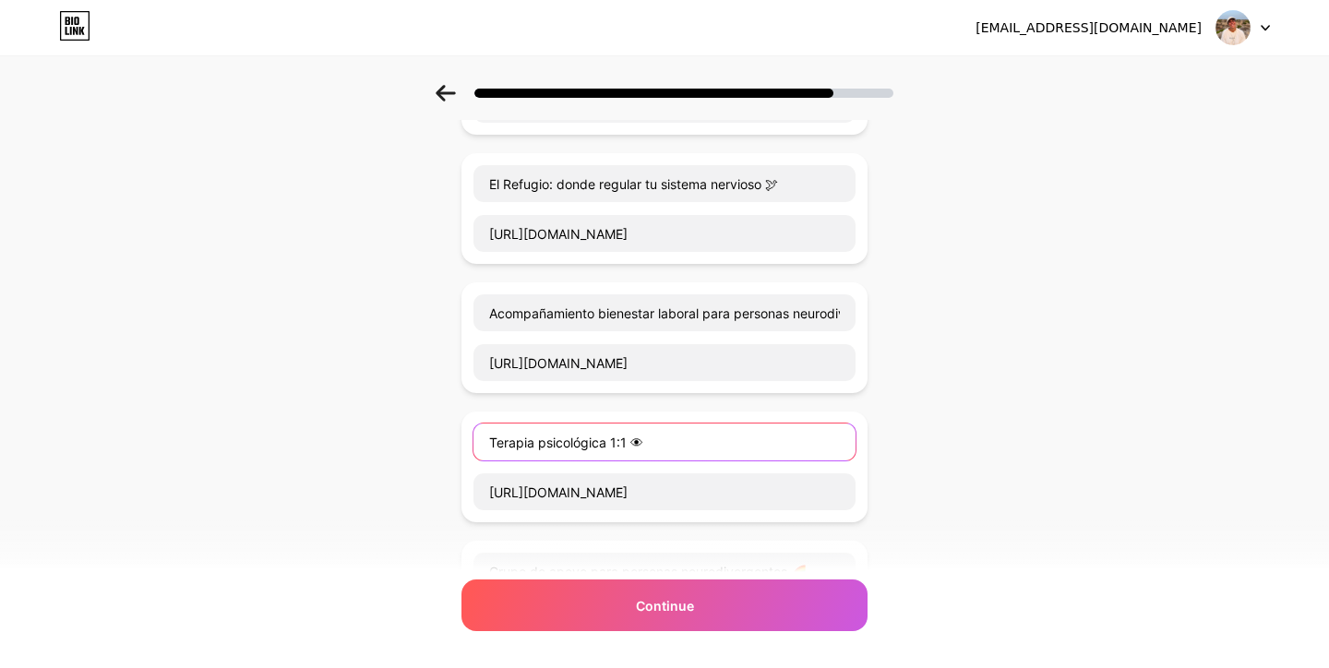
click at [572, 442] on input "Terapia psicológica 1:1 👁" at bounding box center [664, 442] width 382 height 37
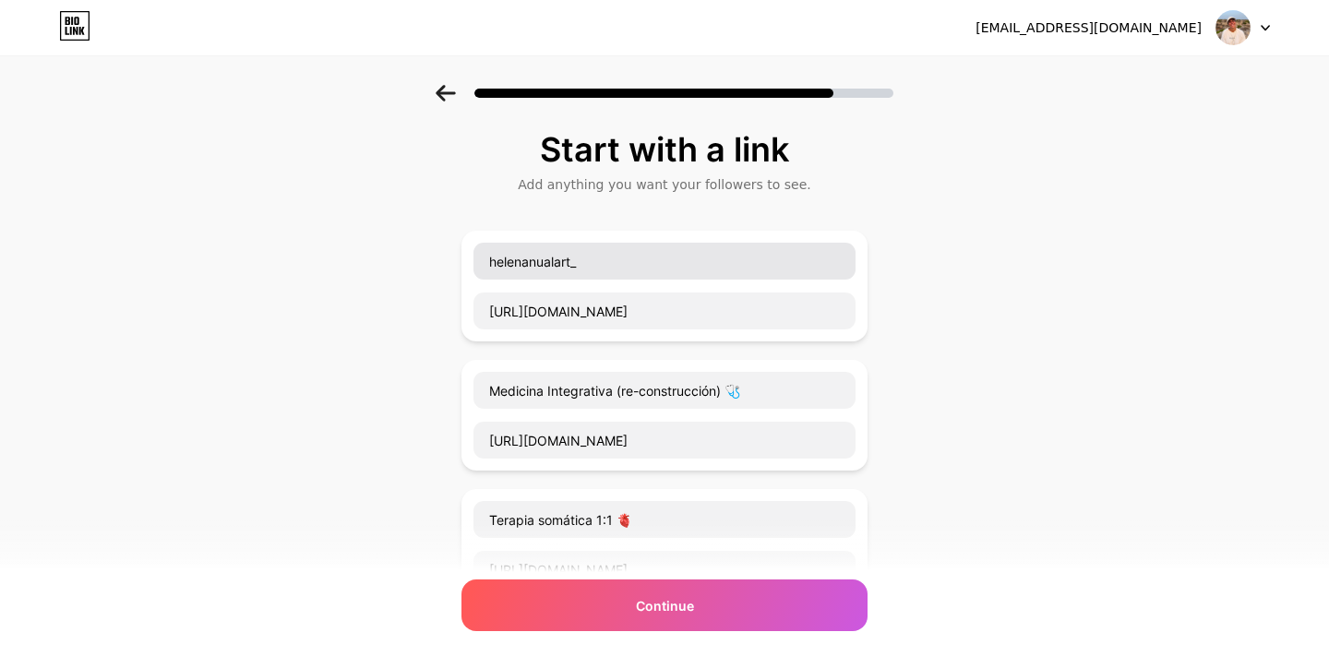
scroll to position [0, 0]
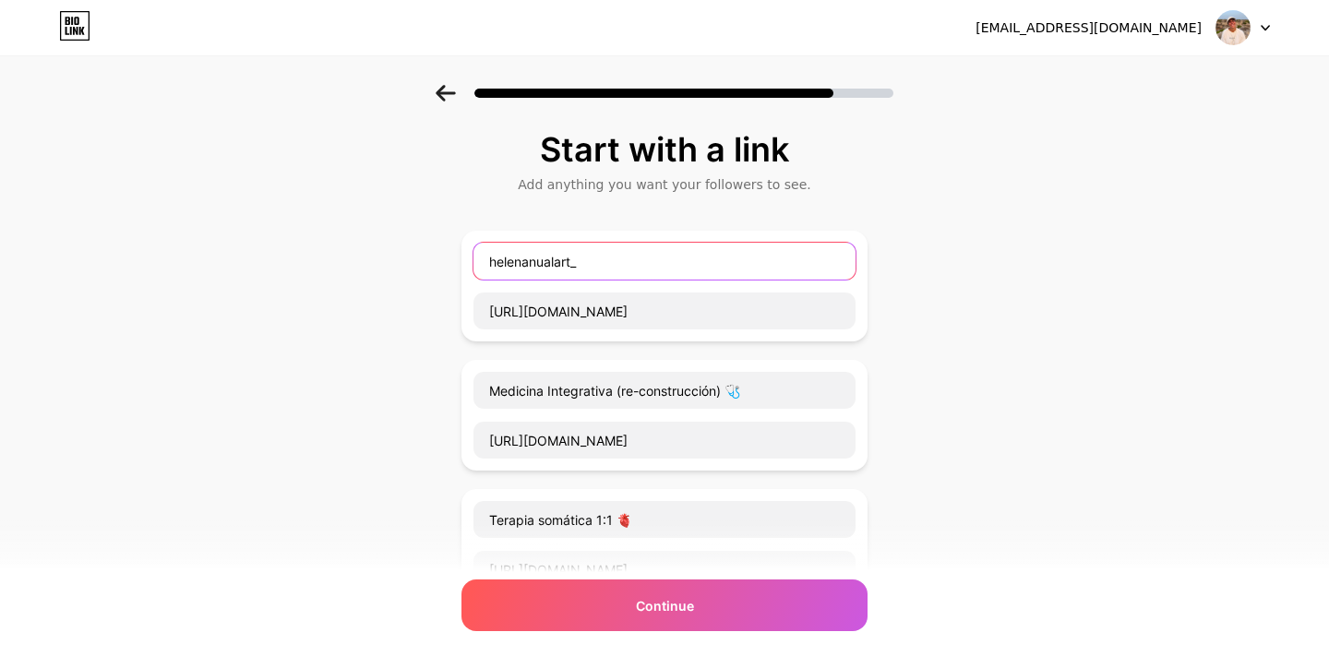
click at [566, 264] on input "helenanualart_" at bounding box center [664, 261] width 382 height 37
paste input "Terapia psicológica 1:1 👁"
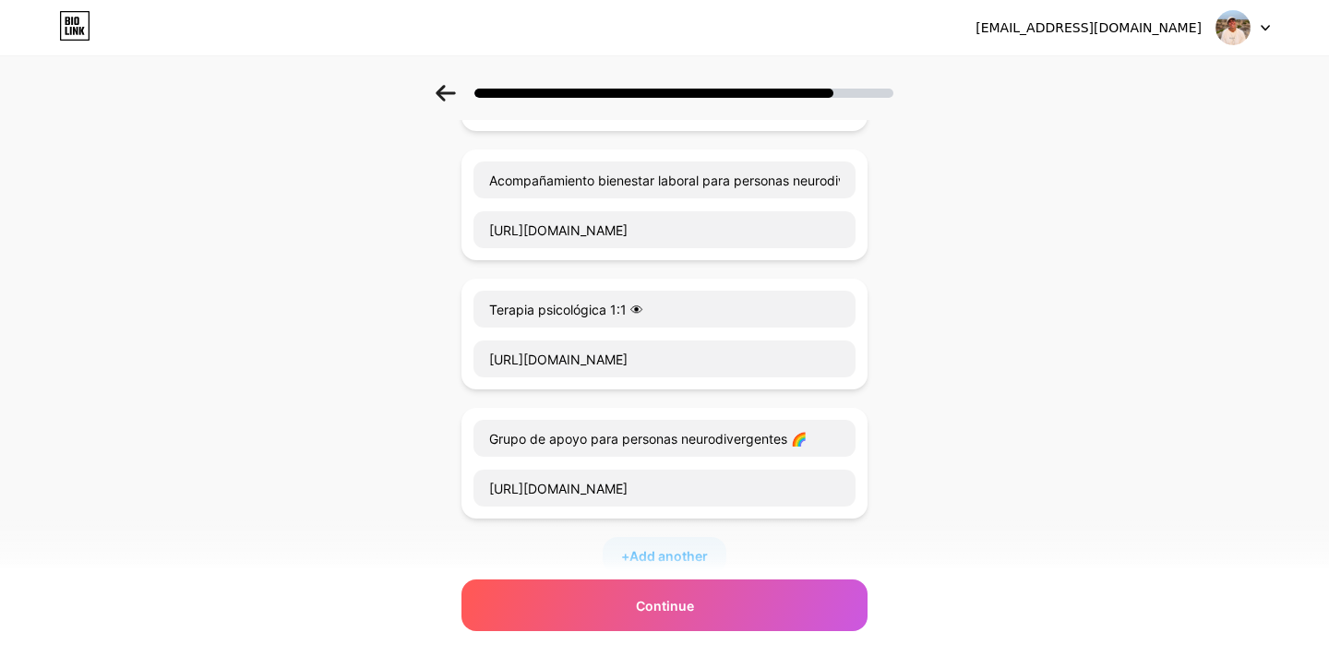
scroll to position [602, 0]
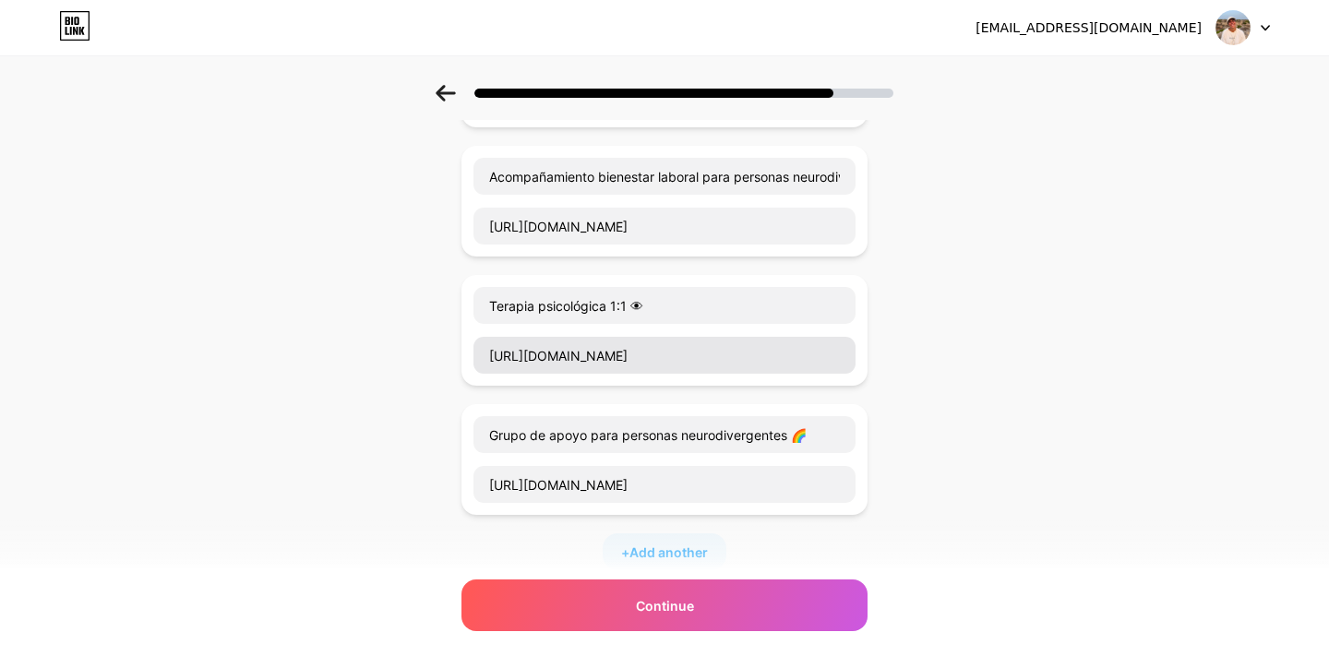
type input "Terapia psicológica 1:1 👁"
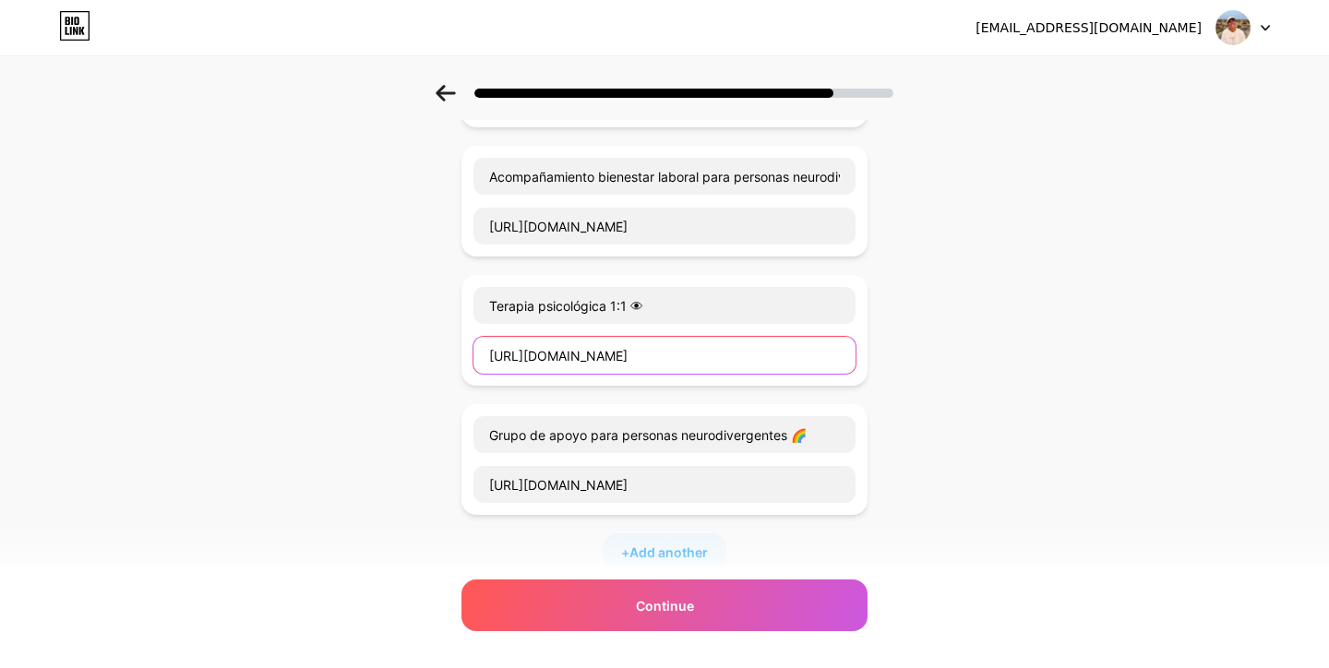
click at [608, 358] on input "[URL][DOMAIN_NAME]" at bounding box center [664, 355] width 382 height 37
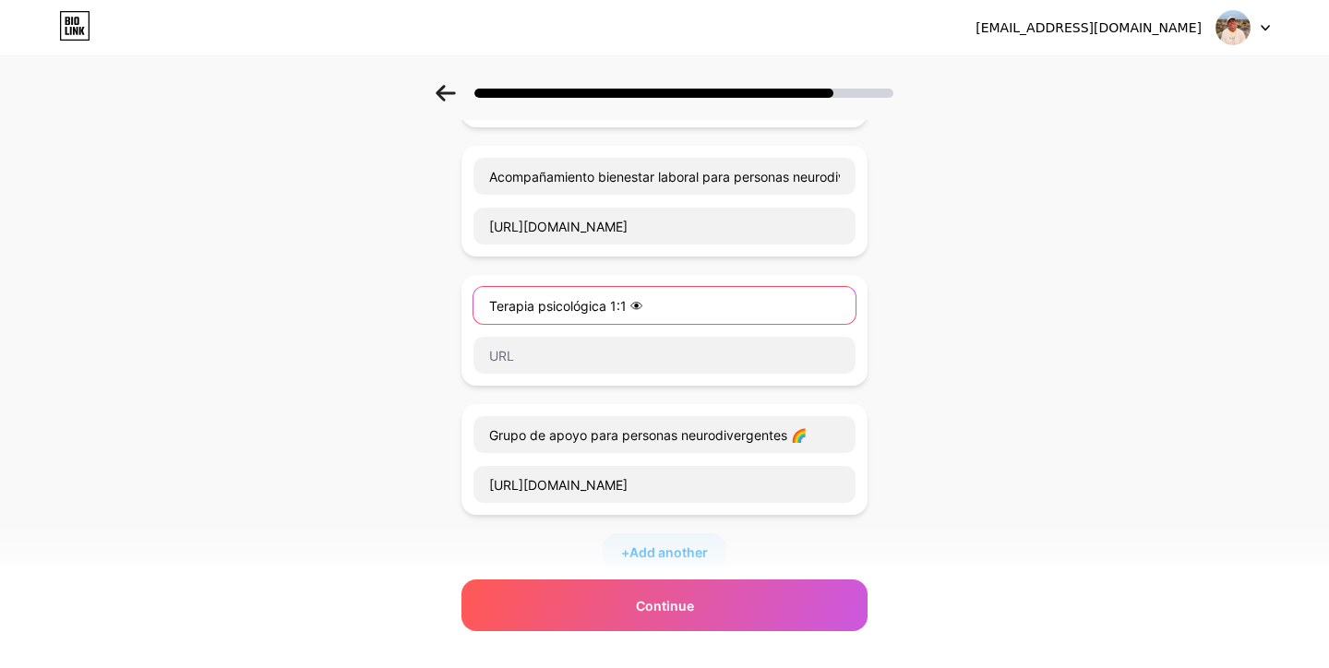
click at [599, 296] on input "Terapia psicológica 1:1 👁" at bounding box center [664, 305] width 382 height 37
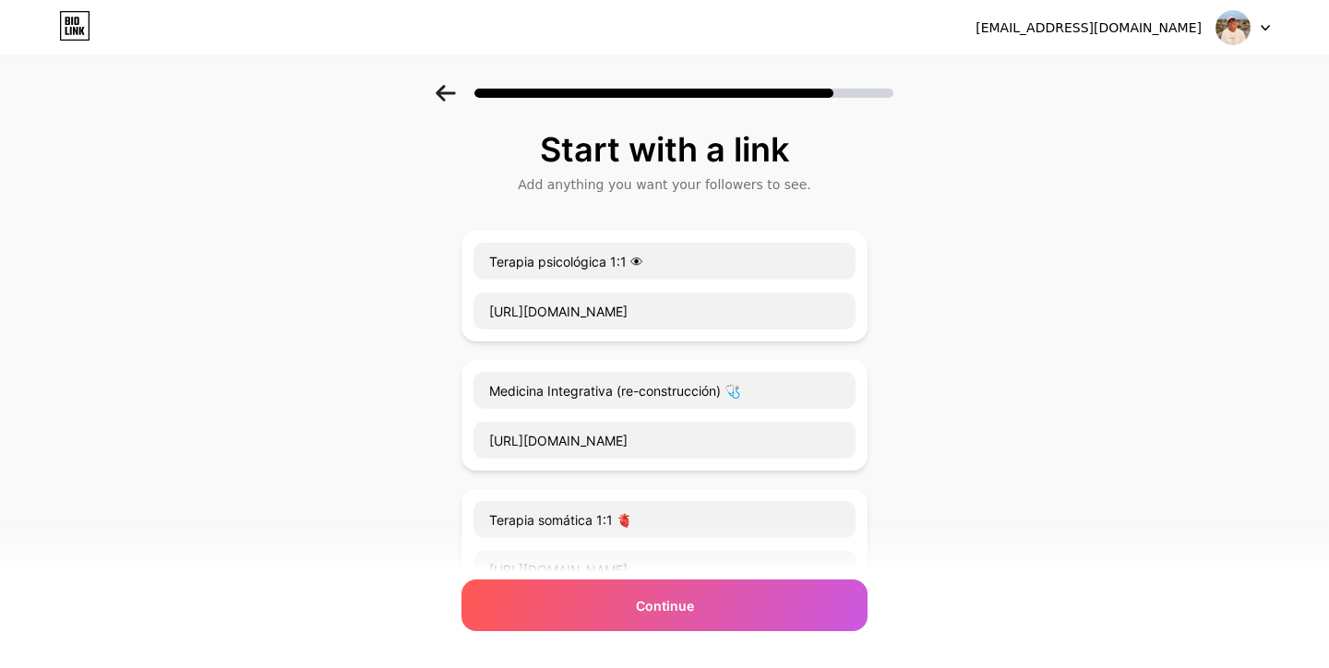
scroll to position [0, 0]
click at [604, 310] on input "[URL][DOMAIN_NAME]" at bounding box center [664, 311] width 382 height 37
paste input "s://[DOMAIN_NAME][URL]"
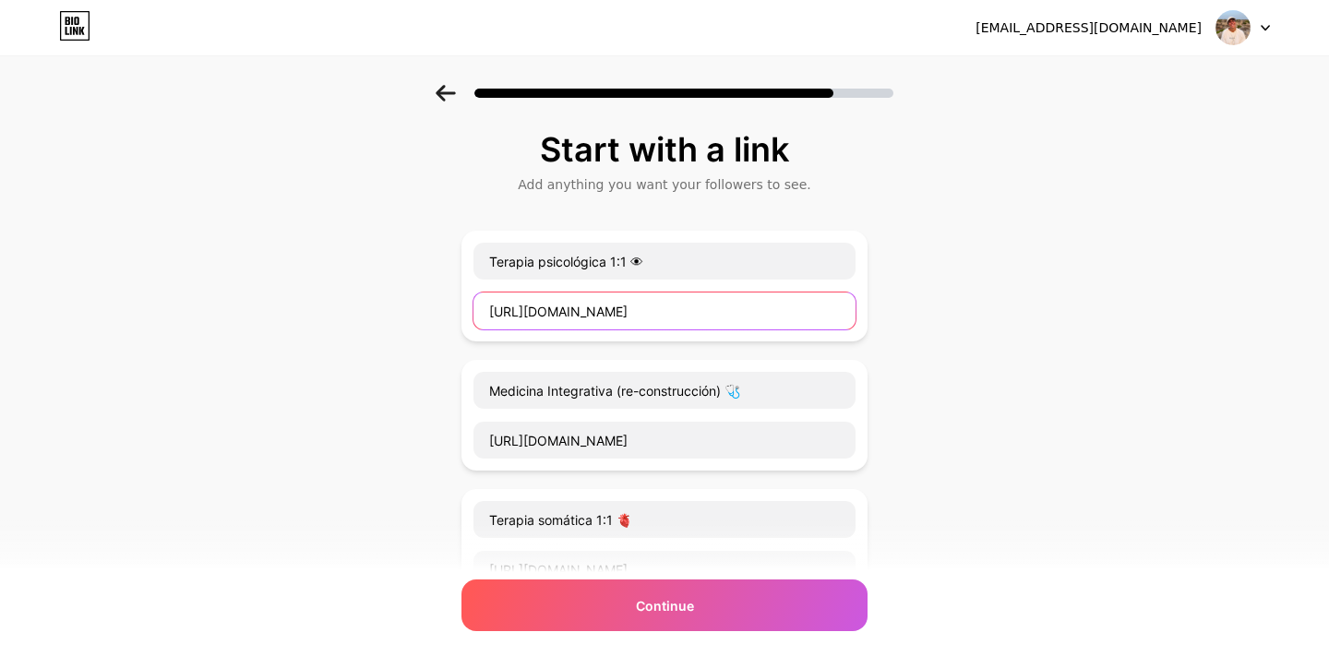
type input "[URL][DOMAIN_NAME]"
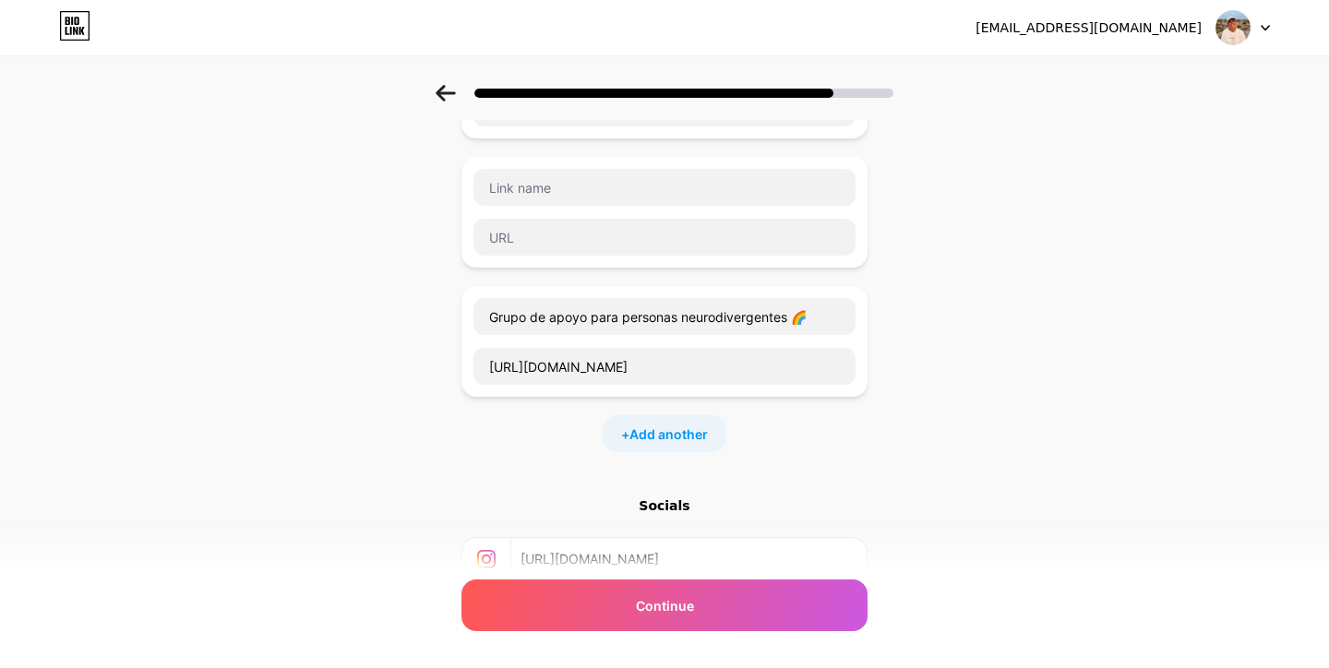
scroll to position [721, 0]
click at [810, 209] on div at bounding box center [665, 211] width 384 height 89
click at [760, 241] on input "text" at bounding box center [664, 236] width 382 height 37
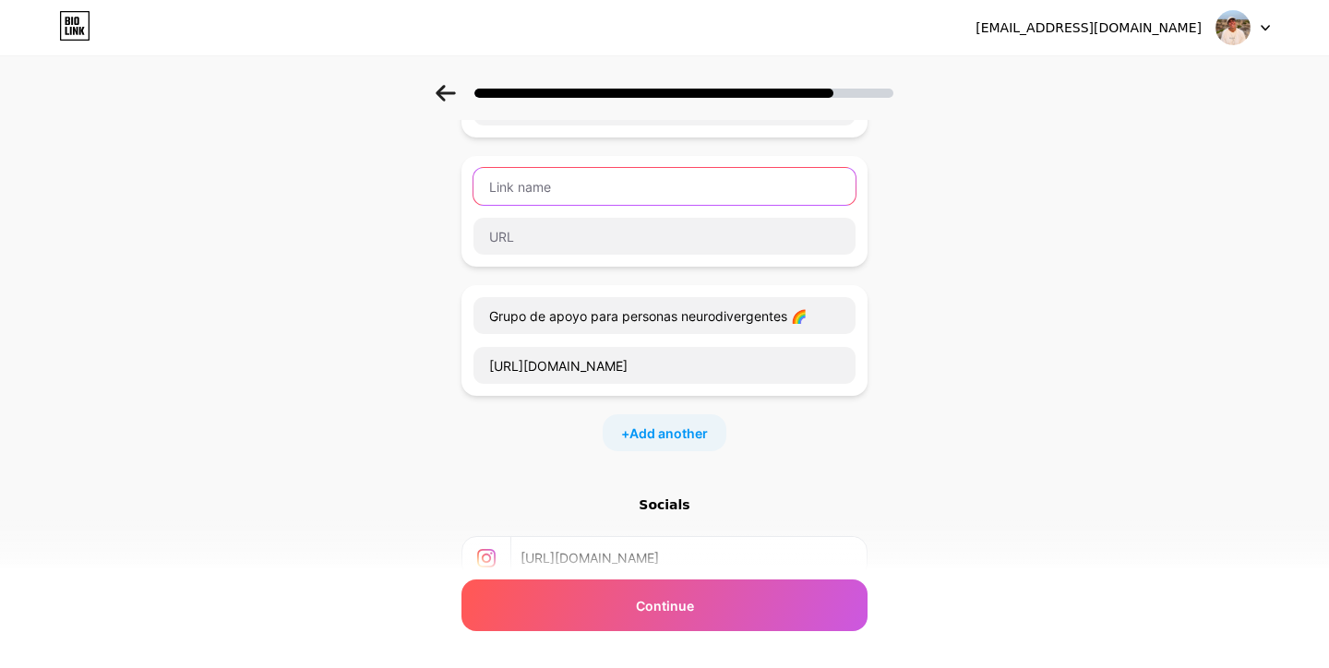
click at [740, 183] on input "text" at bounding box center [664, 186] width 382 height 37
click at [969, 298] on div "Start with a link Add anything you want your followers to see. Terapia psicológ…" at bounding box center [664, 76] width 1329 height 1424
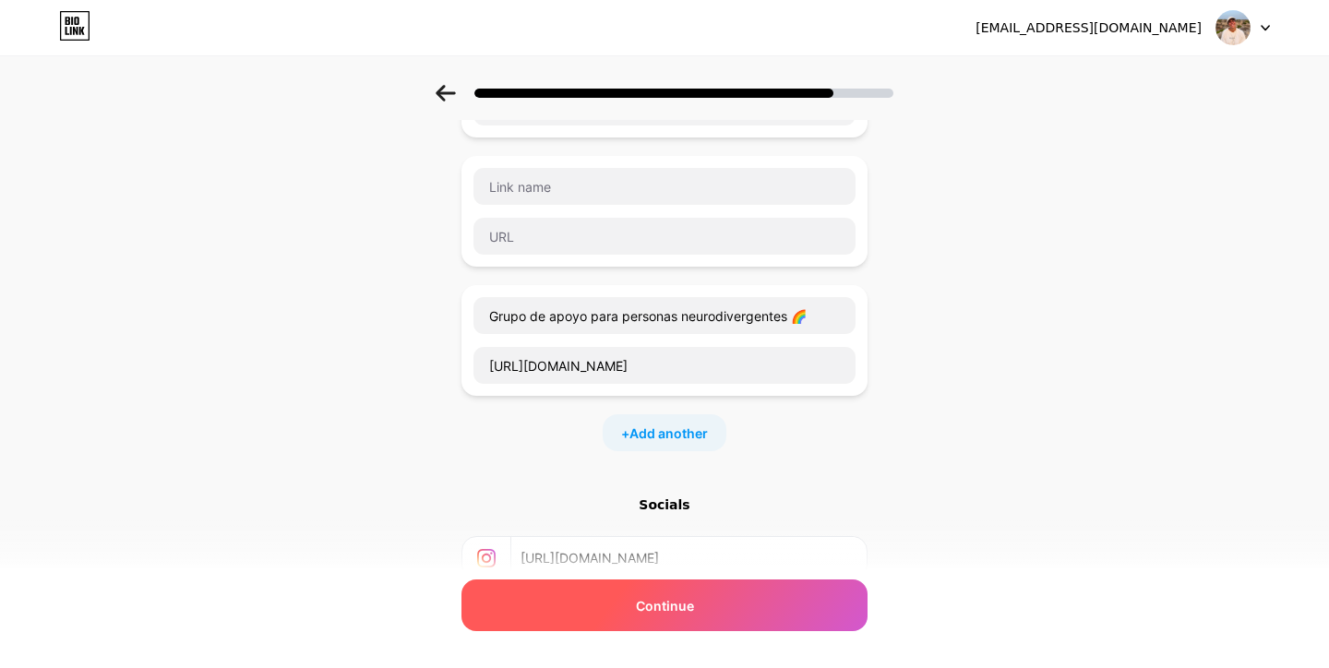
click at [684, 604] on span "Continue" at bounding box center [665, 605] width 58 height 19
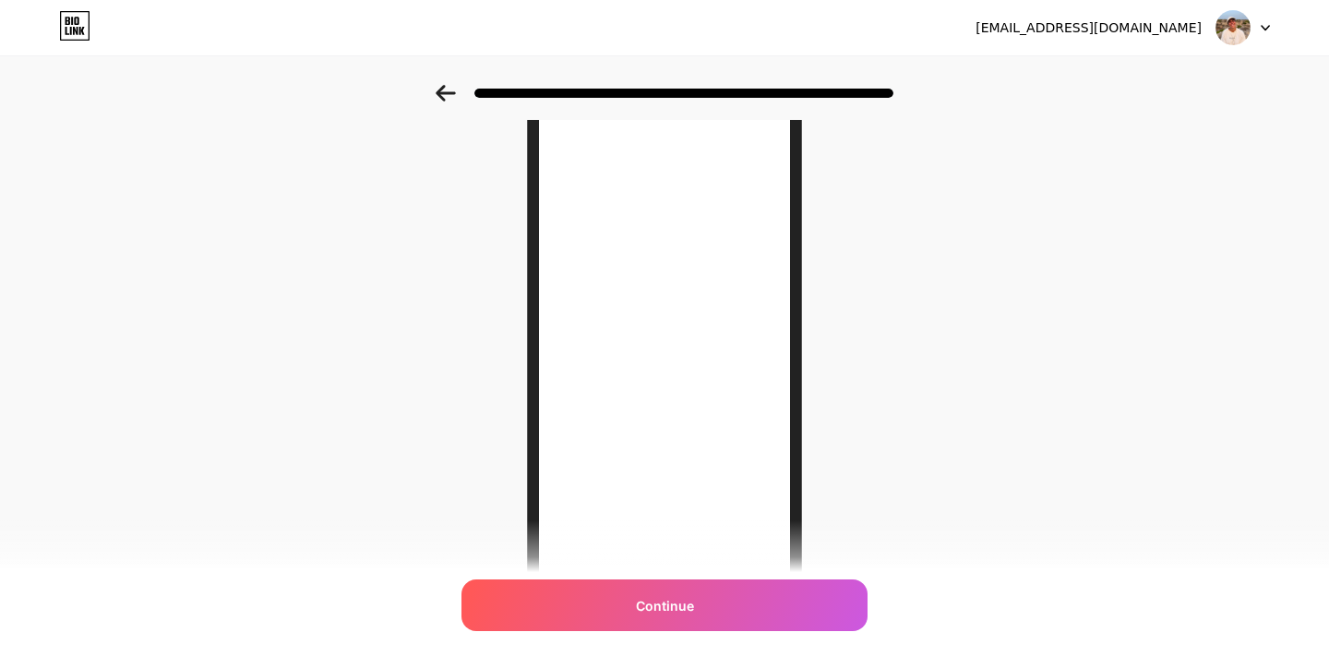
scroll to position [222, 0]
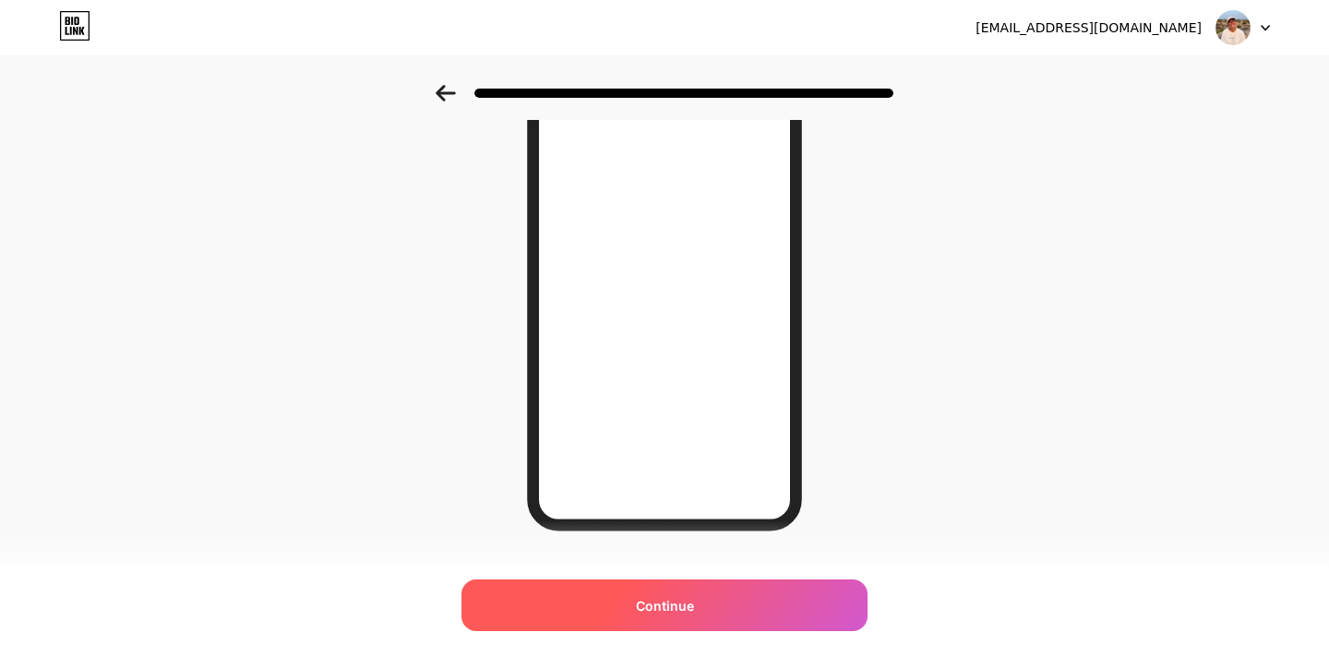
click at [650, 602] on span "Continue" at bounding box center [665, 605] width 58 height 19
